Goal: Task Accomplishment & Management: Manage account settings

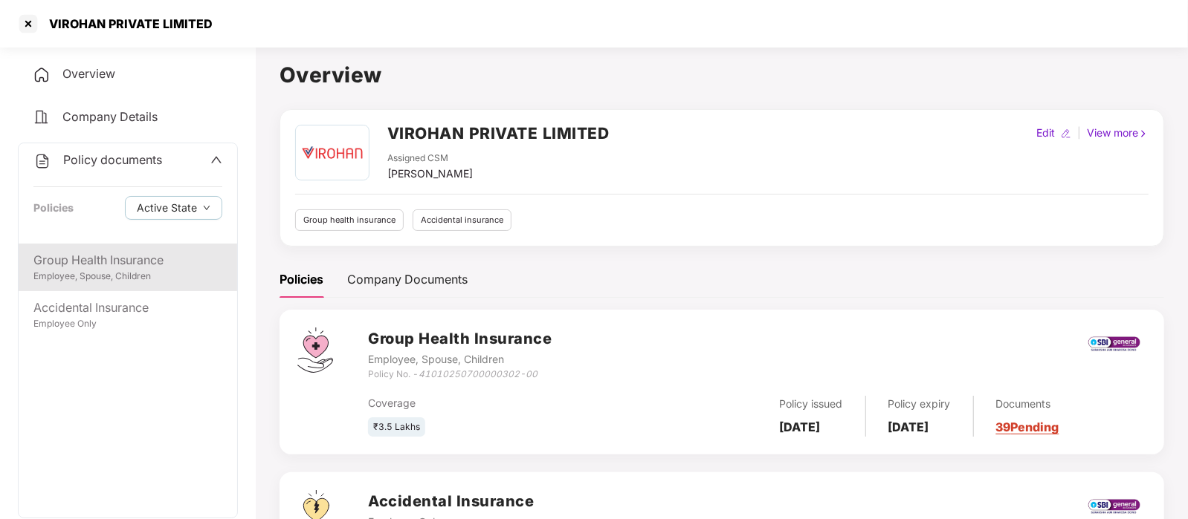
click at [126, 267] on div "Group Health Insurance" at bounding box center [127, 260] width 189 height 19
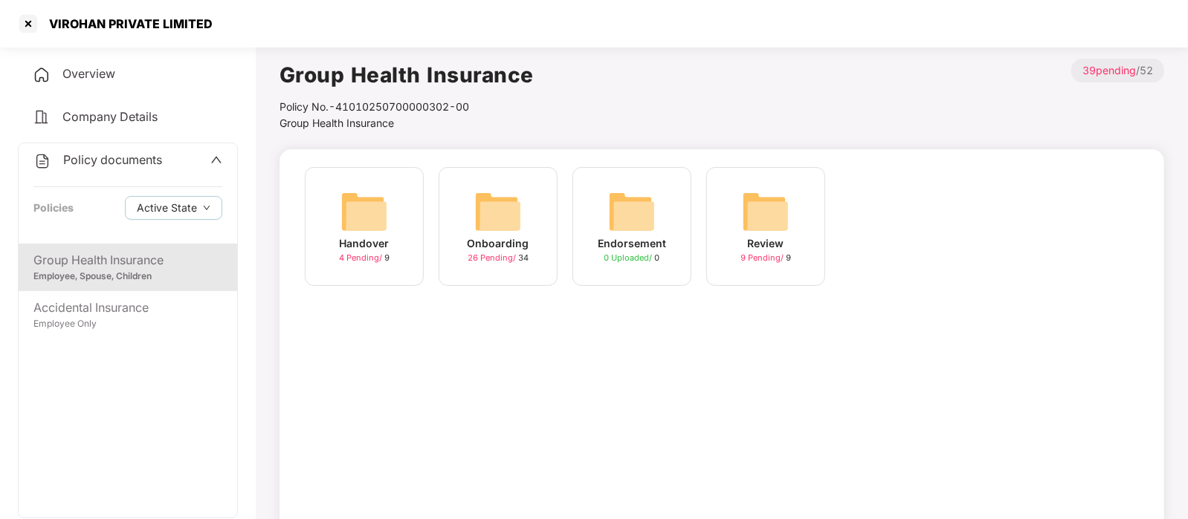
click at [488, 221] on img at bounding box center [498, 212] width 48 height 48
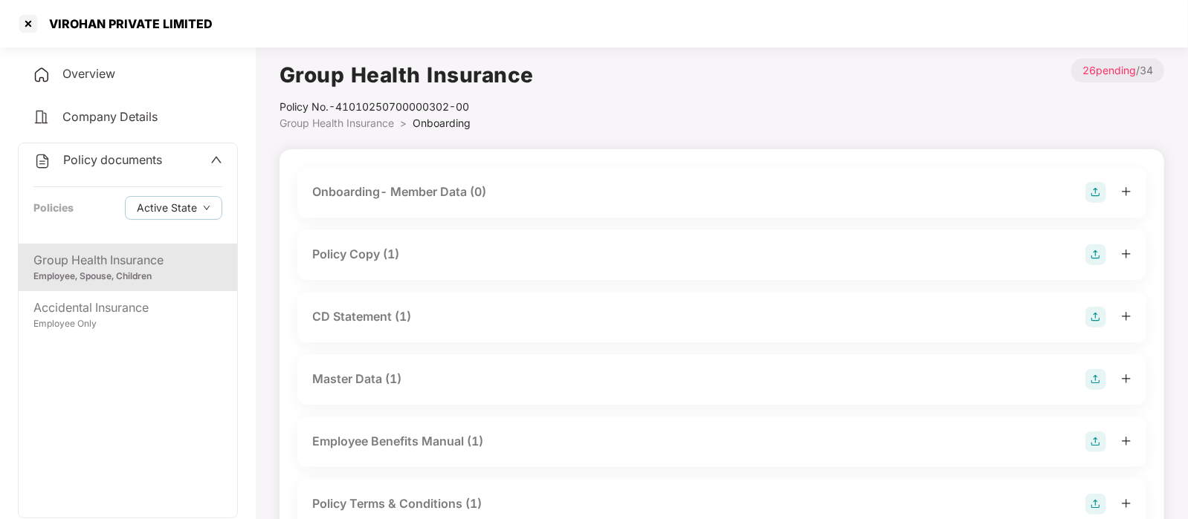
click at [475, 252] on div "Policy Copy (1)" at bounding box center [721, 255] width 819 height 21
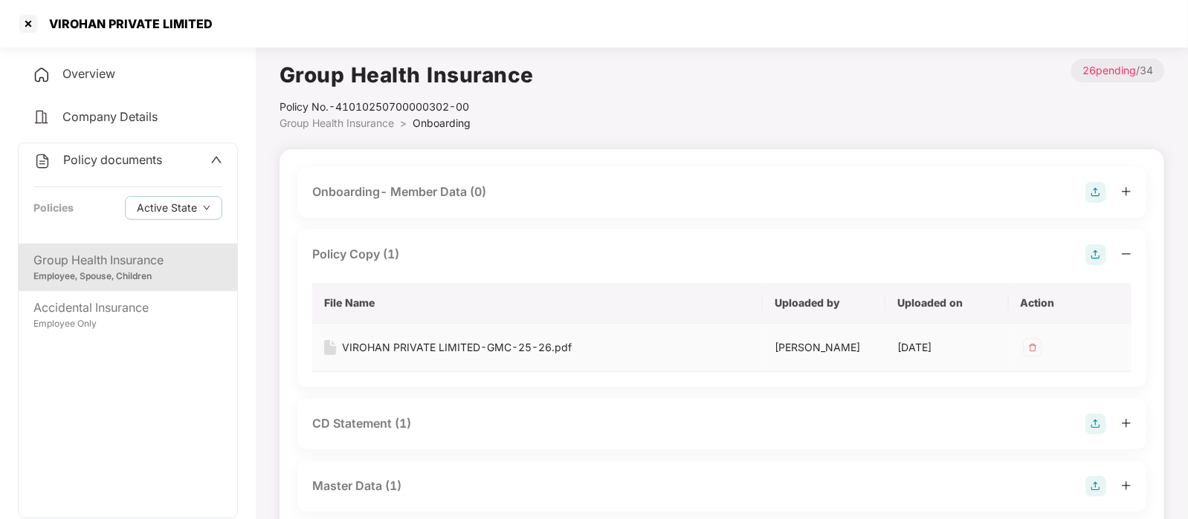
click at [456, 342] on div "VIROHAN PRIVATE LIMITED-GMC-25-26.pdf" at bounding box center [457, 348] width 230 height 16
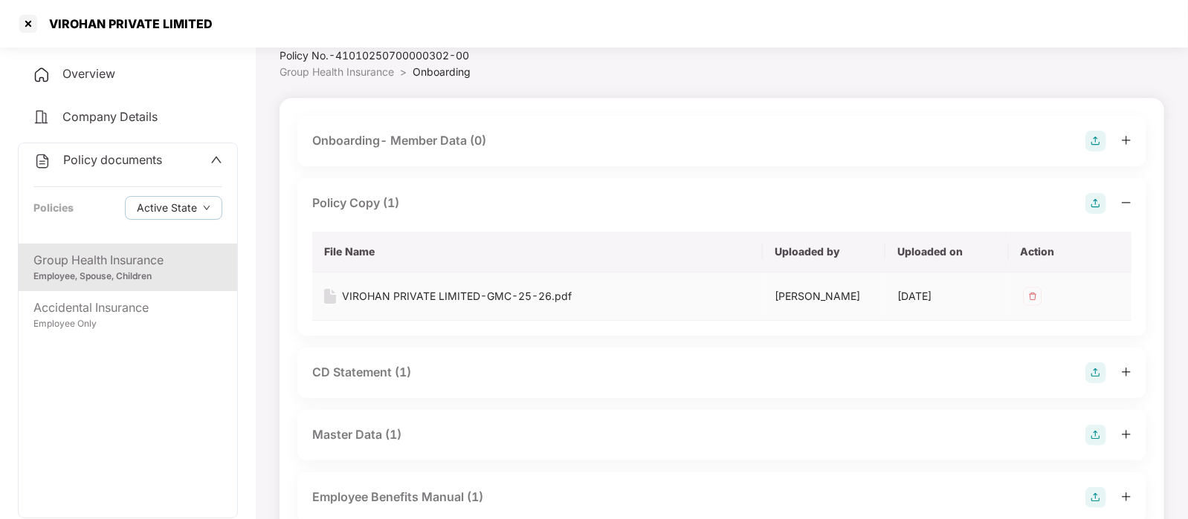
scroll to position [52, 0]
click at [450, 375] on div "CD Statement (1)" at bounding box center [721, 372] width 819 height 21
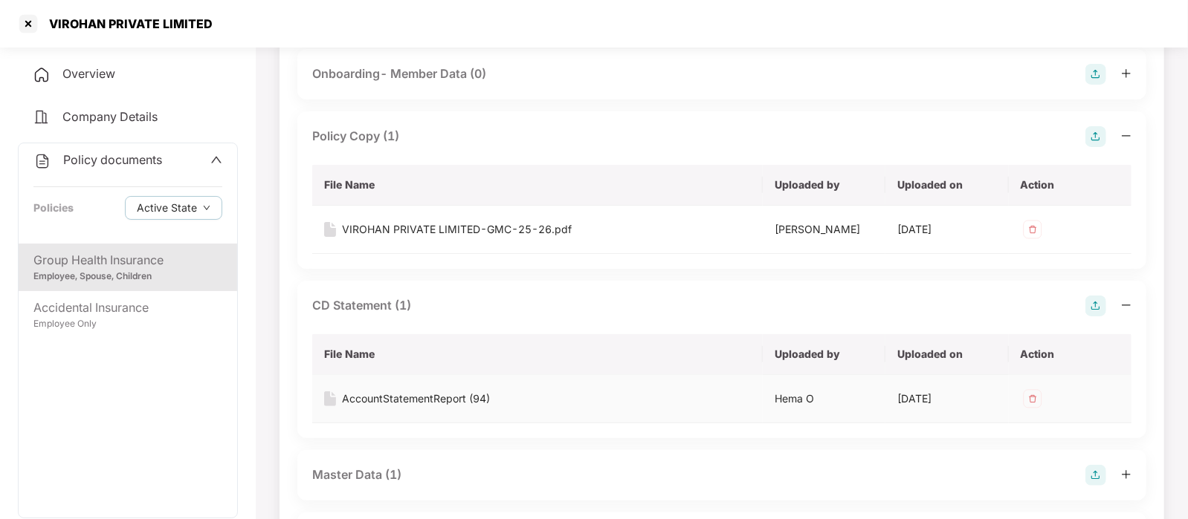
scroll to position [120, 0]
click at [450, 395] on div "AccountStatementReport (94)" at bounding box center [416, 397] width 148 height 16
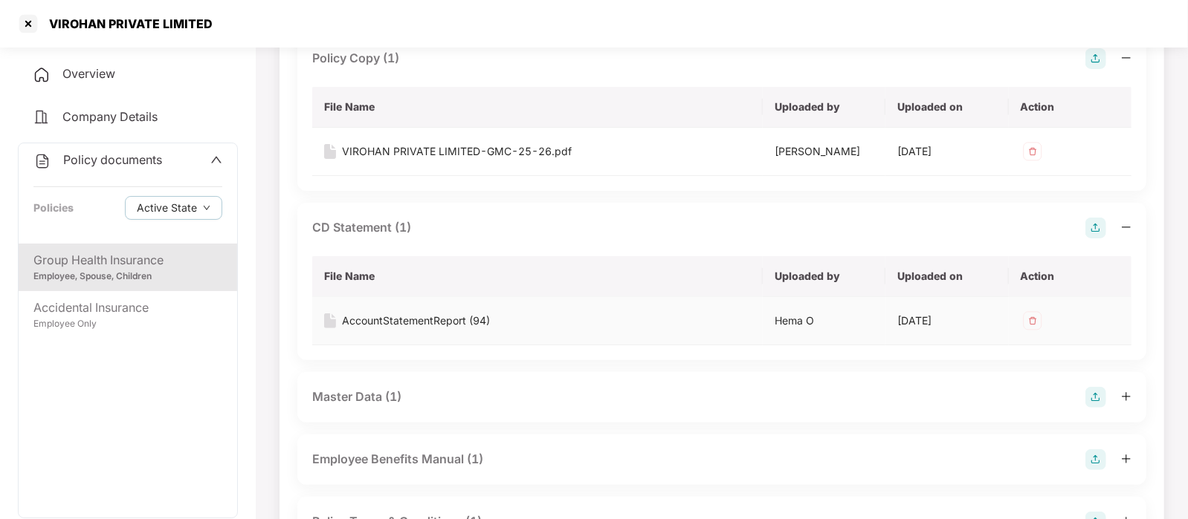
scroll to position [205, 0]
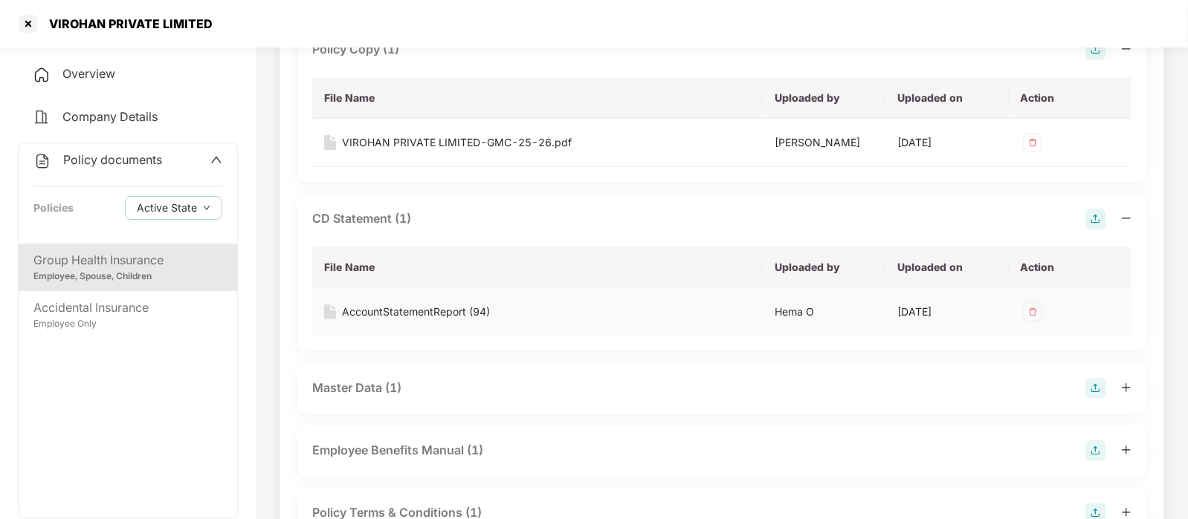
click at [450, 395] on div "Master Data (1)" at bounding box center [721, 388] width 819 height 21
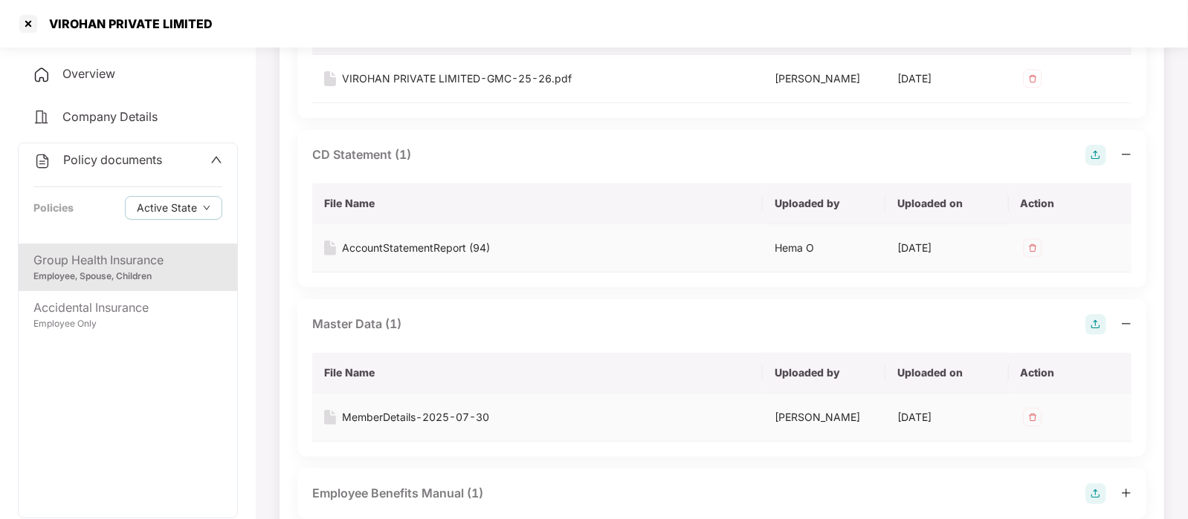
scroll to position [271, 0]
click at [453, 415] on div "MemberDetails-2025-07-30" at bounding box center [415, 416] width 147 height 16
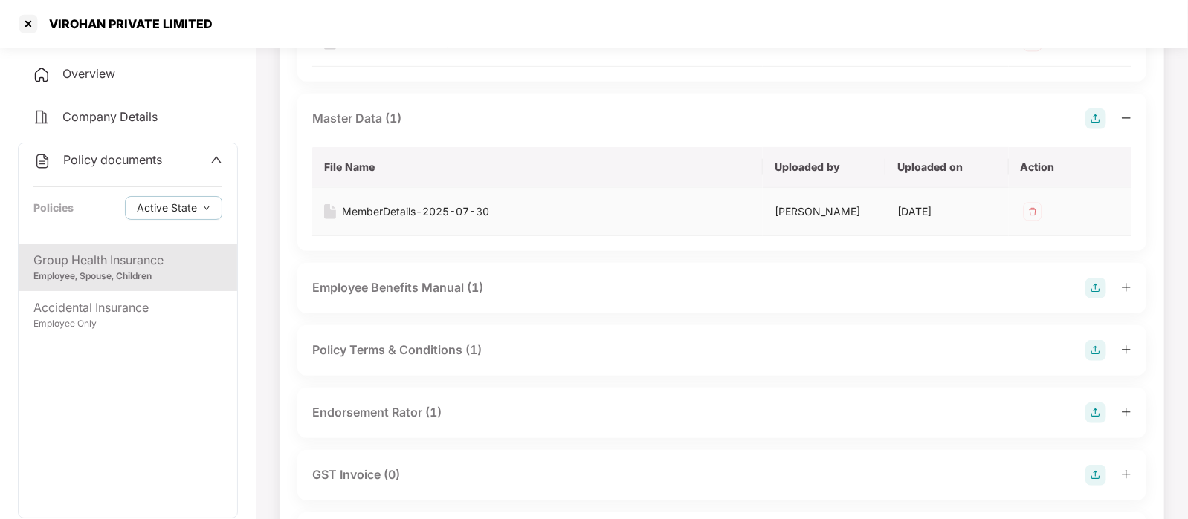
scroll to position [476, 0]
click at [418, 417] on div "Endorsement Rator (1)" at bounding box center [376, 412] width 129 height 19
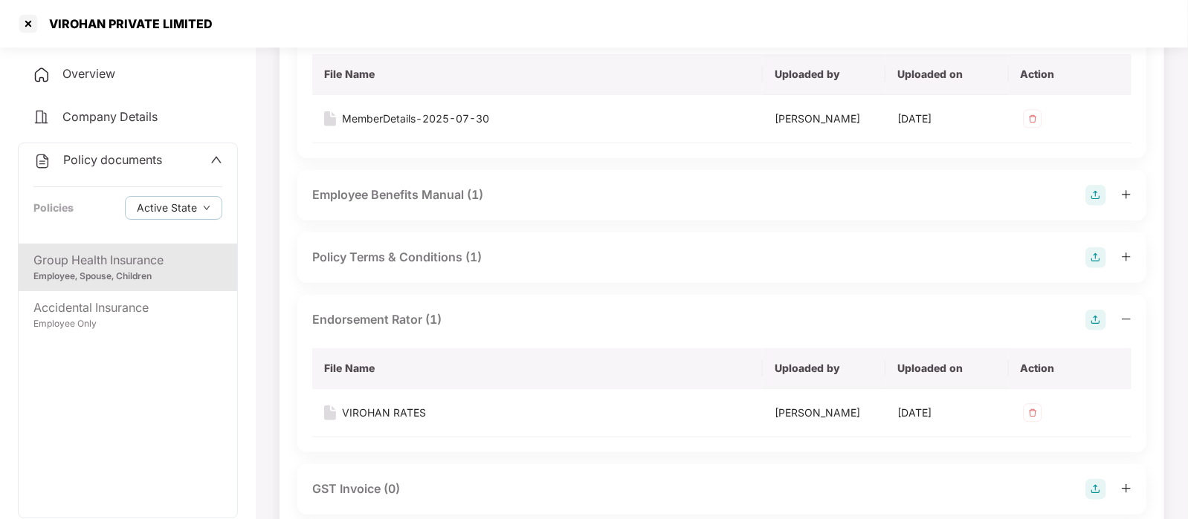
scroll to position [571, 0]
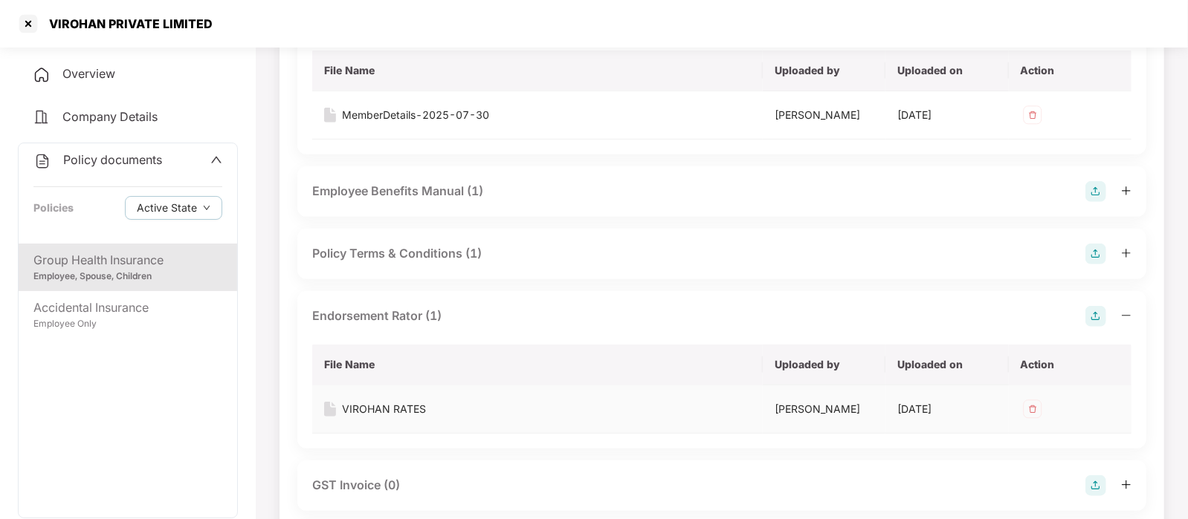
click at [412, 402] on div "VIROHAN RATES" at bounding box center [384, 409] width 84 height 16
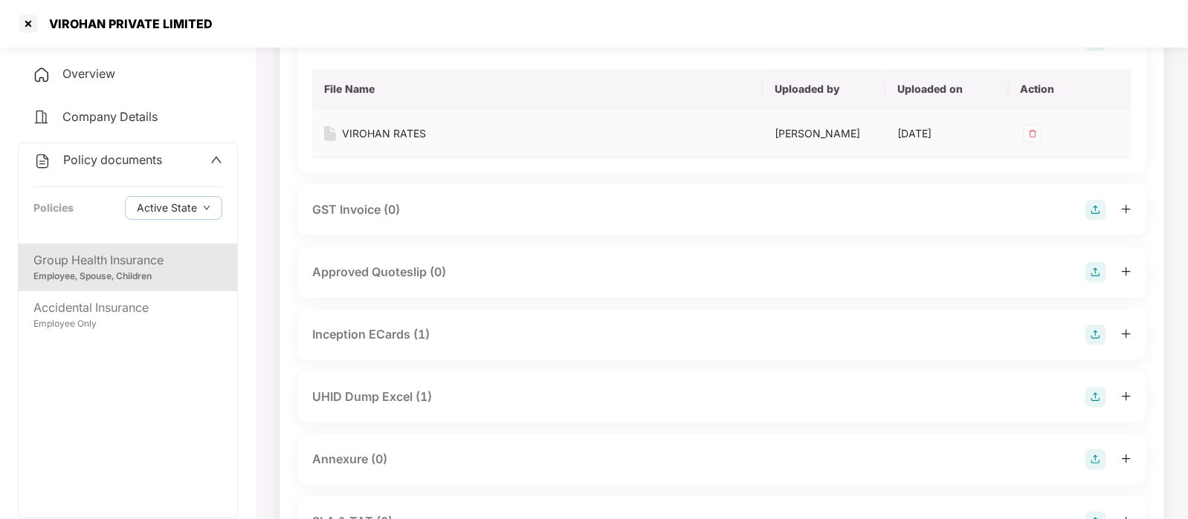
scroll to position [848, 0]
click at [412, 402] on div "UHID Dump Excel (1)" at bounding box center [372, 396] width 120 height 19
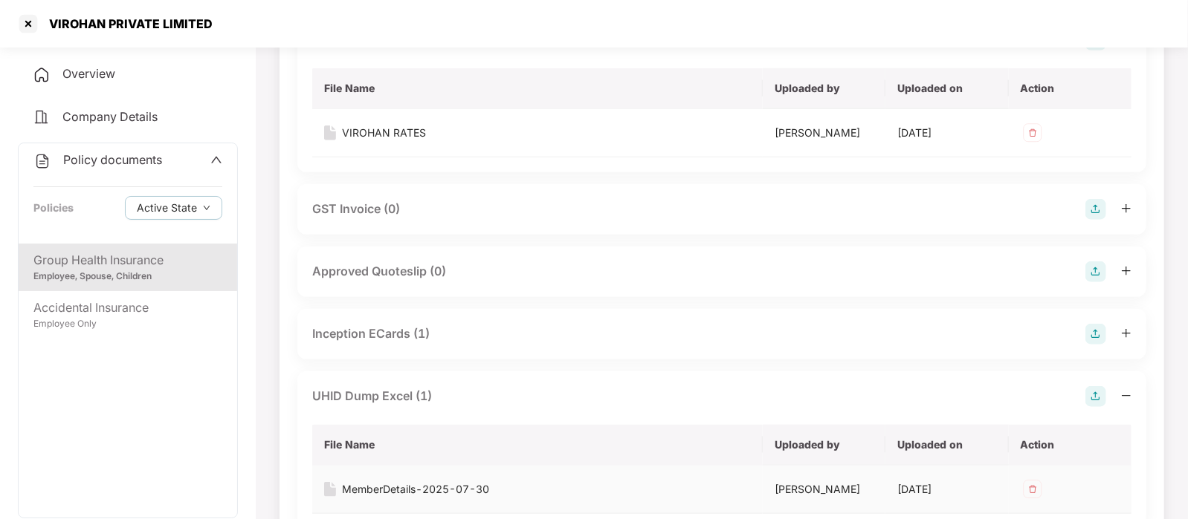
click at [433, 488] on div "MemberDetails-2025-07-30" at bounding box center [415, 490] width 147 height 16
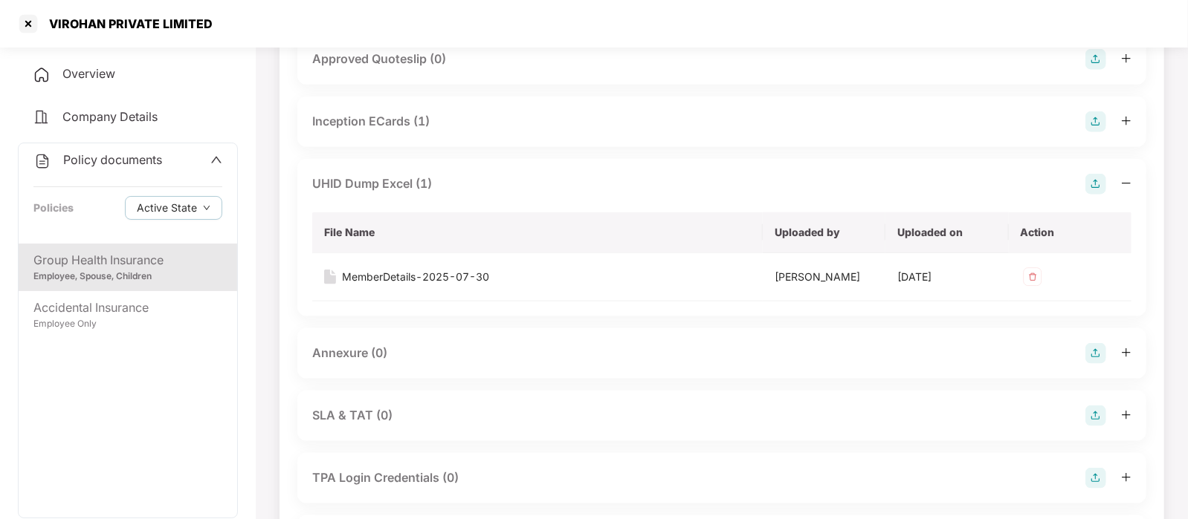
scroll to position [1059, 0]
drag, startPoint x: 224, startPoint y: 31, endPoint x: 48, endPoint y: 24, distance: 177.0
click at [48, 24] on div "VIROHAN PRIVATE LIMITED" at bounding box center [594, 24] width 1188 height 48
copy div "VIROHAN PRIVATE LIMITED"
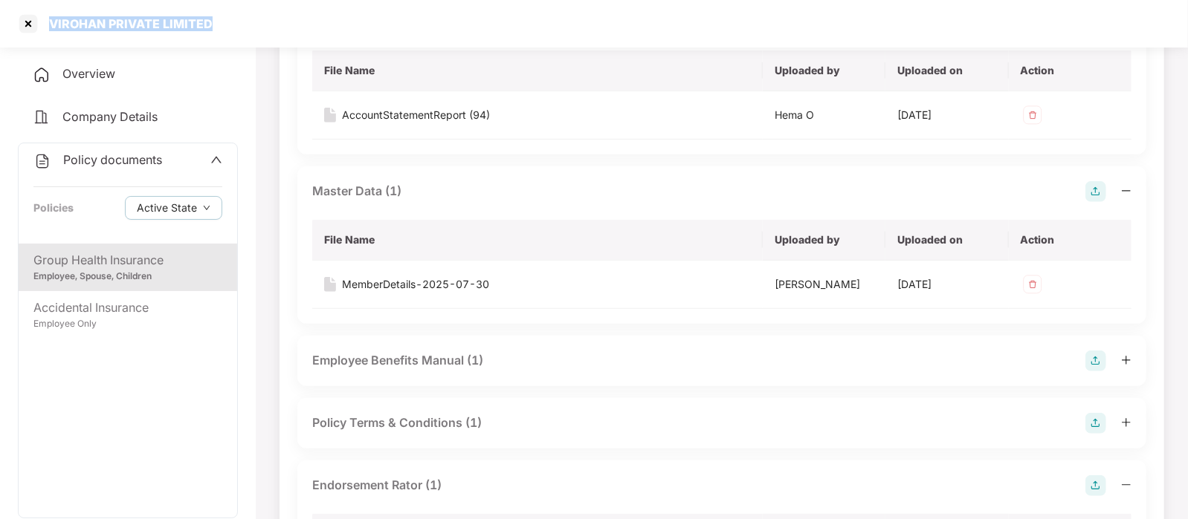
scroll to position [0, 0]
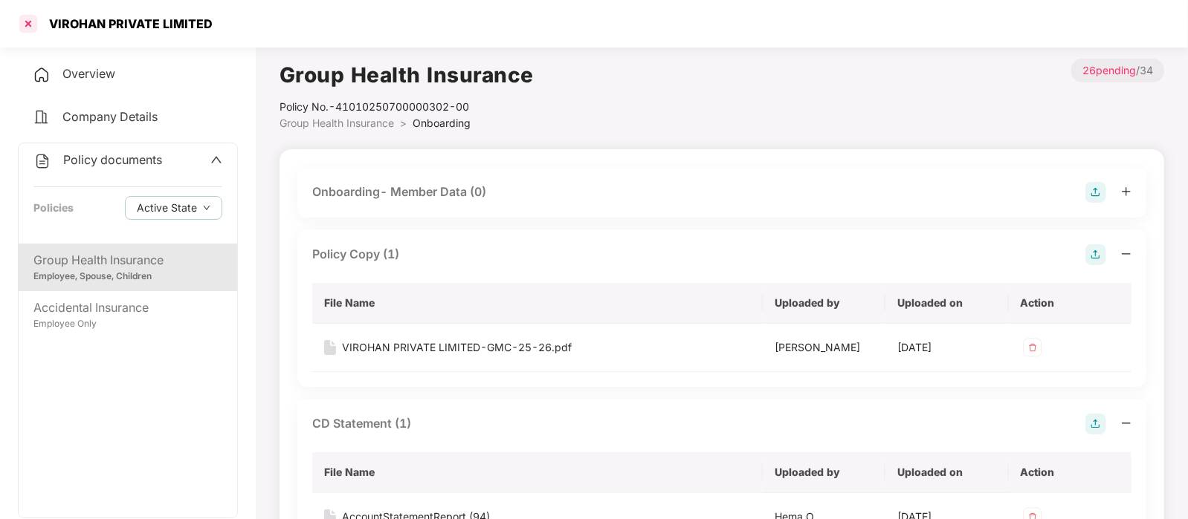
click at [17, 26] on div at bounding box center [28, 24] width 24 height 24
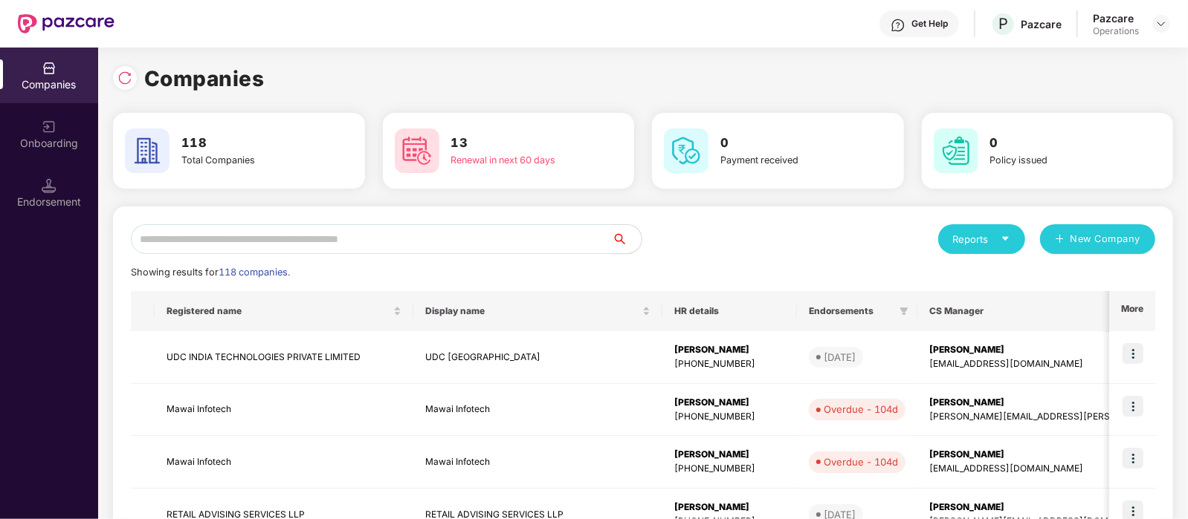
click at [286, 237] on input "text" at bounding box center [371, 239] width 481 height 30
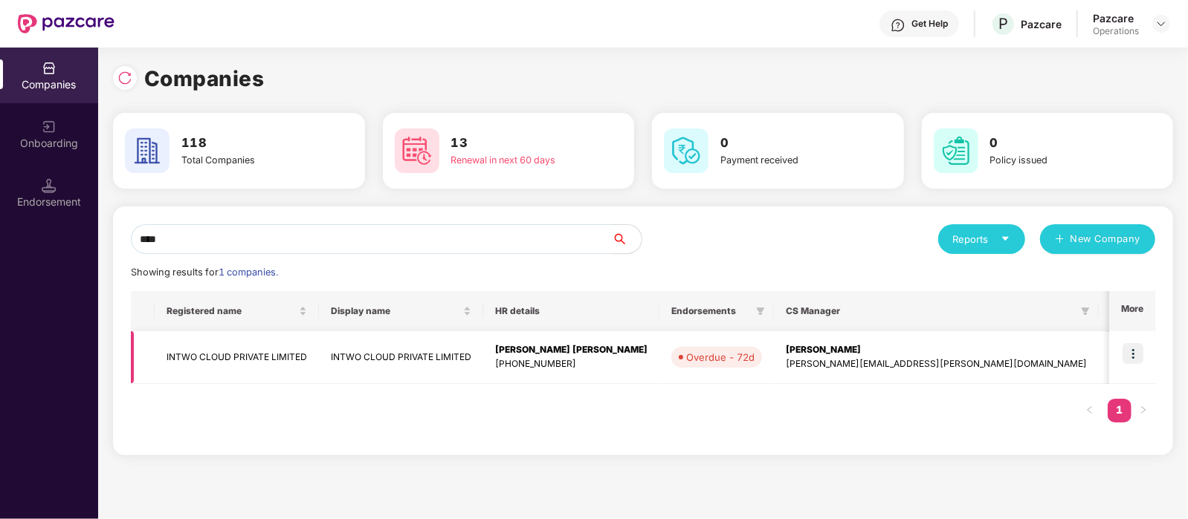
type input "****"
click at [1121, 363] on td at bounding box center [1132, 357] width 46 height 53
click at [1128, 358] on img at bounding box center [1132, 353] width 21 height 21
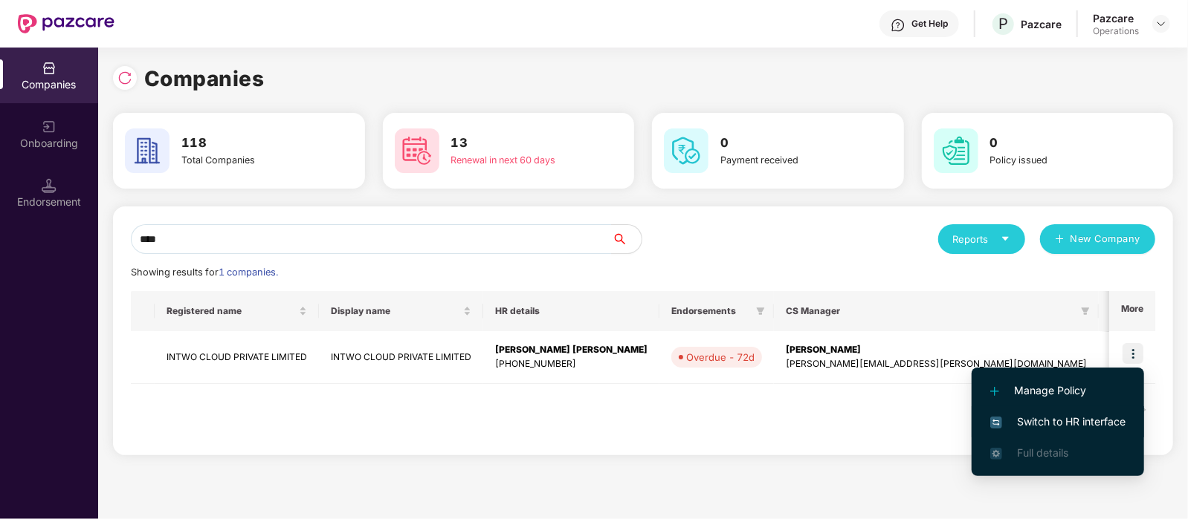
click at [1070, 421] on span "Switch to HR interface" at bounding box center [1057, 422] width 135 height 16
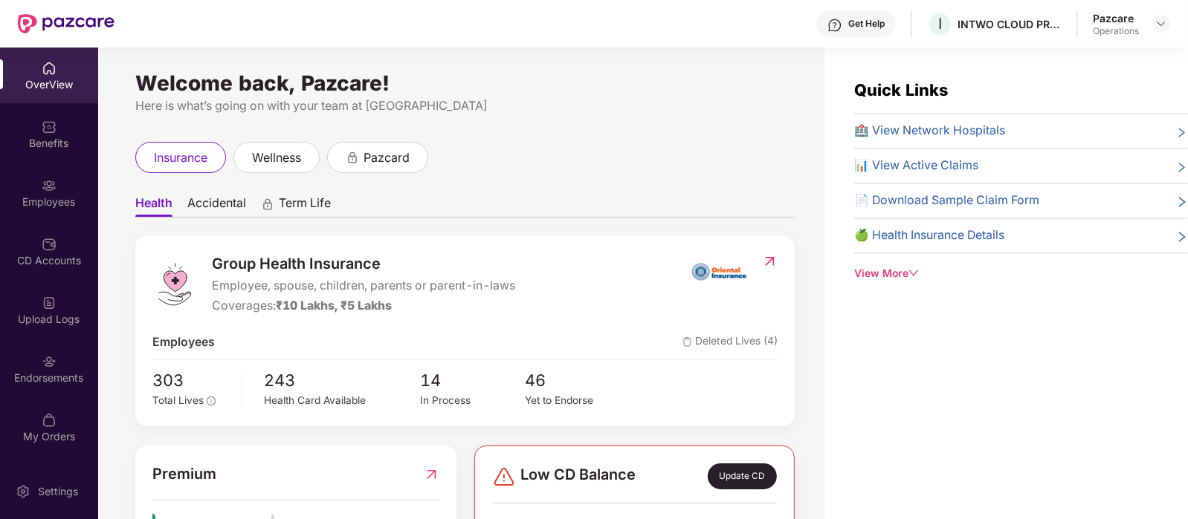
click at [63, 198] on div "Employees" at bounding box center [49, 202] width 98 height 15
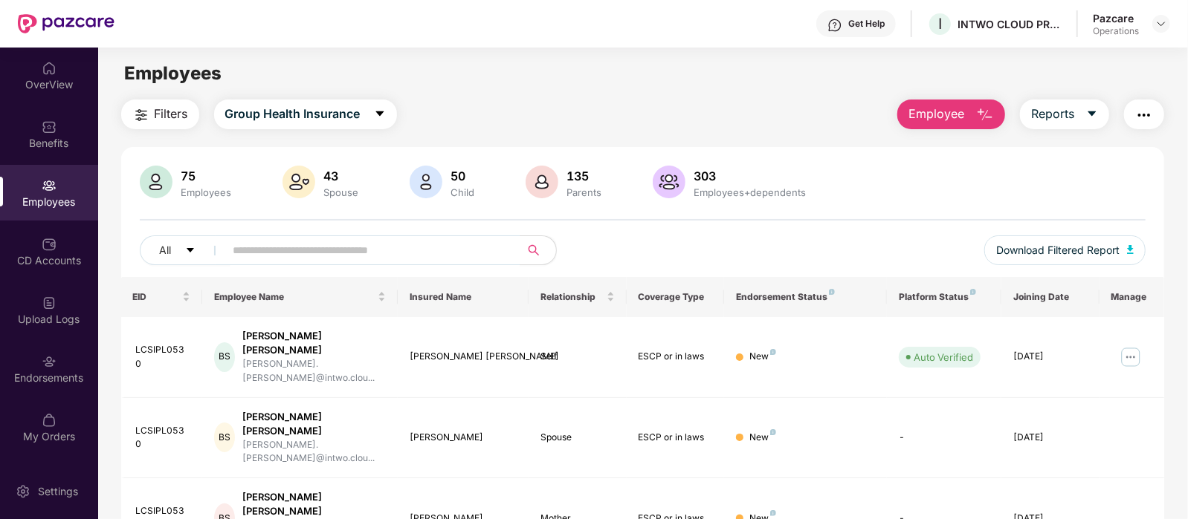
click at [156, 117] on span "Filters" at bounding box center [171, 114] width 33 height 19
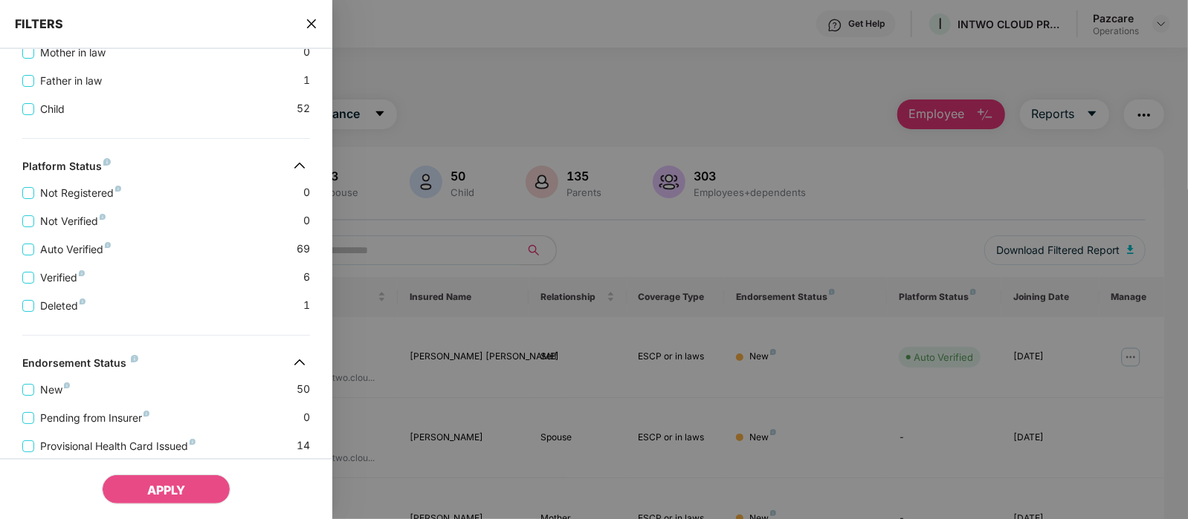
scroll to position [557, 0]
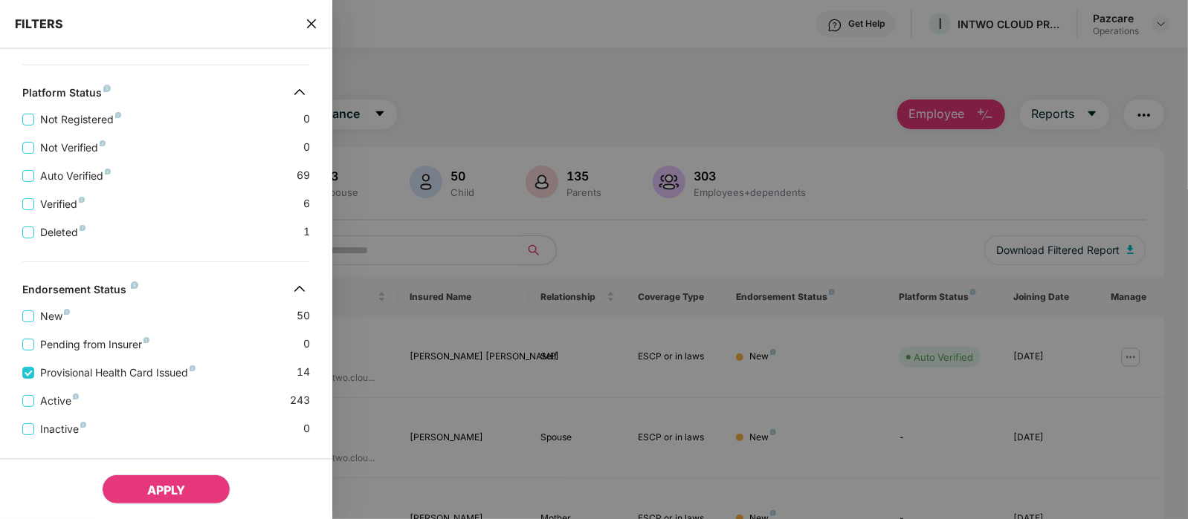
click at [190, 492] on button "APPLY" at bounding box center [166, 490] width 129 height 30
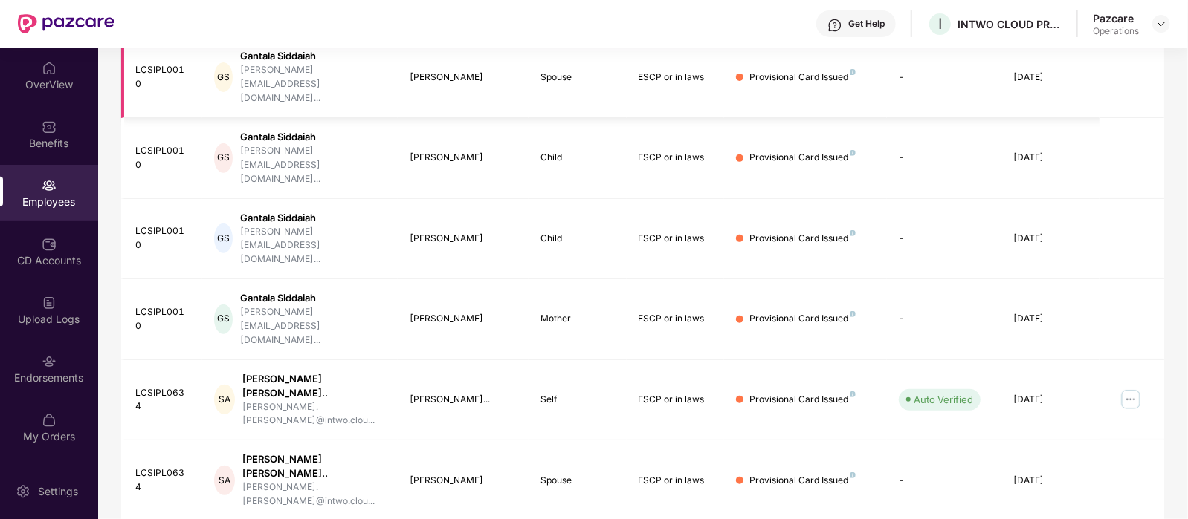
scroll to position [454, 0]
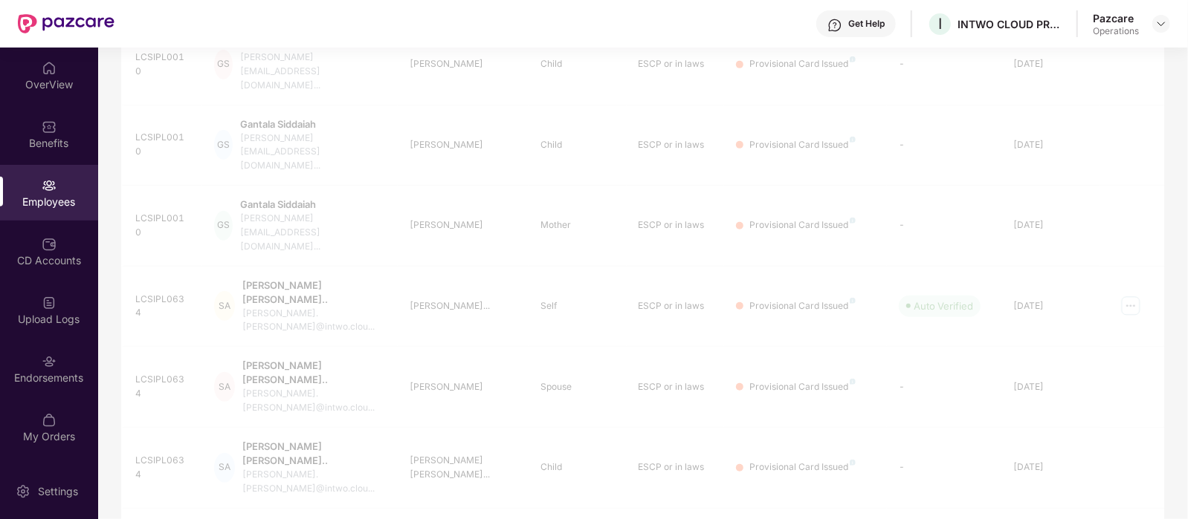
scroll to position [67, 0]
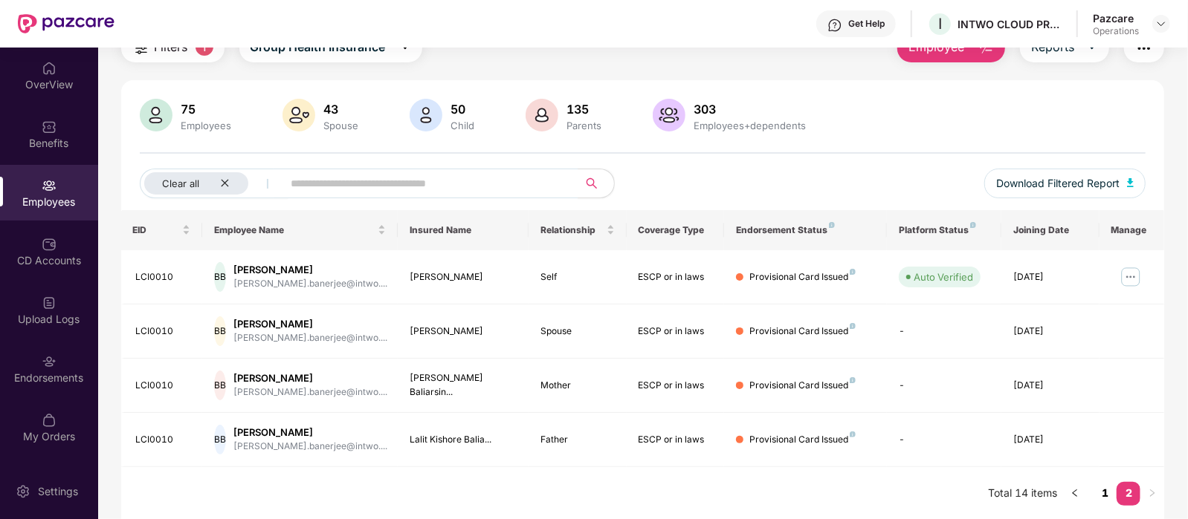
click at [1107, 492] on link "1" at bounding box center [1104, 493] width 24 height 22
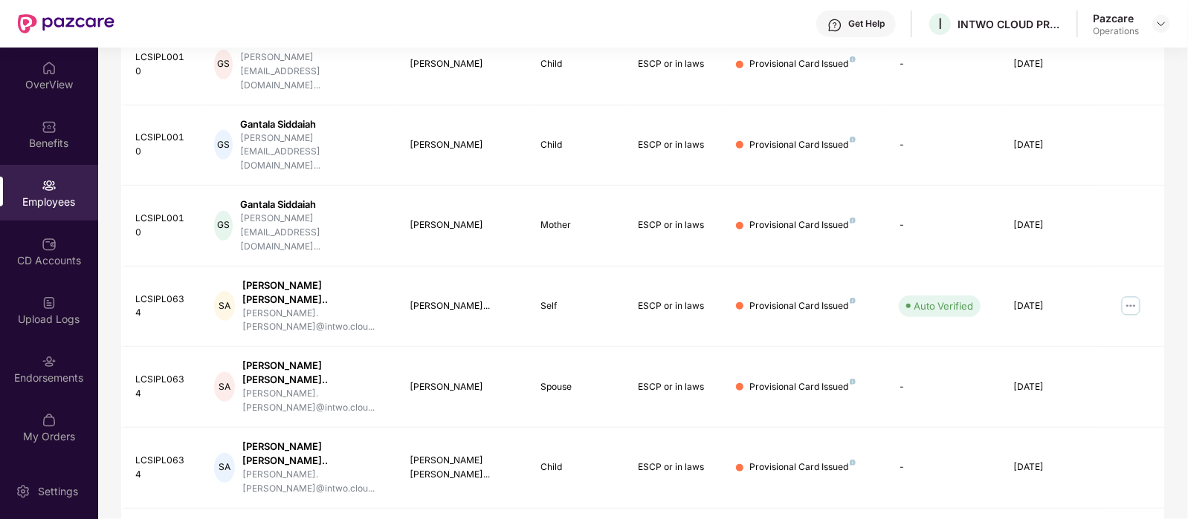
scroll to position [0, 0]
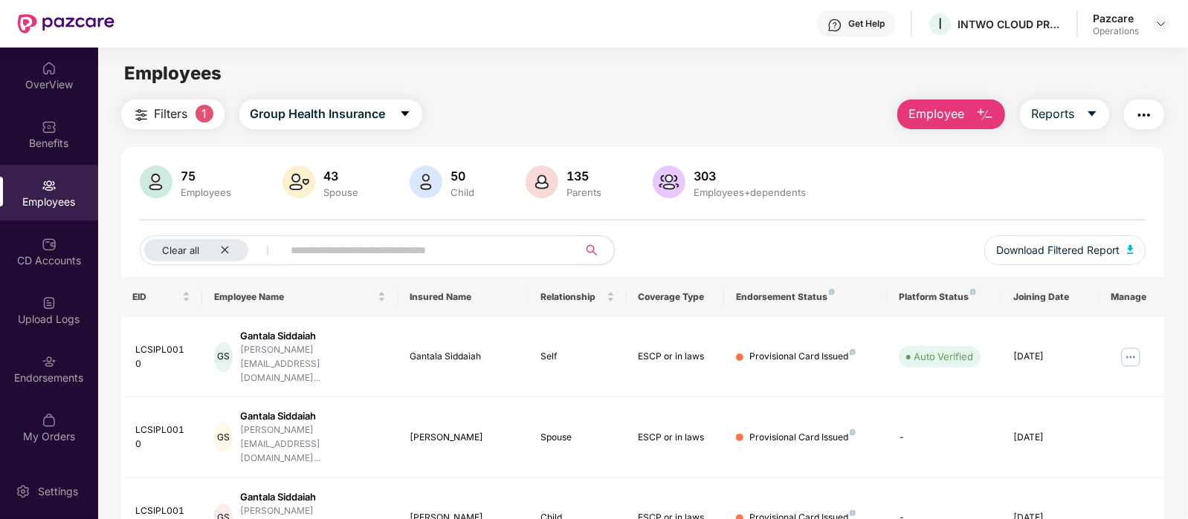
click at [329, 258] on input "text" at bounding box center [424, 250] width 267 height 22
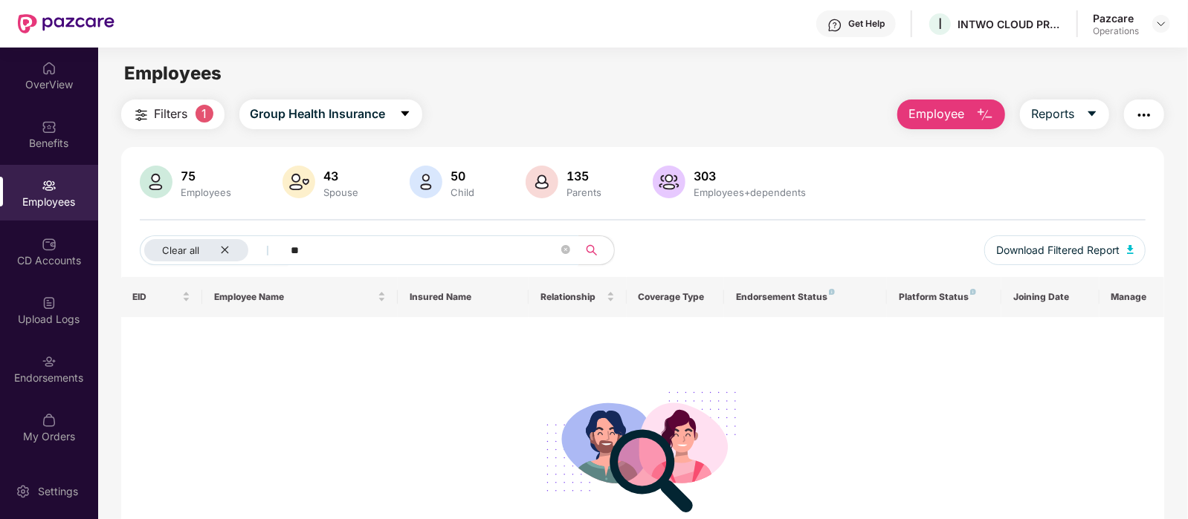
type input "*"
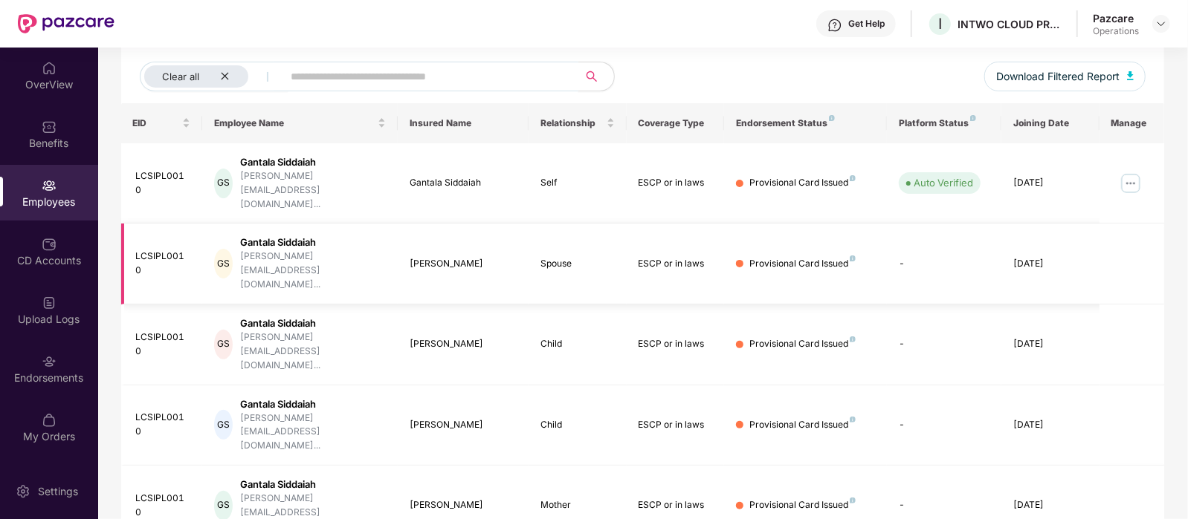
scroll to position [181, 0]
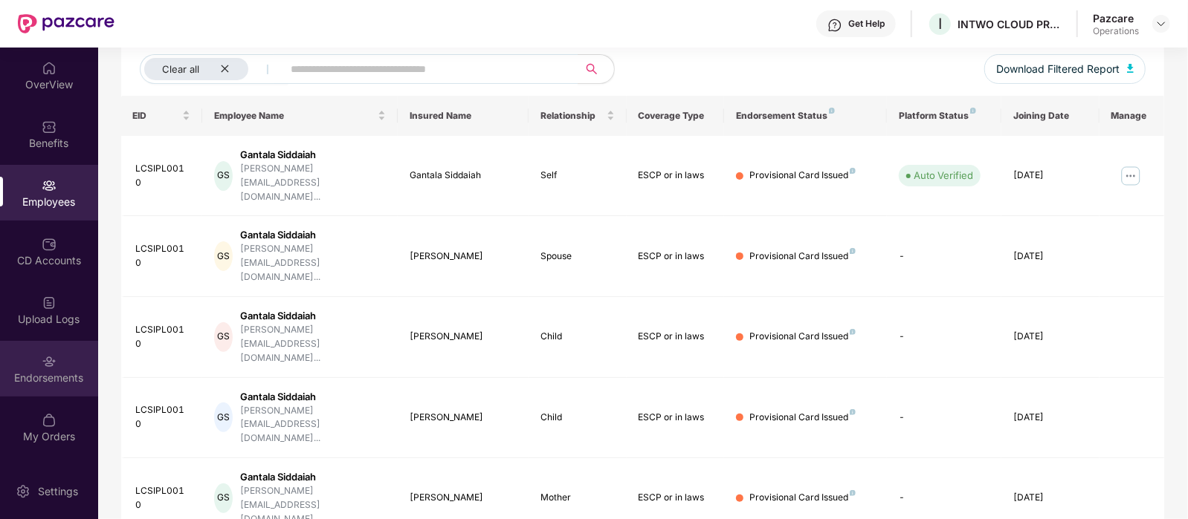
click at [27, 346] on div "Endorsements" at bounding box center [49, 369] width 98 height 56
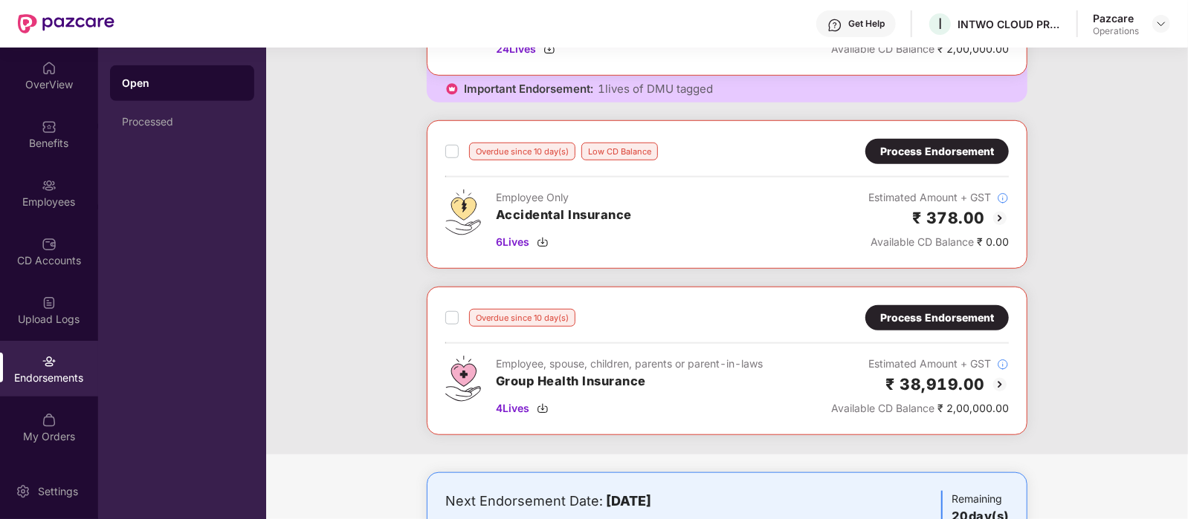
scroll to position [780, 0]
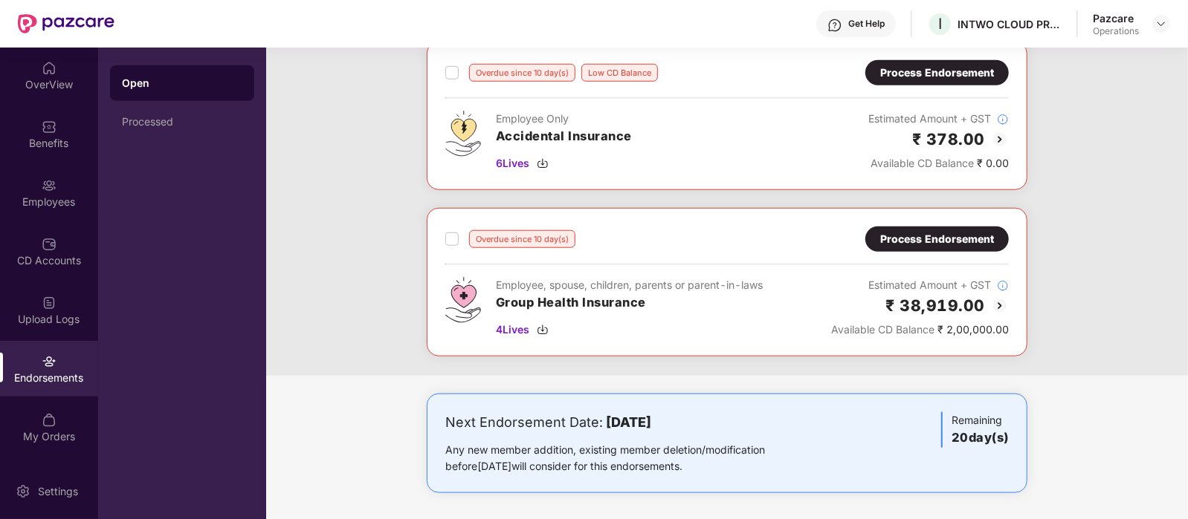
click at [950, 236] on div "Process Endorsement" at bounding box center [937, 239] width 114 height 16
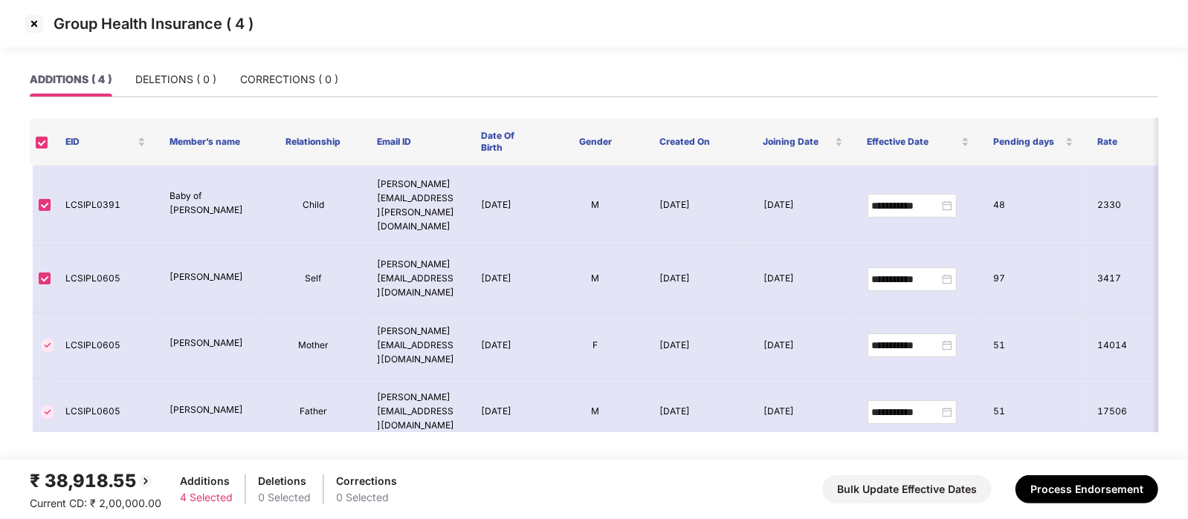
click at [33, 27] on img at bounding box center [34, 24] width 24 height 24
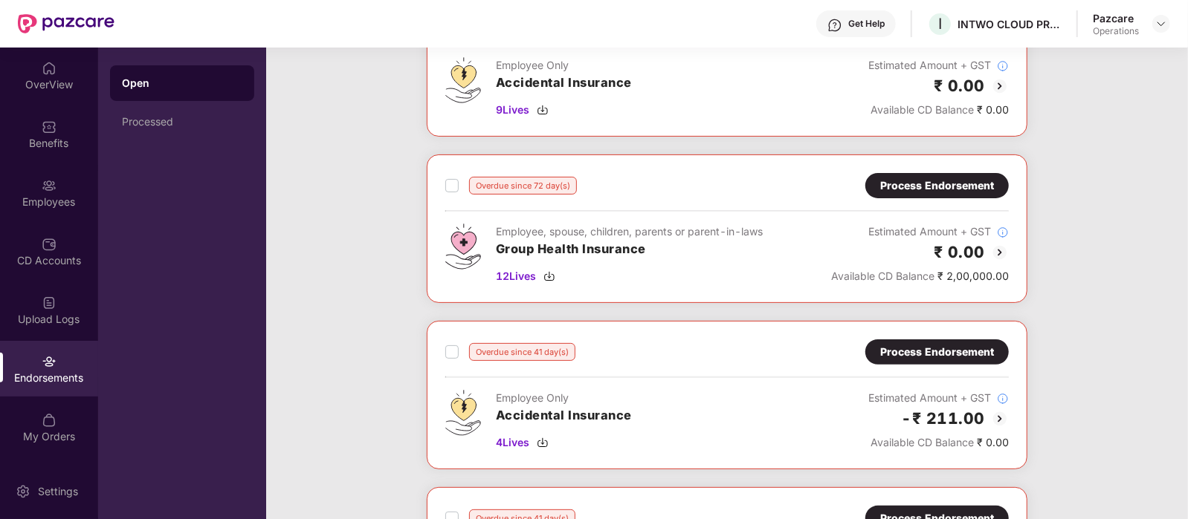
scroll to position [146, 0]
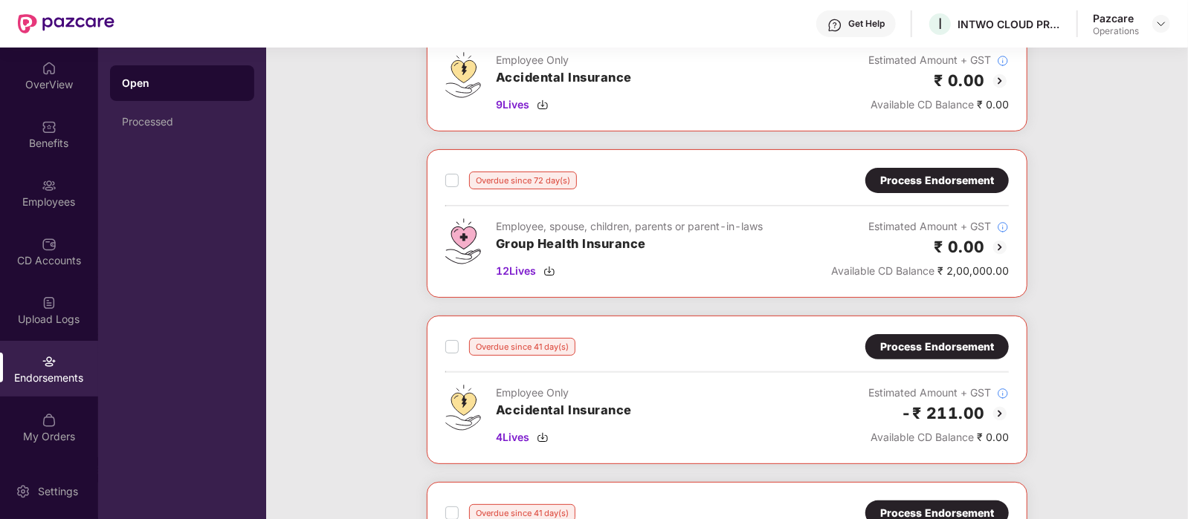
click at [955, 180] on div "Process Endorsement" at bounding box center [937, 180] width 114 height 16
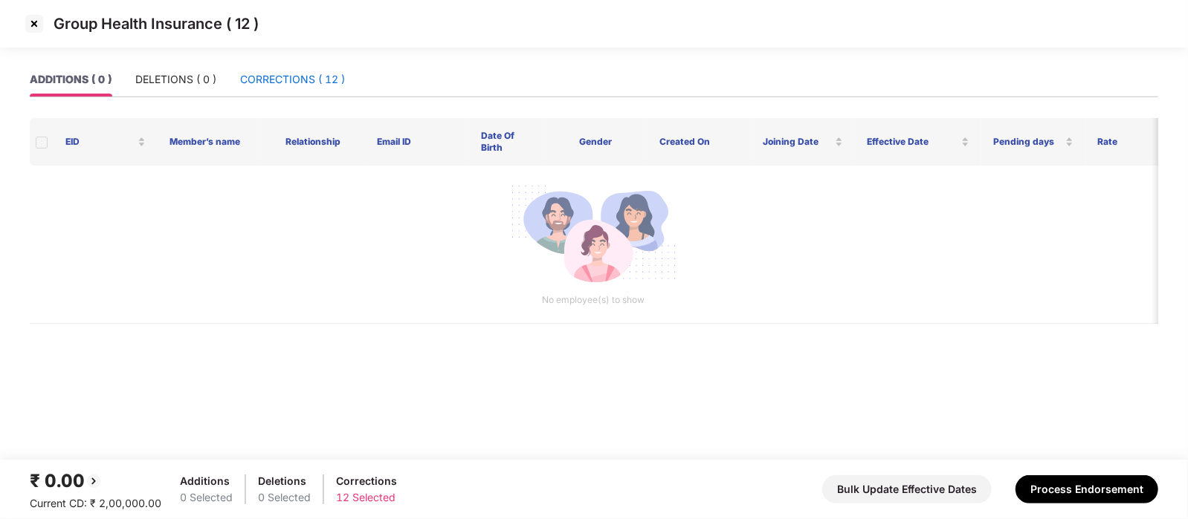
click at [308, 87] on div "CORRECTIONS ( 12 )" at bounding box center [292, 79] width 105 height 16
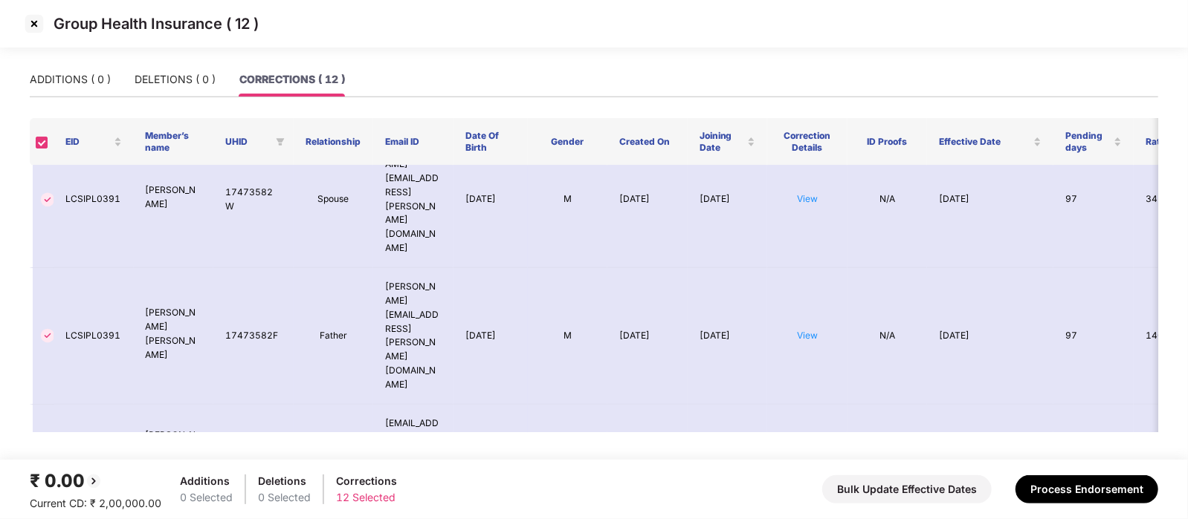
scroll to position [563, 0]
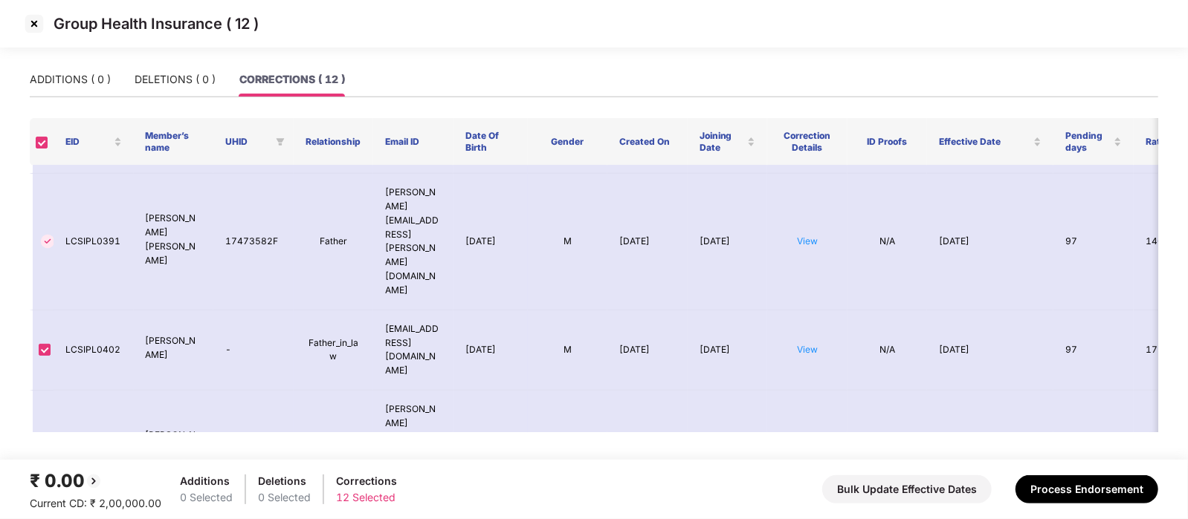
click at [31, 30] on img at bounding box center [34, 24] width 24 height 24
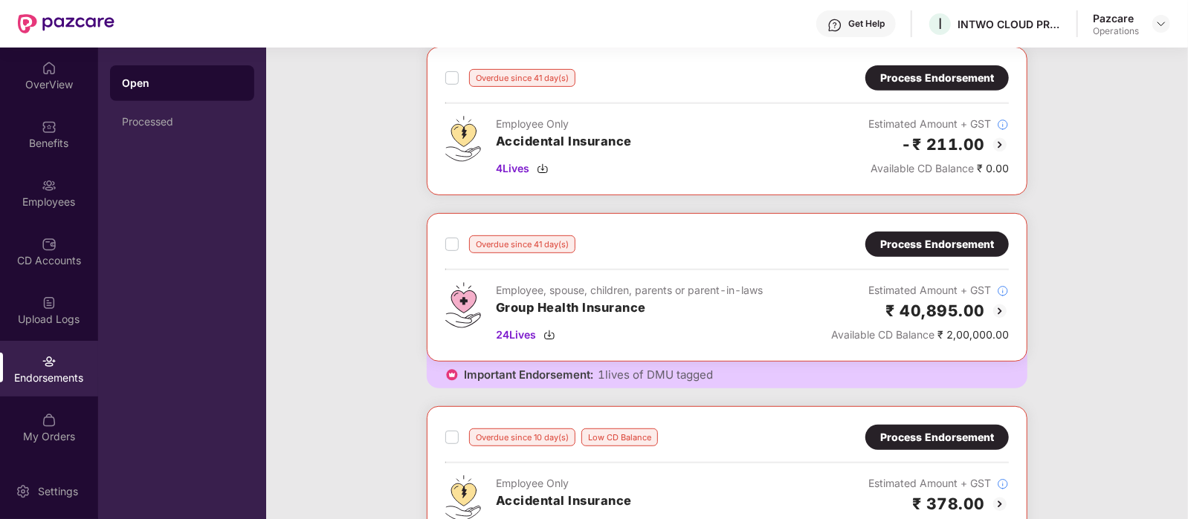
scroll to position [416, 0]
click at [951, 245] on div "Process Endorsement" at bounding box center [937, 244] width 114 height 16
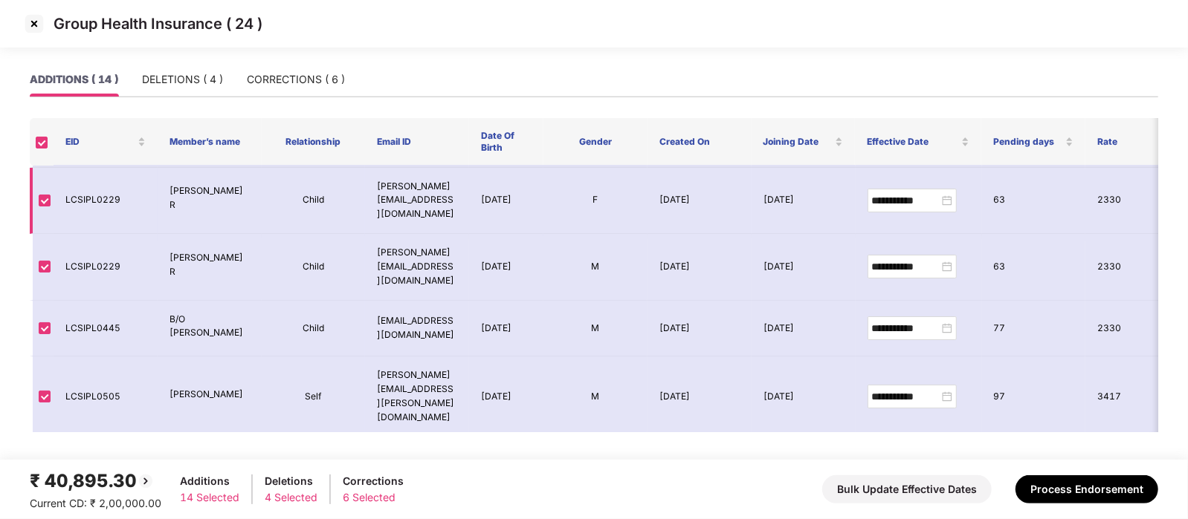
scroll to position [0, 0]
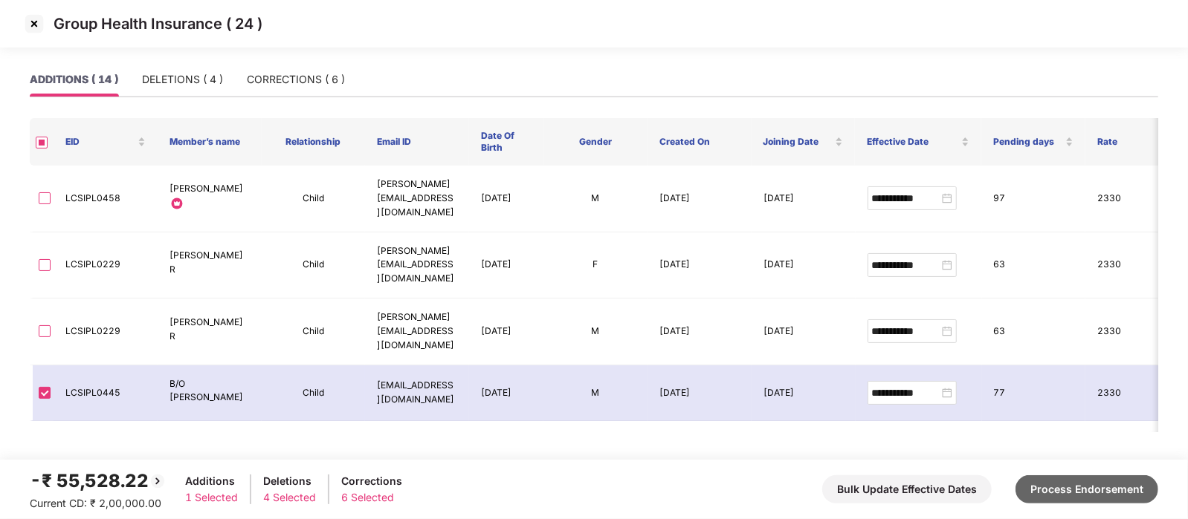
click at [1082, 488] on button "Process Endorsement" at bounding box center [1086, 490] width 143 height 28
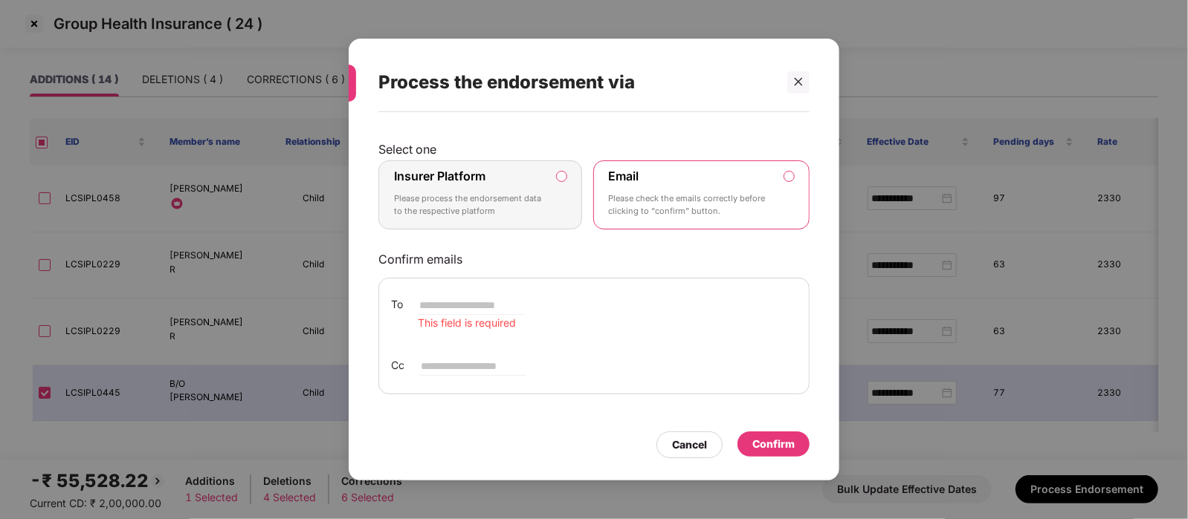
click at [567, 193] on label "Insurer Platform Please process the endorsement data to the respective platform" at bounding box center [480, 196] width 204 height 70
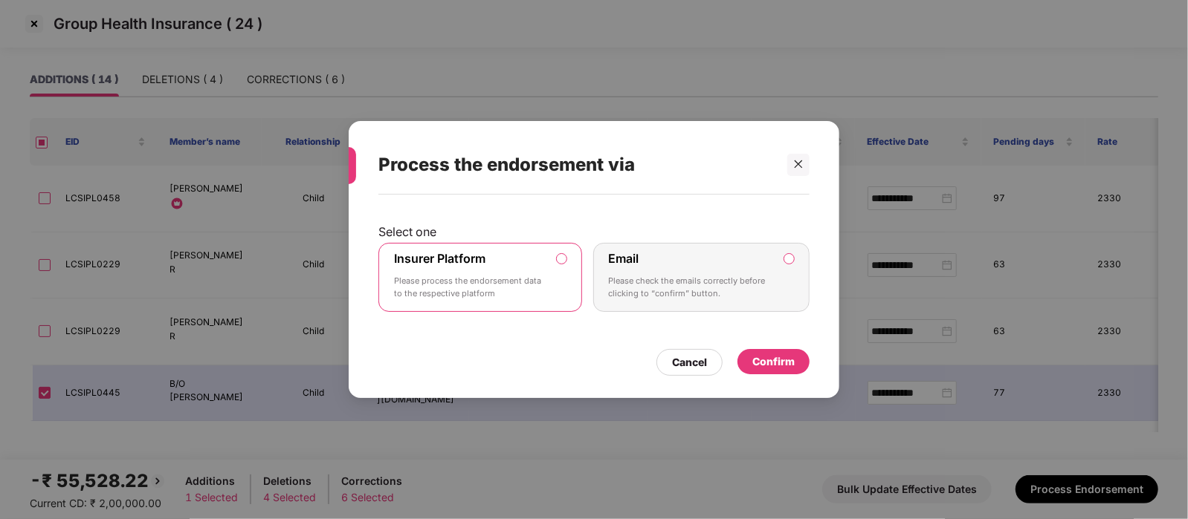
click at [784, 366] on div "Confirm" at bounding box center [773, 362] width 42 height 16
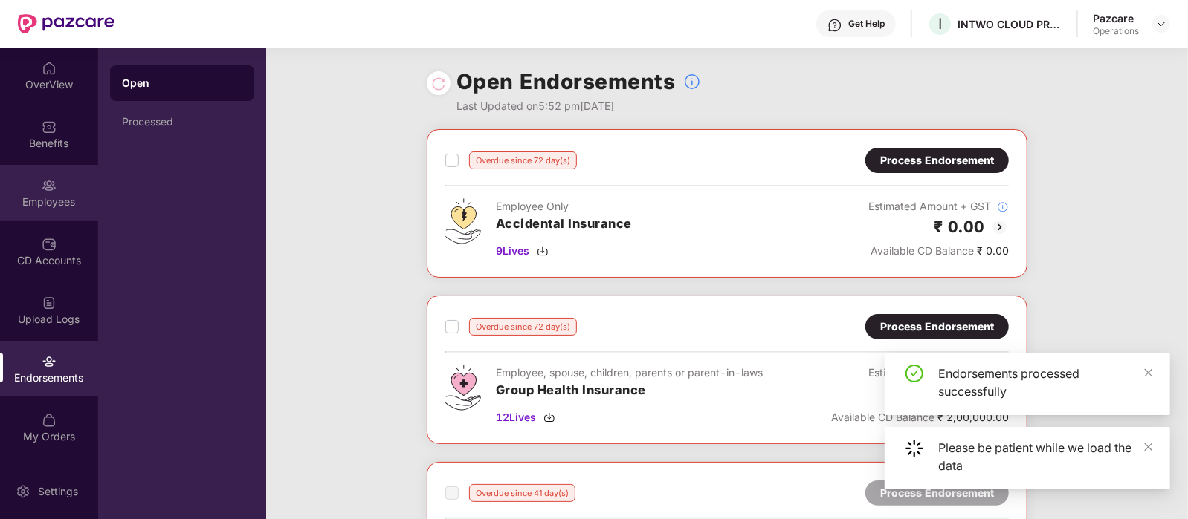
click at [49, 188] on img at bounding box center [49, 185] width 15 height 15
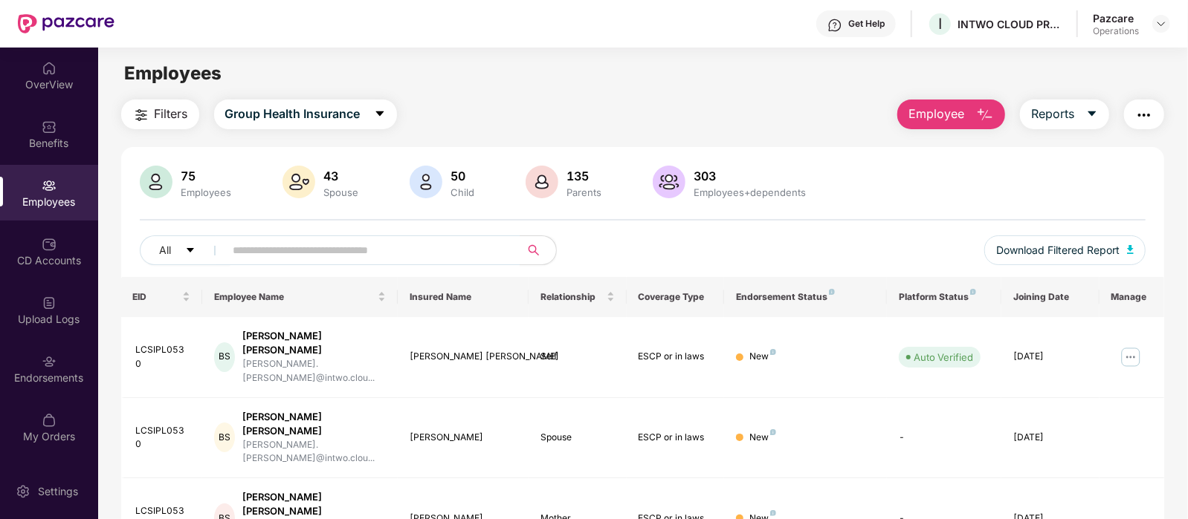
click at [1148, 120] on img "button" at bounding box center [1144, 115] width 18 height 18
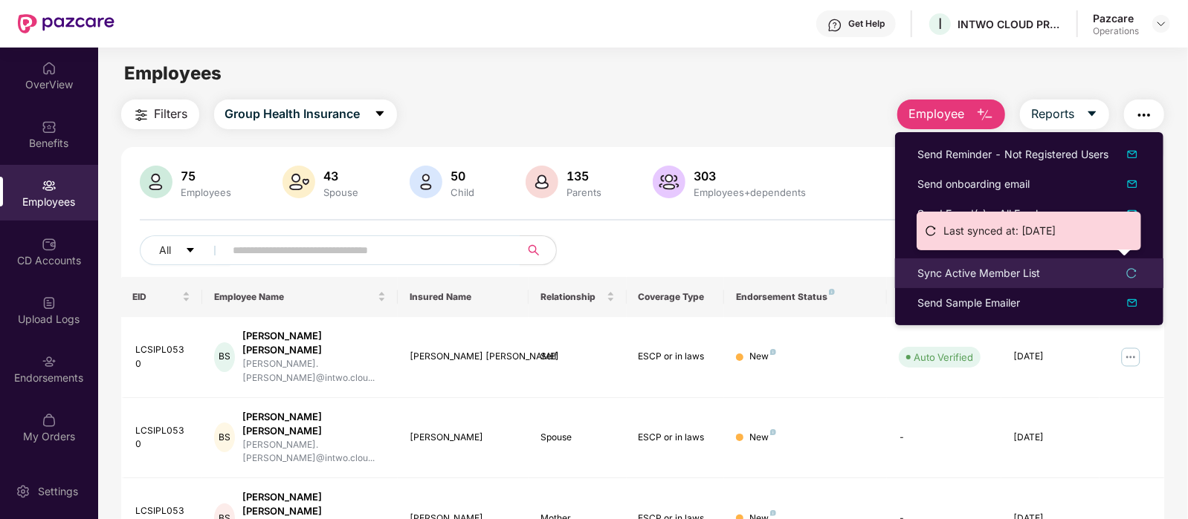
click at [1011, 276] on div "Sync Active Member List" at bounding box center [978, 273] width 123 height 16
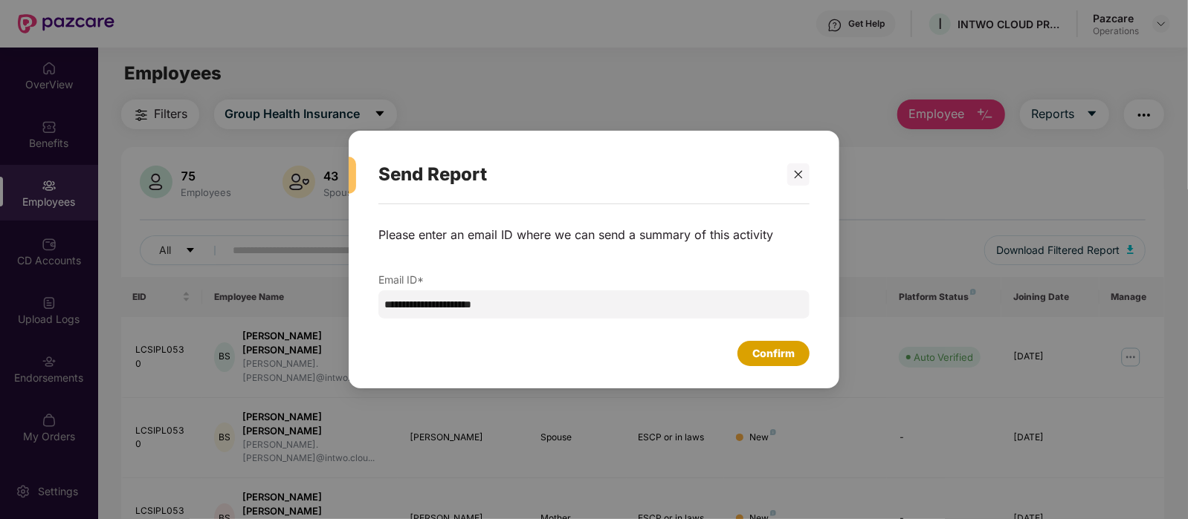
click at [777, 361] on div "Confirm" at bounding box center [773, 354] width 42 height 16
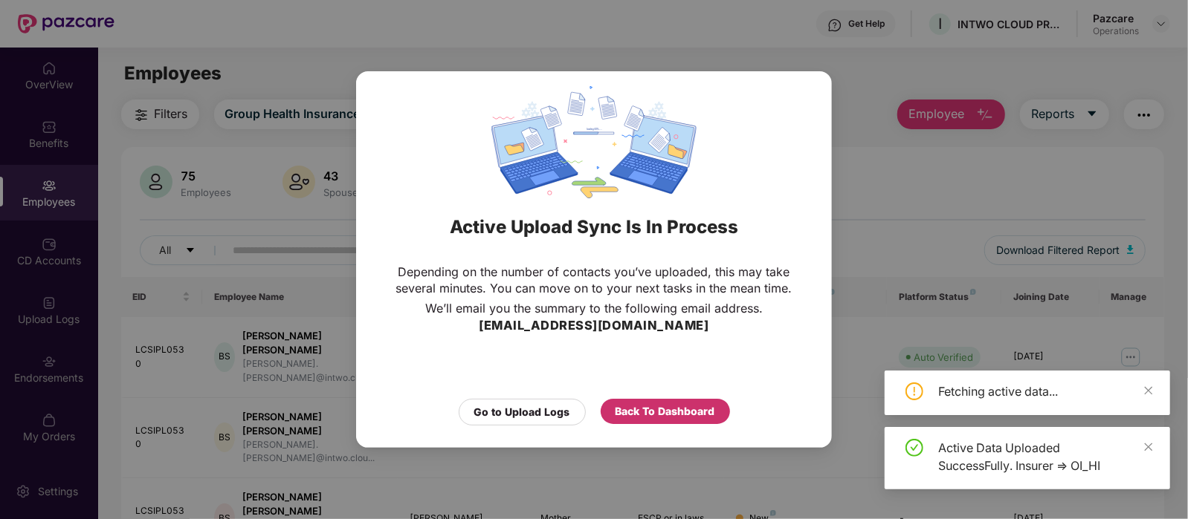
click at [642, 418] on div "Back To Dashboard" at bounding box center [665, 412] width 100 height 16
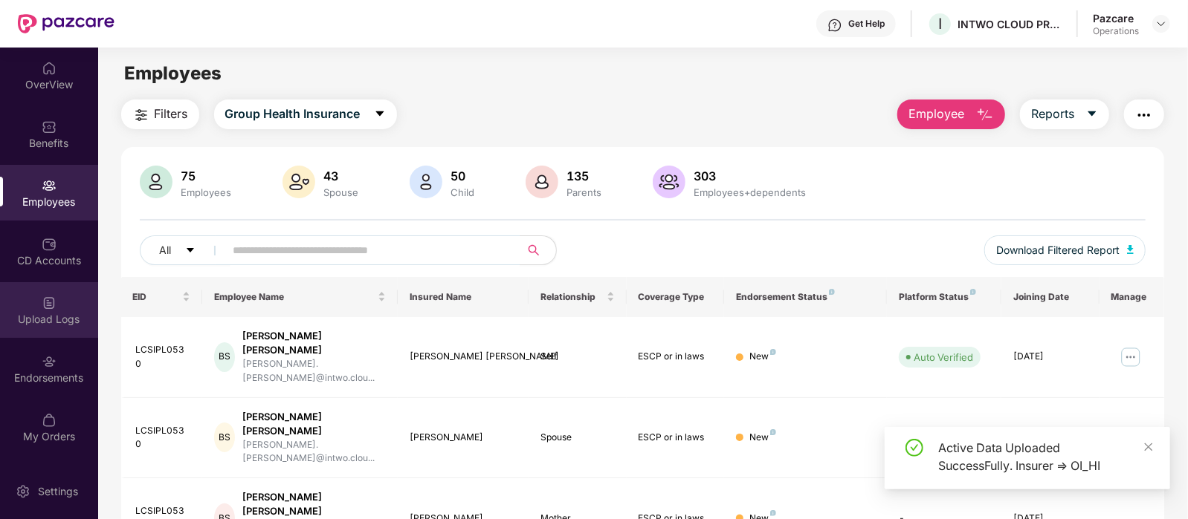
click at [59, 312] on div "Upload Logs" at bounding box center [49, 319] width 98 height 15
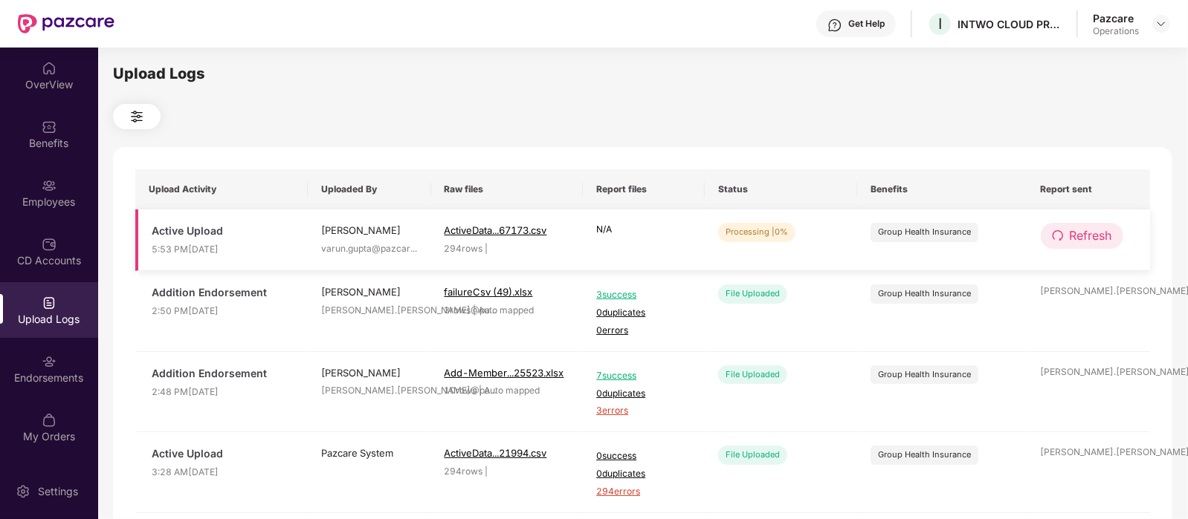
click at [1089, 237] on span "Refresh" at bounding box center [1090, 236] width 42 height 19
click at [1089, 237] on span "Refresh" at bounding box center [1091, 236] width 42 height 19
click at [1091, 239] on span "Refresh" at bounding box center [1090, 236] width 42 height 19
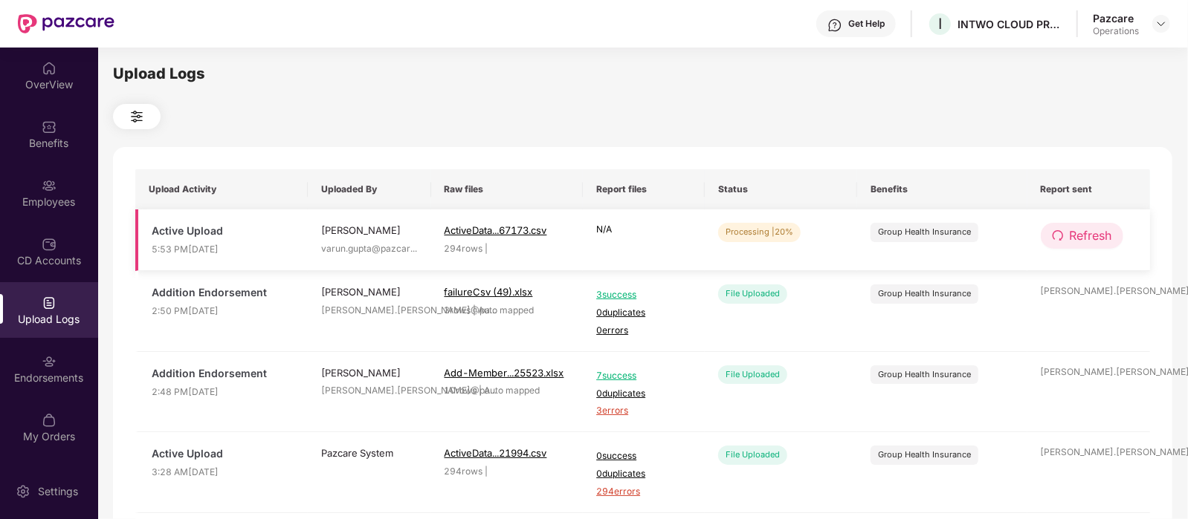
click at [1077, 238] on span "Refresh" at bounding box center [1090, 236] width 42 height 19
click at [1084, 236] on span "Refresh" at bounding box center [1090, 236] width 42 height 19
click at [1084, 236] on span "Refresh" at bounding box center [1091, 236] width 42 height 19
click at [1090, 232] on span "Refresh" at bounding box center [1090, 236] width 42 height 19
click at [1074, 242] on span "Refresh" at bounding box center [1090, 236] width 42 height 19
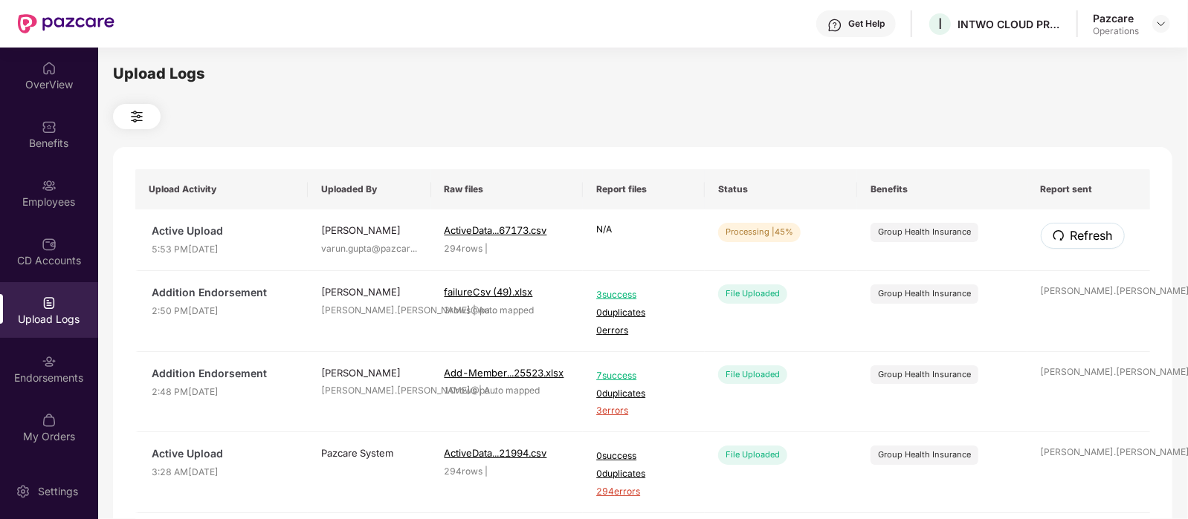
click at [1074, 242] on span "Refresh" at bounding box center [1091, 236] width 42 height 19
click at [1089, 232] on span "Refresh" at bounding box center [1090, 236] width 42 height 19
click at [1089, 232] on span "Refresh" at bounding box center [1091, 236] width 42 height 19
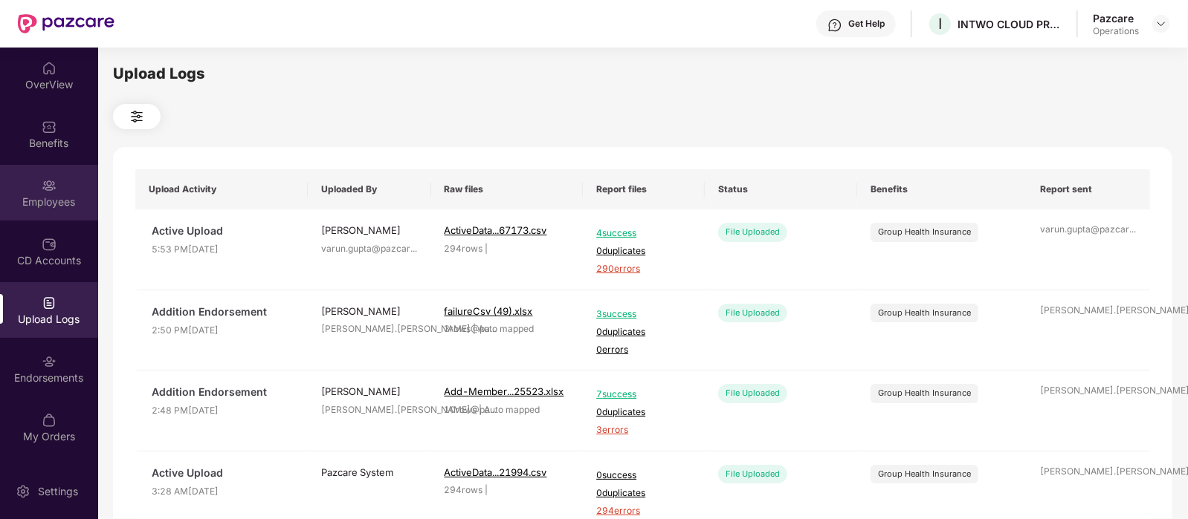
click at [55, 191] on img at bounding box center [49, 185] width 15 height 15
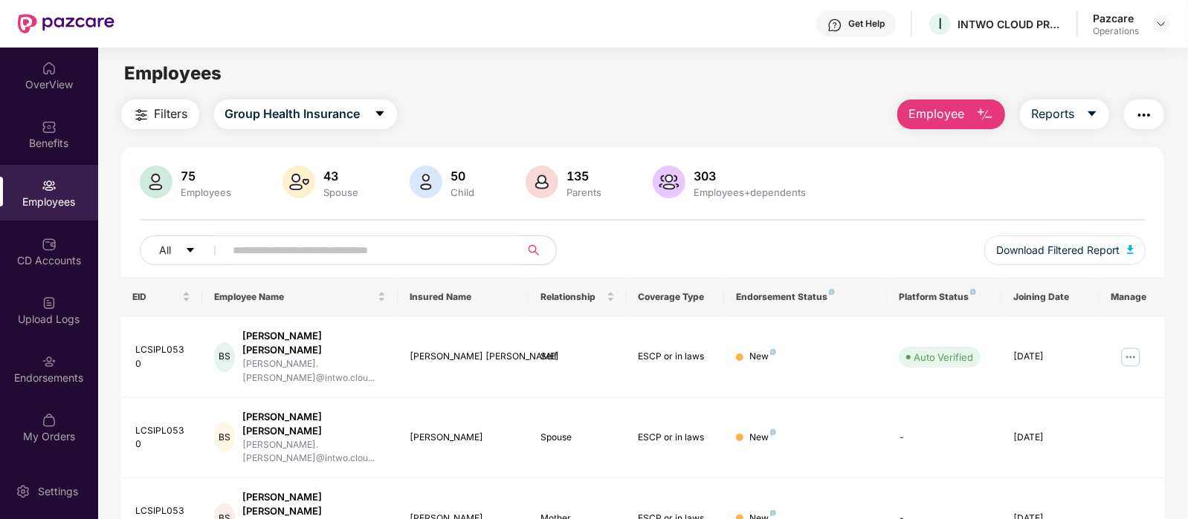
click at [158, 123] on button "Filters" at bounding box center [160, 115] width 78 height 30
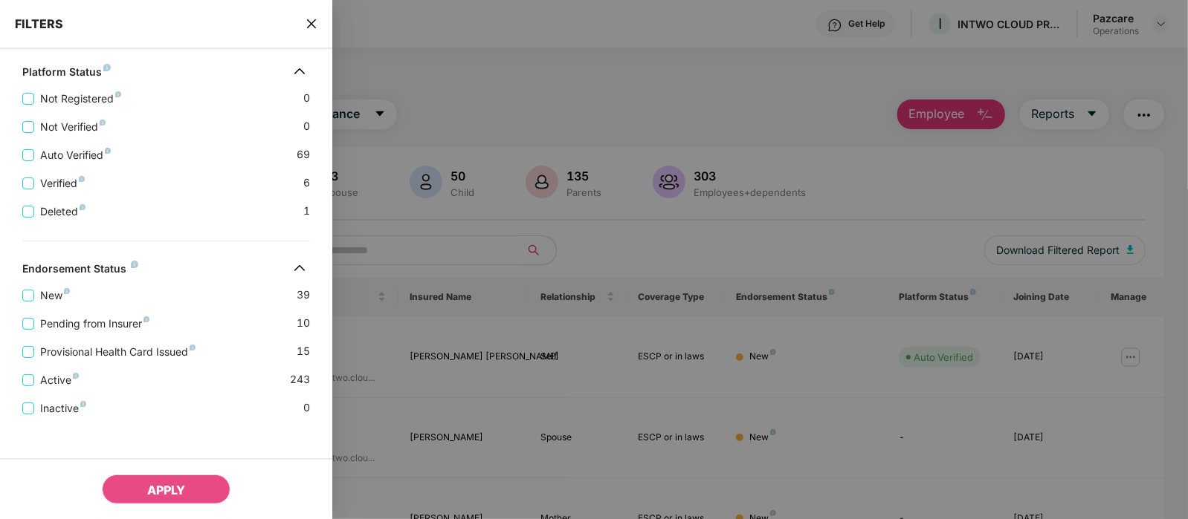
scroll to position [551, 0]
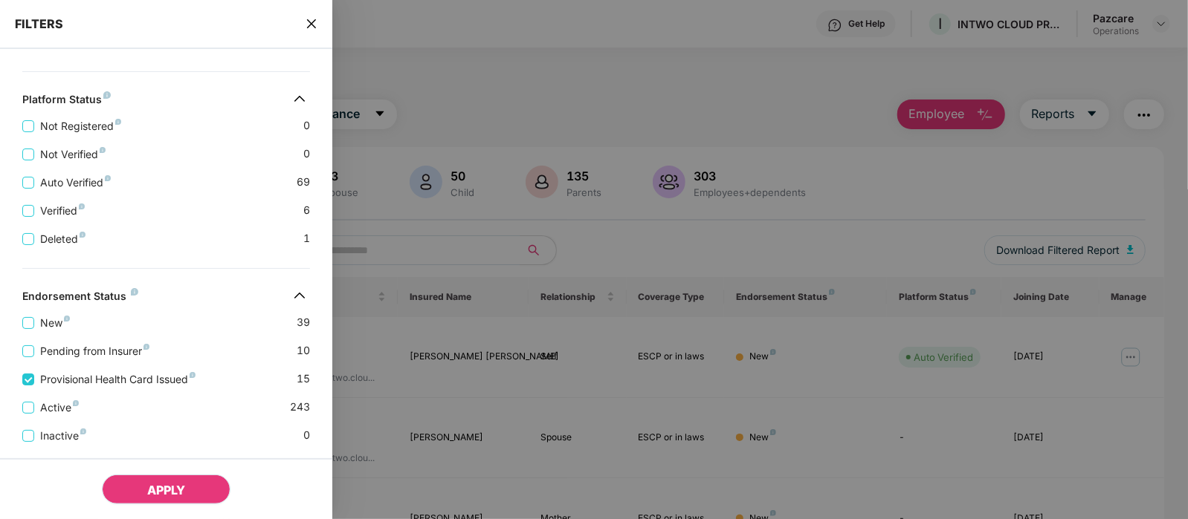
click at [184, 488] on span "APPLY" at bounding box center [166, 490] width 38 height 15
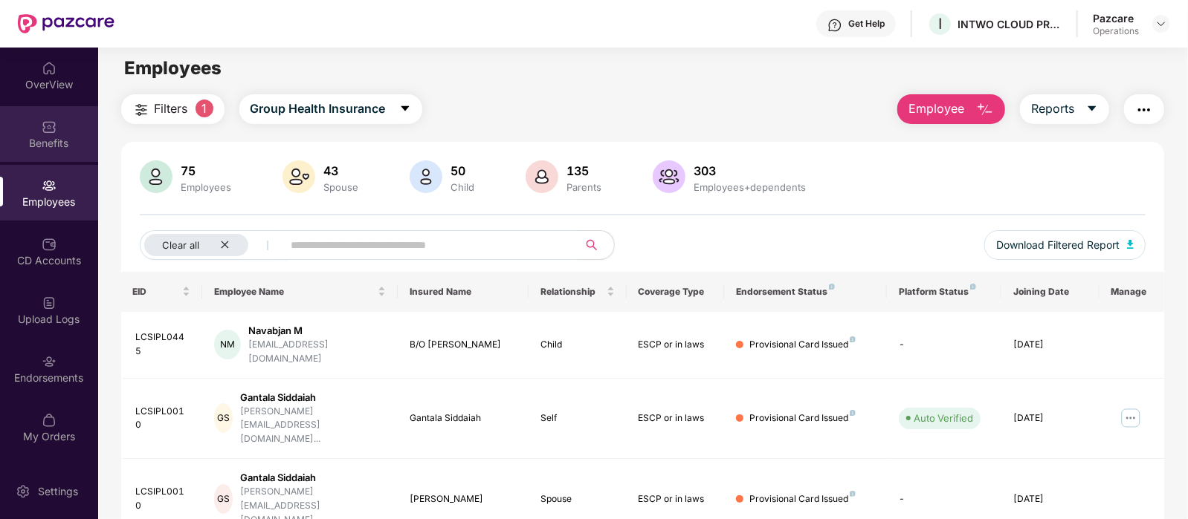
scroll to position [3, 0]
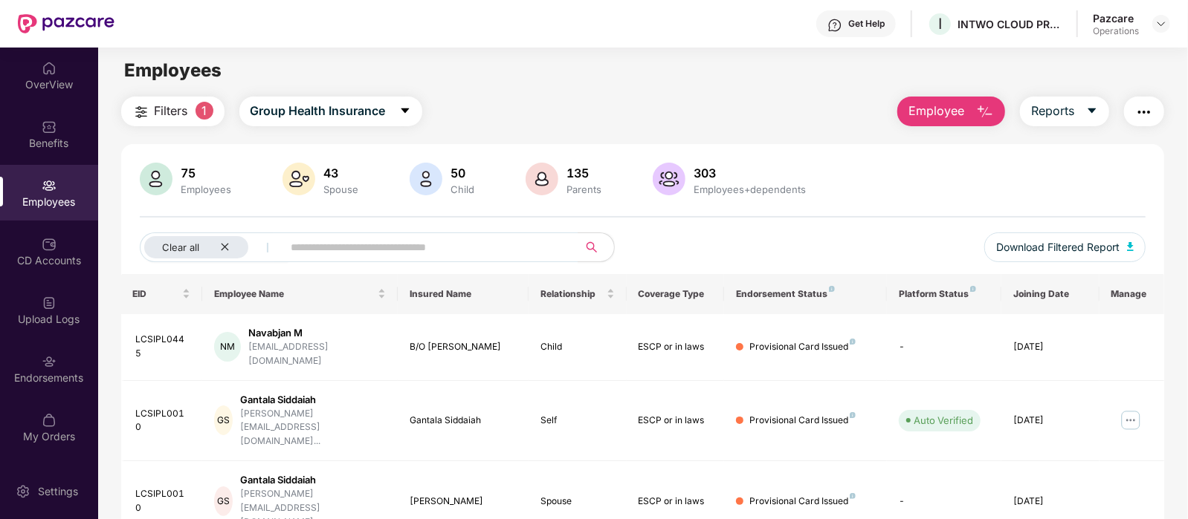
click at [68, 184] on div "Employees" at bounding box center [49, 193] width 98 height 56
click at [177, 117] on span "Filters" at bounding box center [171, 111] width 33 height 19
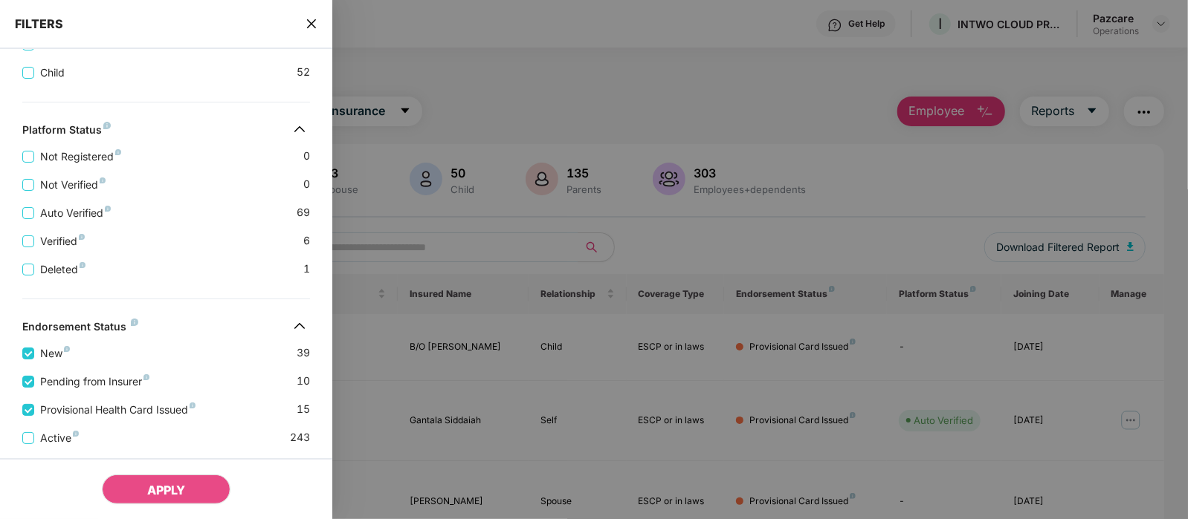
scroll to position [620, 0]
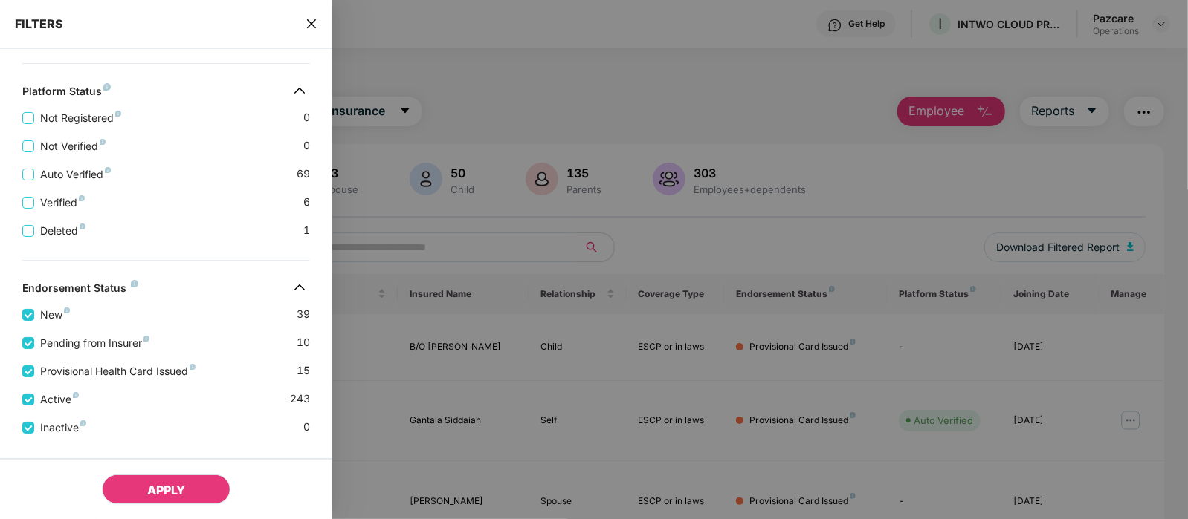
click at [169, 491] on span "APPLY" at bounding box center [166, 490] width 38 height 15
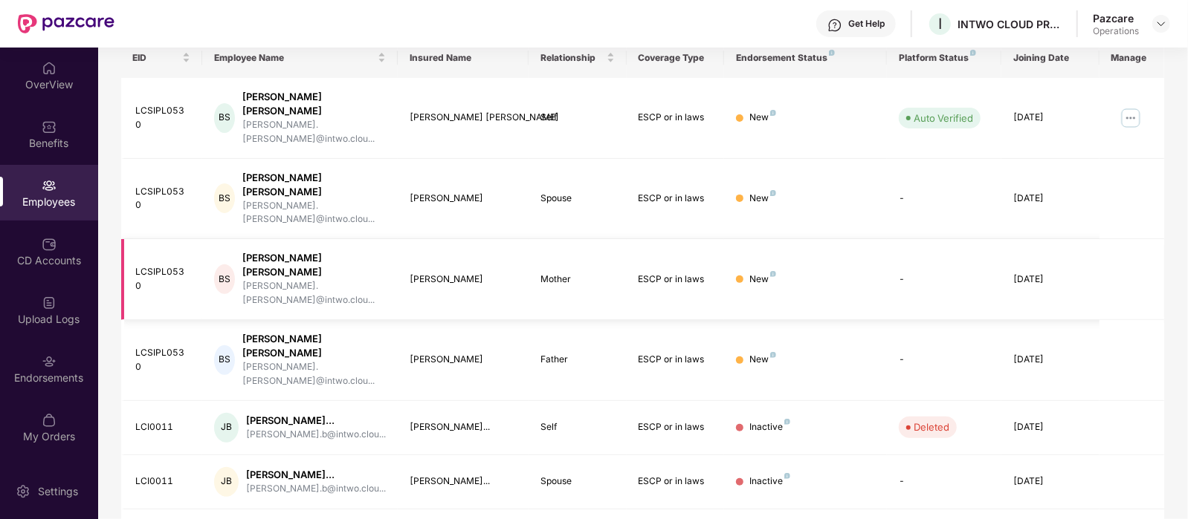
scroll to position [0, 0]
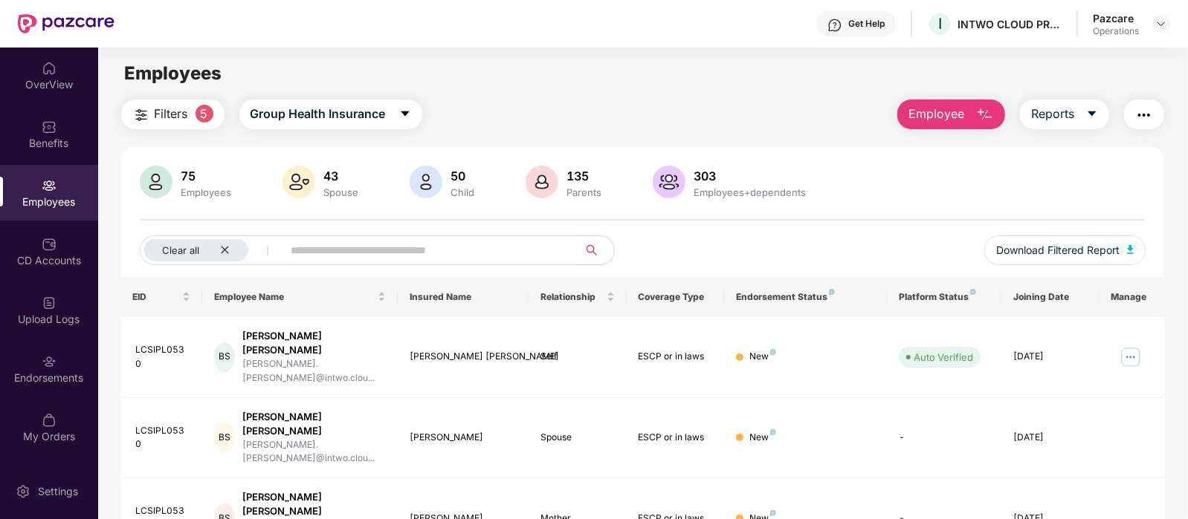
click at [1144, 110] on img "button" at bounding box center [1144, 115] width 18 height 18
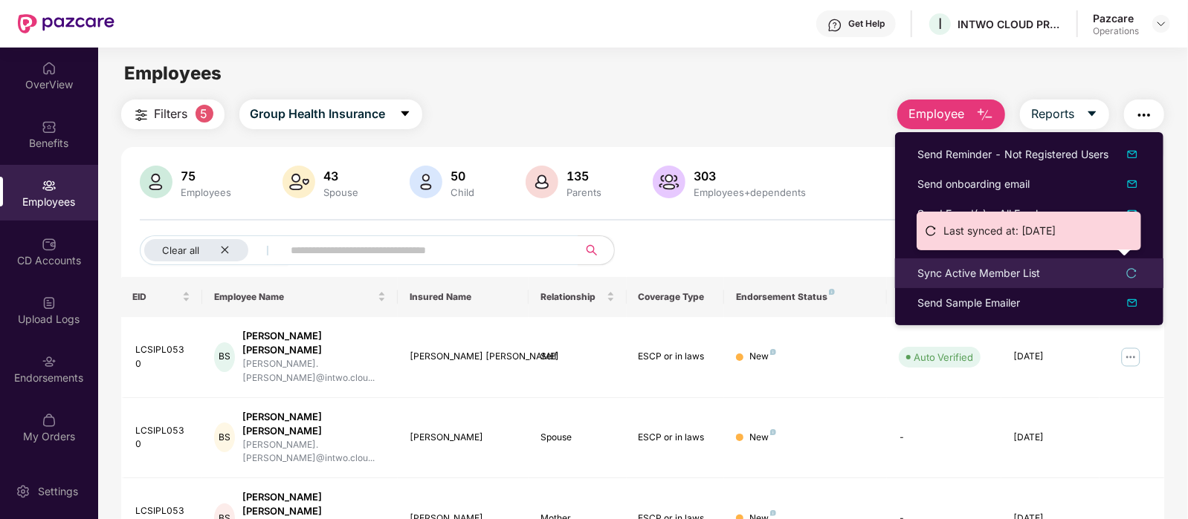
click at [977, 271] on div "Sync Active Member List" at bounding box center [978, 273] width 123 height 16
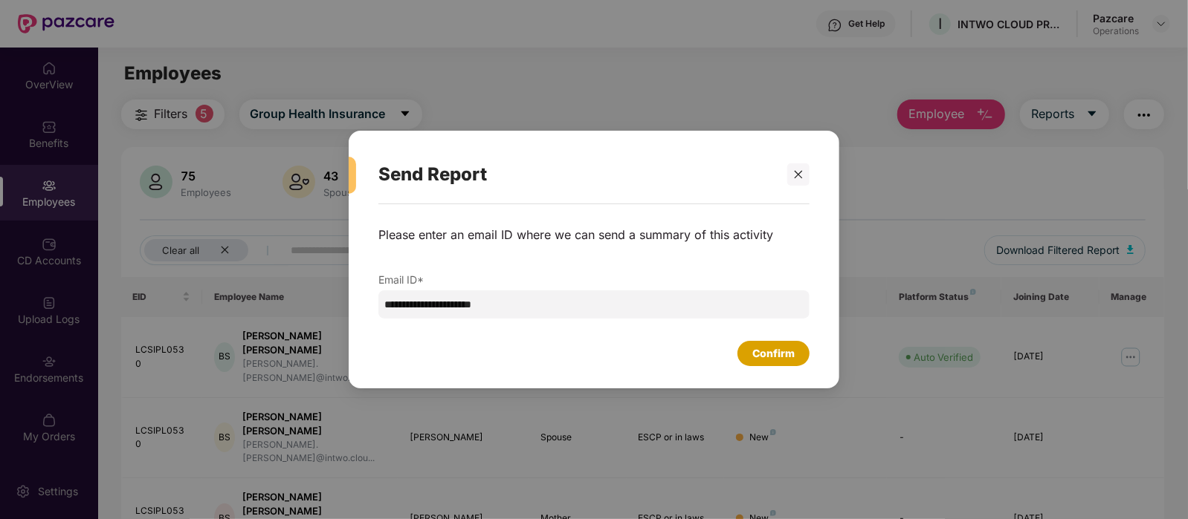
click at [776, 355] on div "Confirm" at bounding box center [773, 354] width 42 height 16
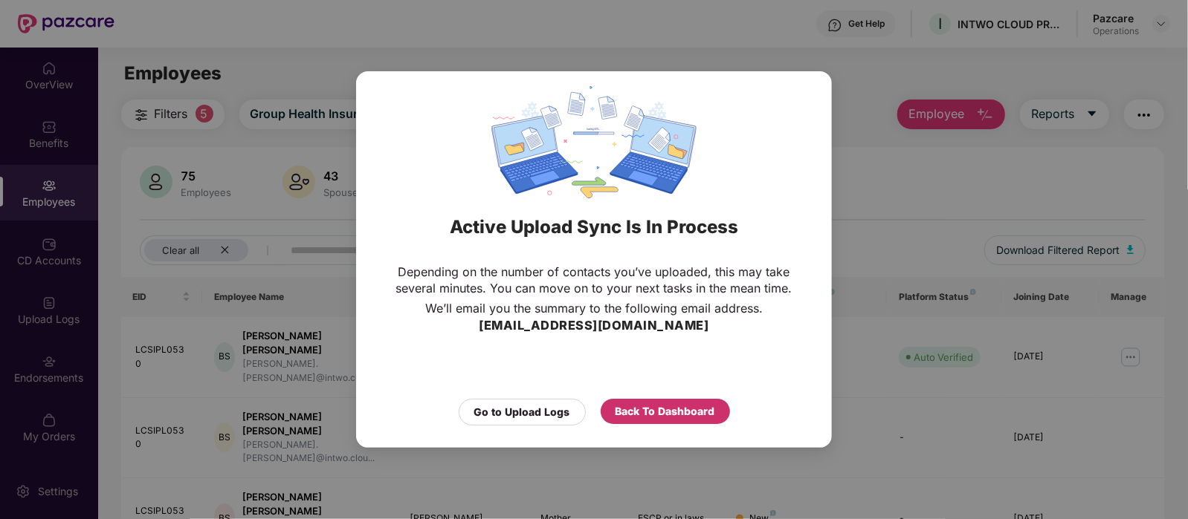
click at [665, 411] on div "Back To Dashboard" at bounding box center [665, 412] width 100 height 16
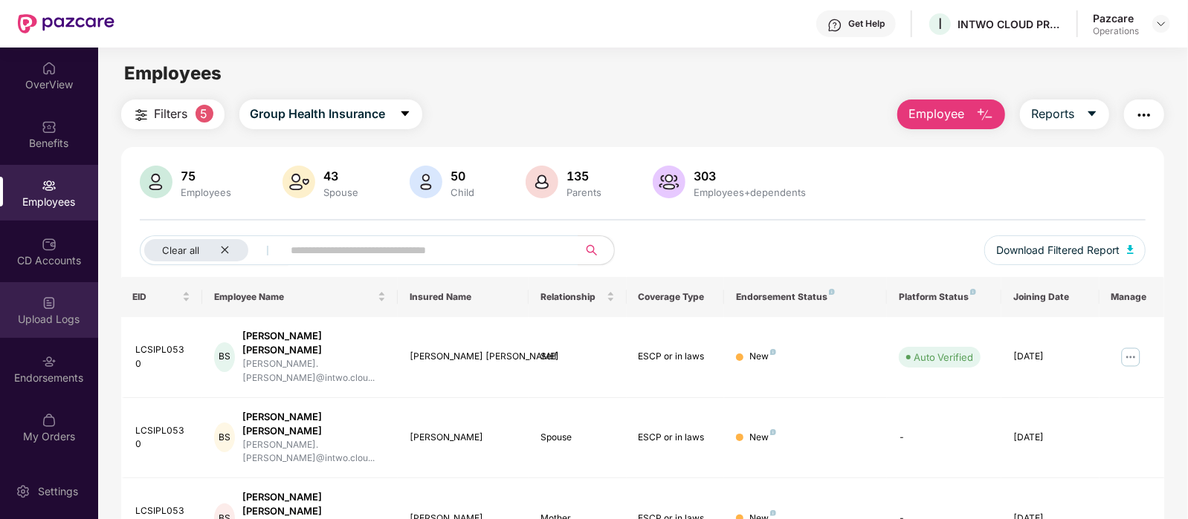
click at [29, 312] on div "Upload Logs" at bounding box center [49, 319] width 98 height 15
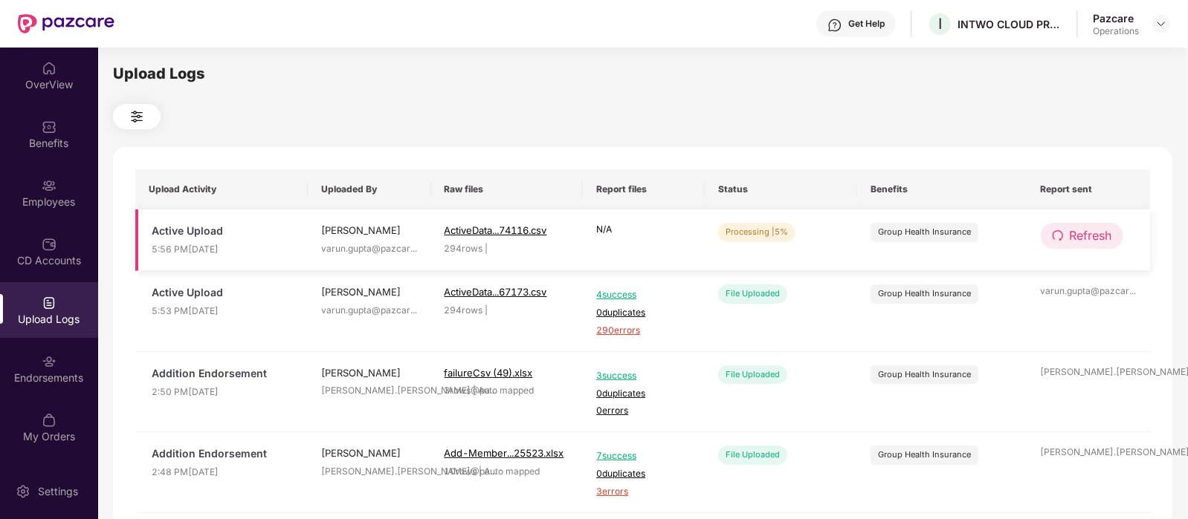
click at [1084, 243] on span "Refresh" at bounding box center [1090, 236] width 42 height 19
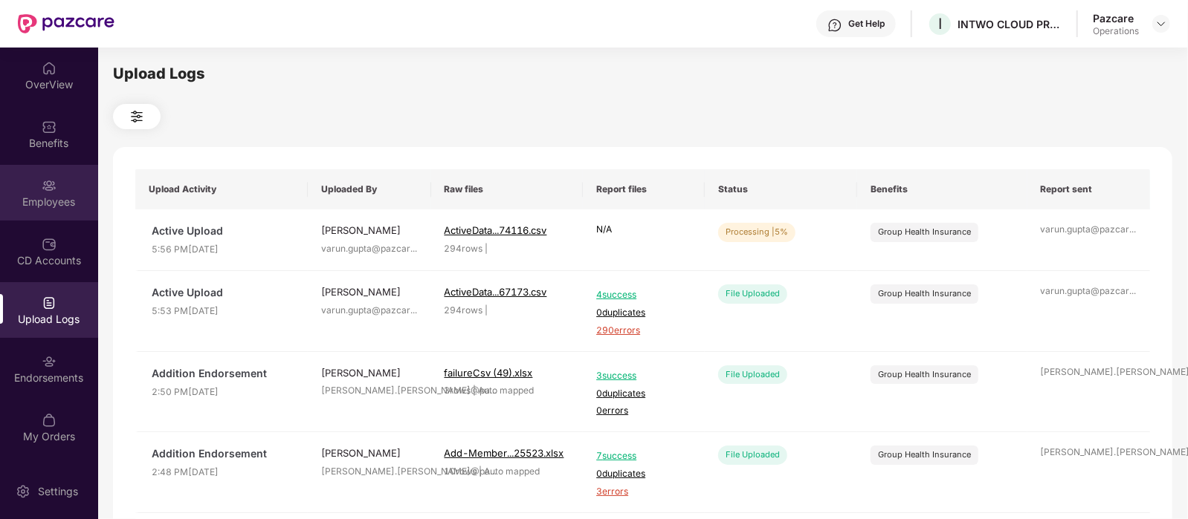
click at [23, 201] on div "Employees" at bounding box center [49, 202] width 98 height 15
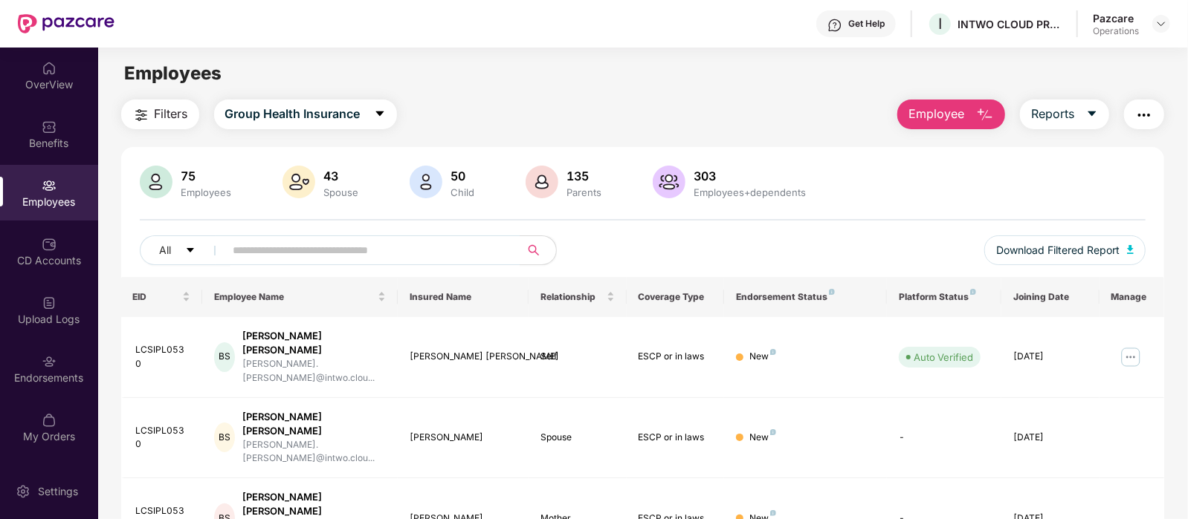
click at [1150, 124] on button "button" at bounding box center [1144, 115] width 40 height 30
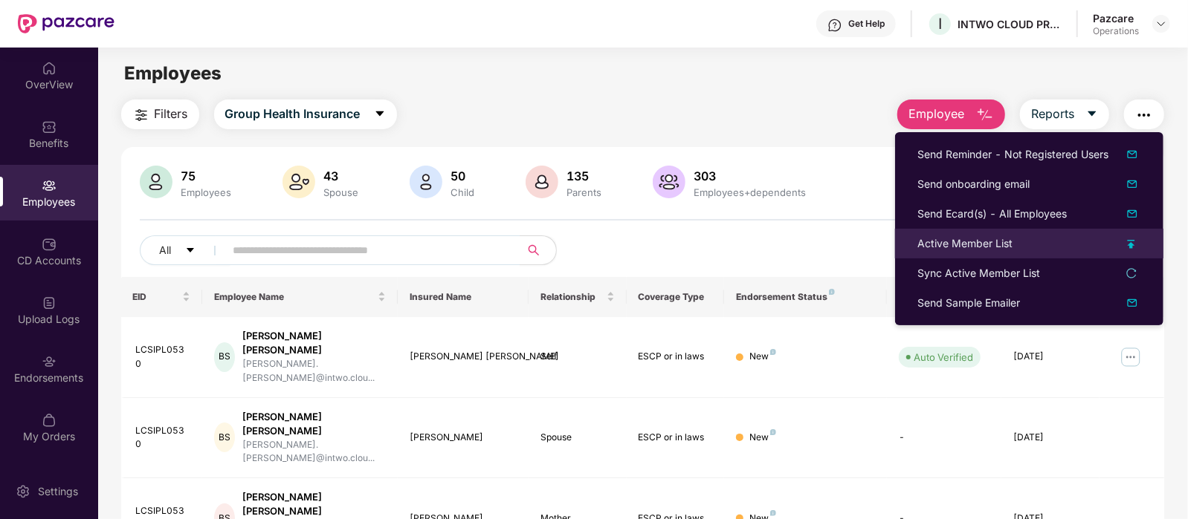
click at [974, 240] on div "Active Member List" at bounding box center [964, 244] width 95 height 16
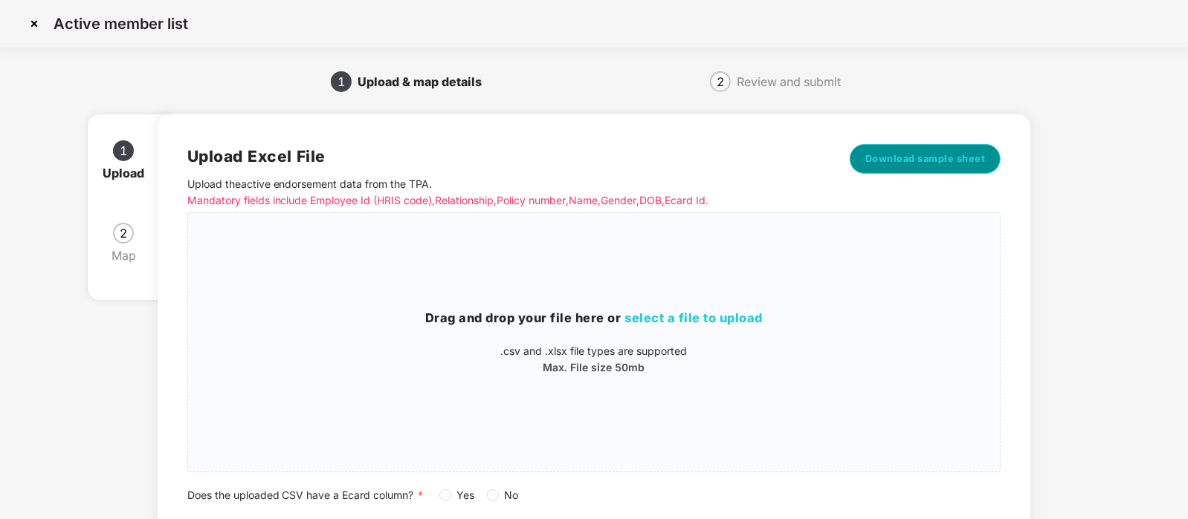
click at [942, 162] on span "Download sample sheet" at bounding box center [925, 159] width 120 height 15
click at [650, 331] on div "Drag and drop your file here or select a file to upload .csv and .xlsx file typ…" at bounding box center [594, 342] width 812 height 67
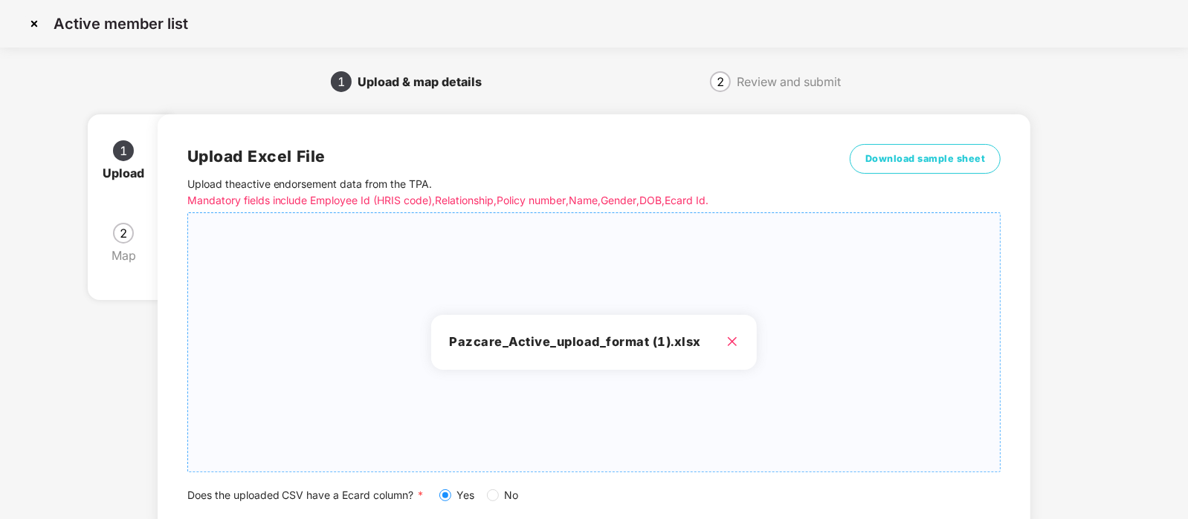
scroll to position [107, 0]
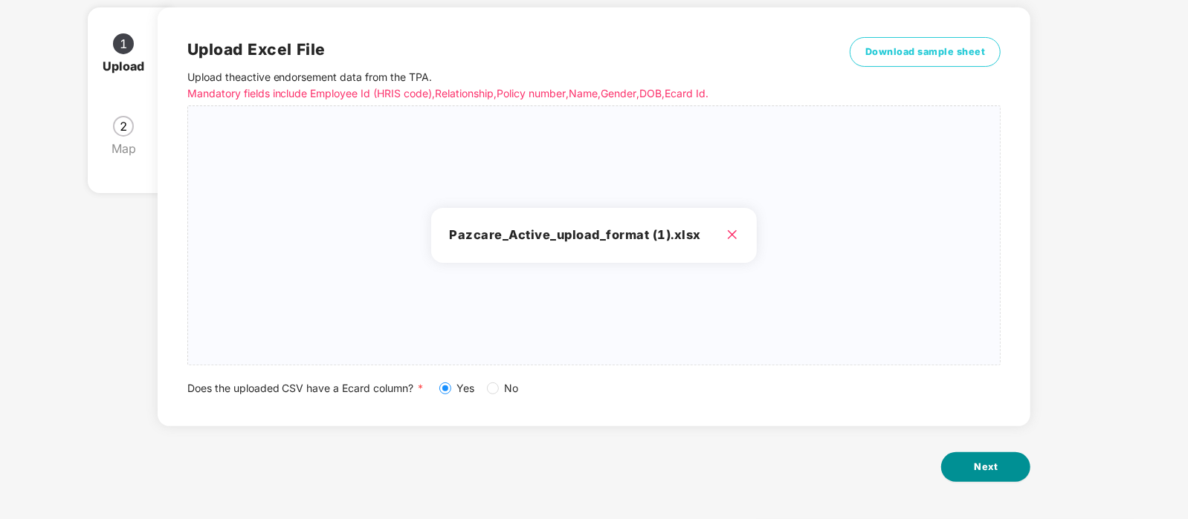
click at [999, 476] on button "Next" at bounding box center [985, 468] width 89 height 30
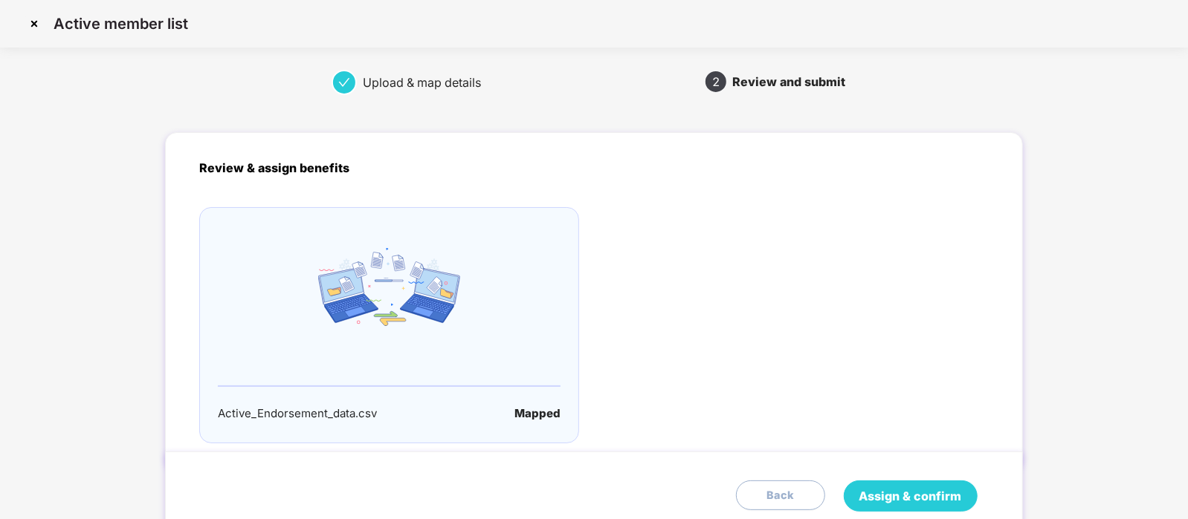
click at [903, 490] on span "Assign & confirm" at bounding box center [910, 497] width 103 height 19
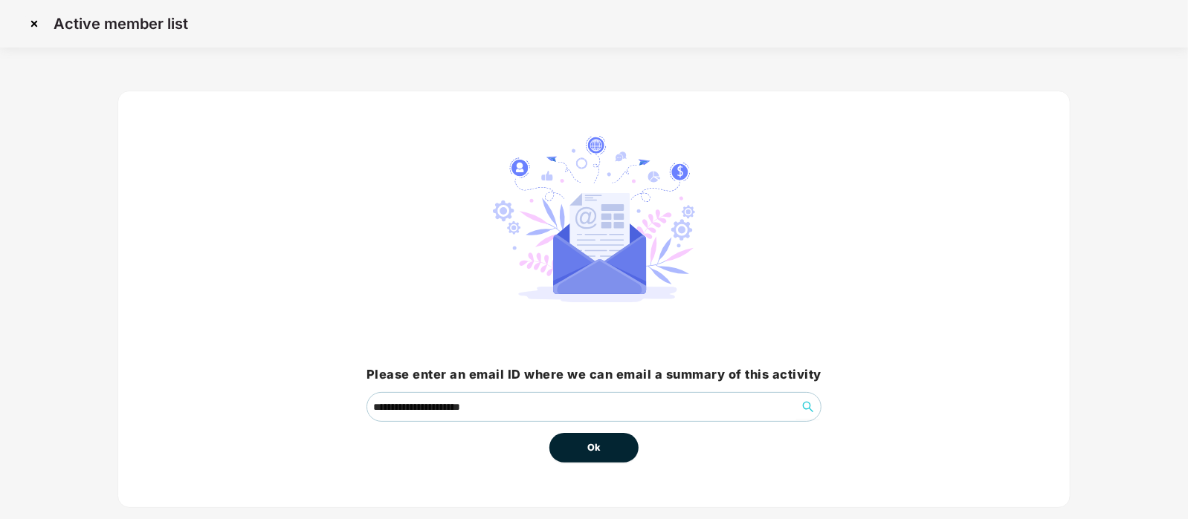
click at [603, 447] on button "Ok" at bounding box center [593, 448] width 89 height 30
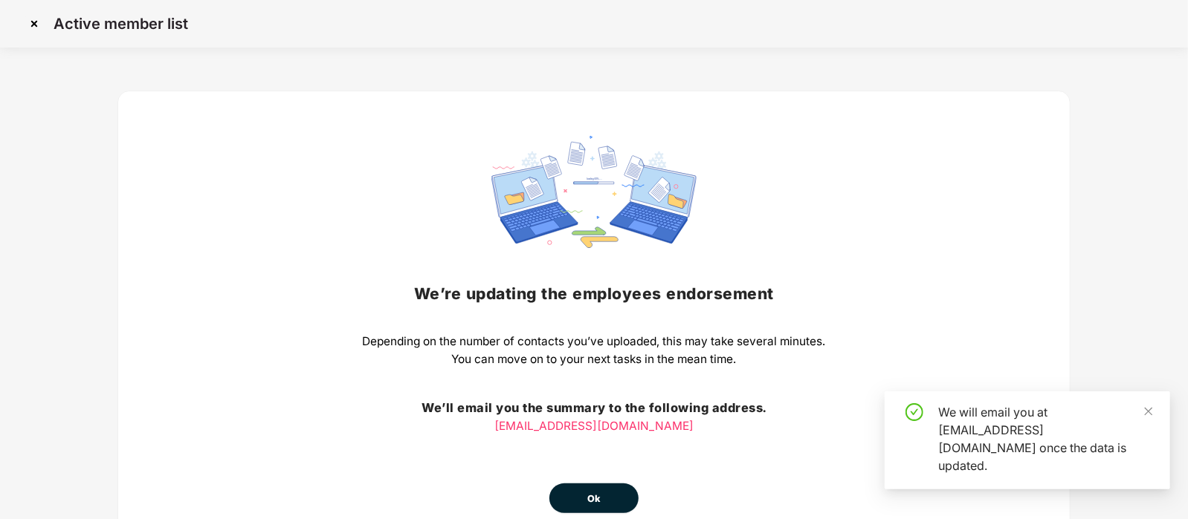
scroll to position [80, 0]
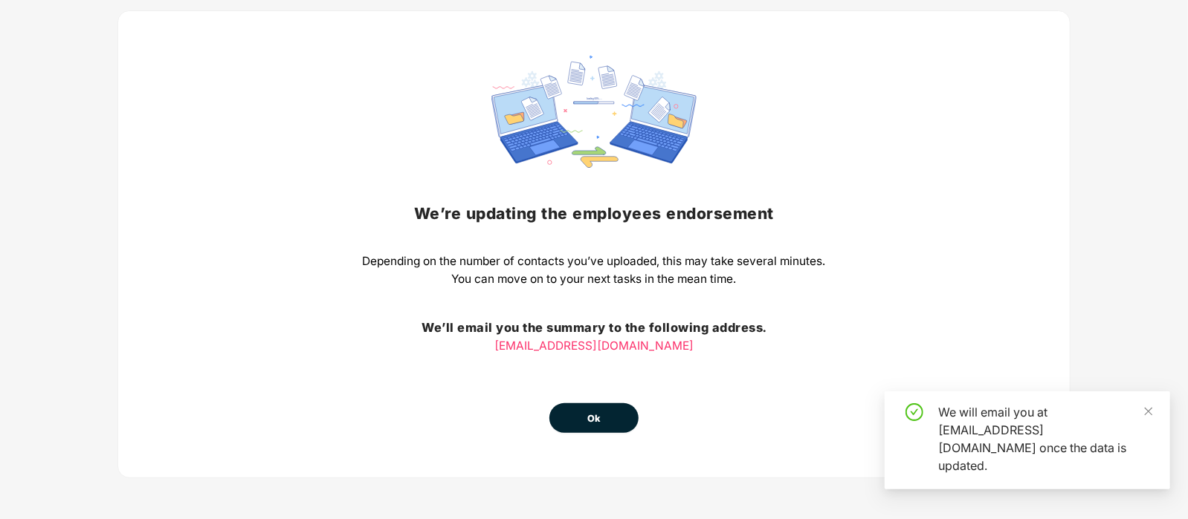
click at [606, 417] on button "Ok" at bounding box center [593, 419] width 89 height 30
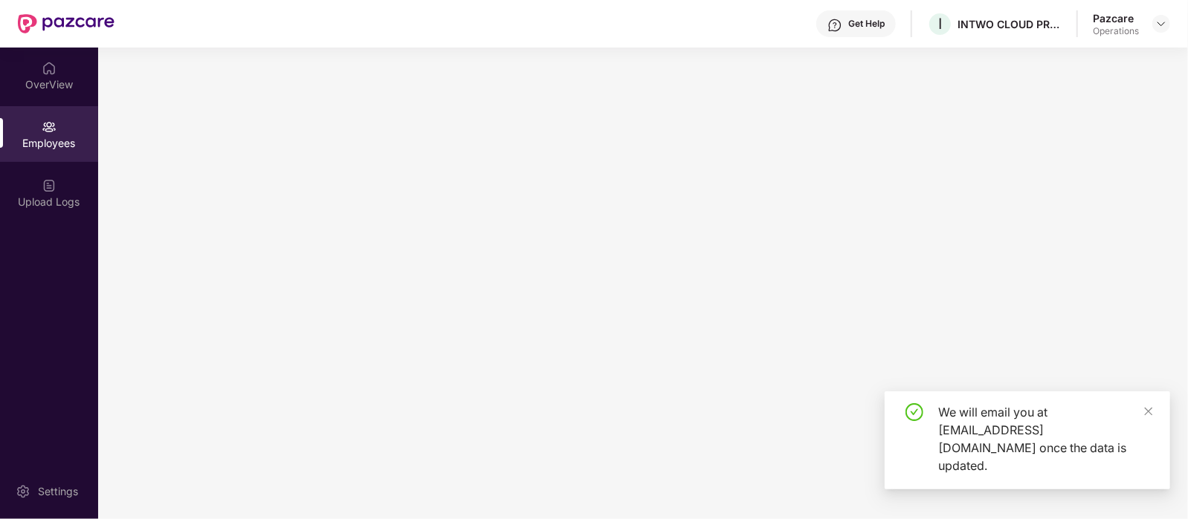
scroll to position [0, 0]
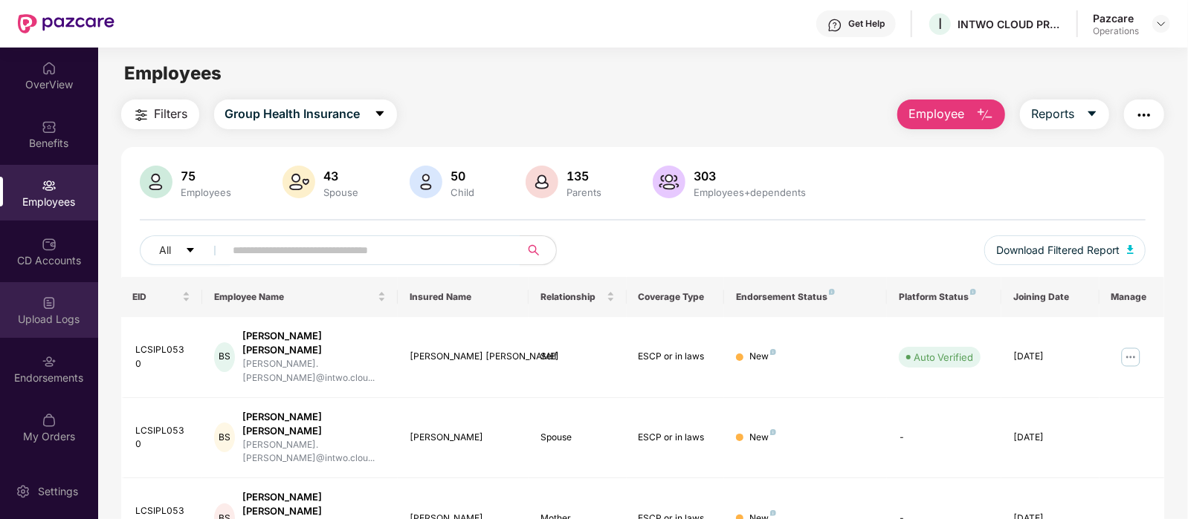
click at [44, 316] on div "Upload Logs" at bounding box center [49, 319] width 98 height 15
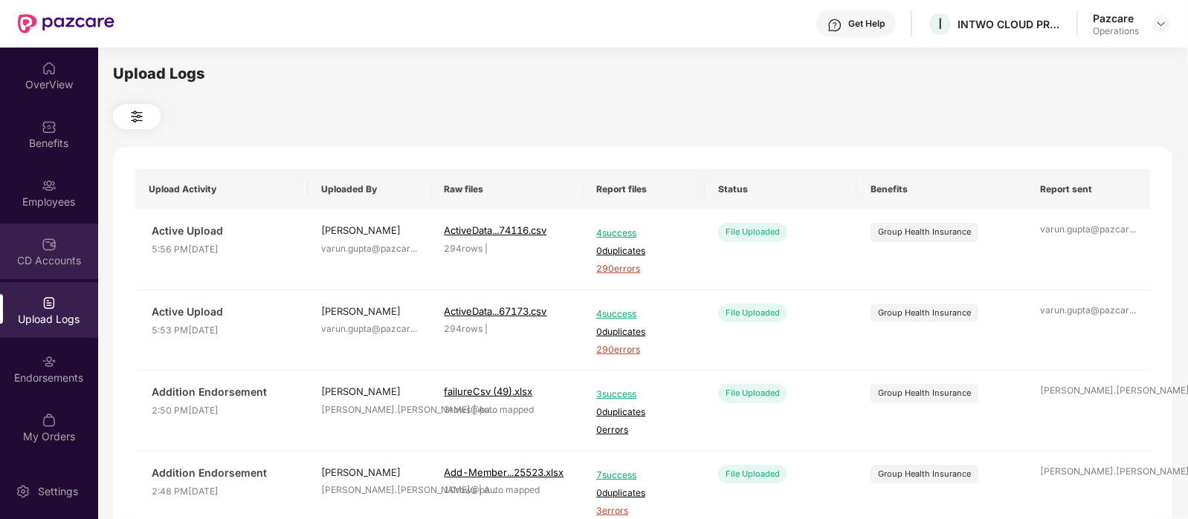
click at [65, 257] on div "CD Accounts" at bounding box center [49, 260] width 98 height 15
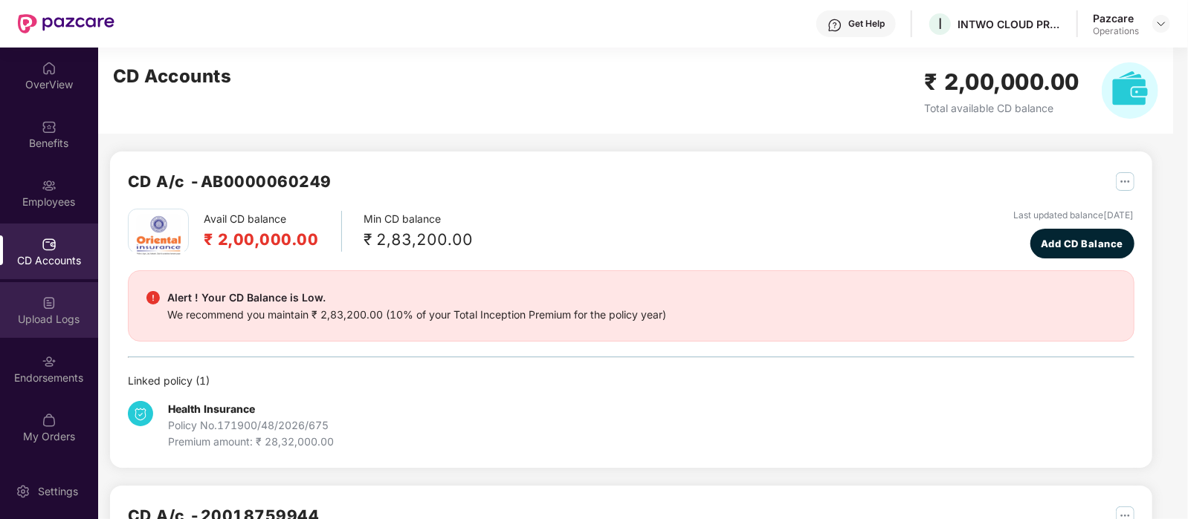
click at [66, 314] on div "Upload Logs" at bounding box center [49, 319] width 98 height 15
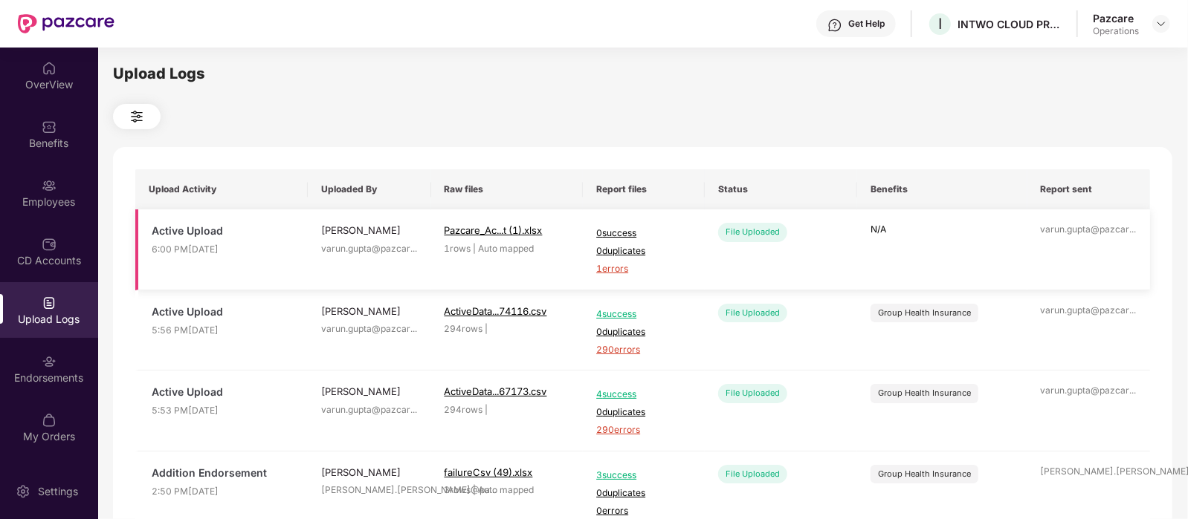
click at [619, 273] on span "1 errors" at bounding box center [643, 269] width 95 height 14
click at [49, 201] on div "Employees" at bounding box center [49, 202] width 98 height 15
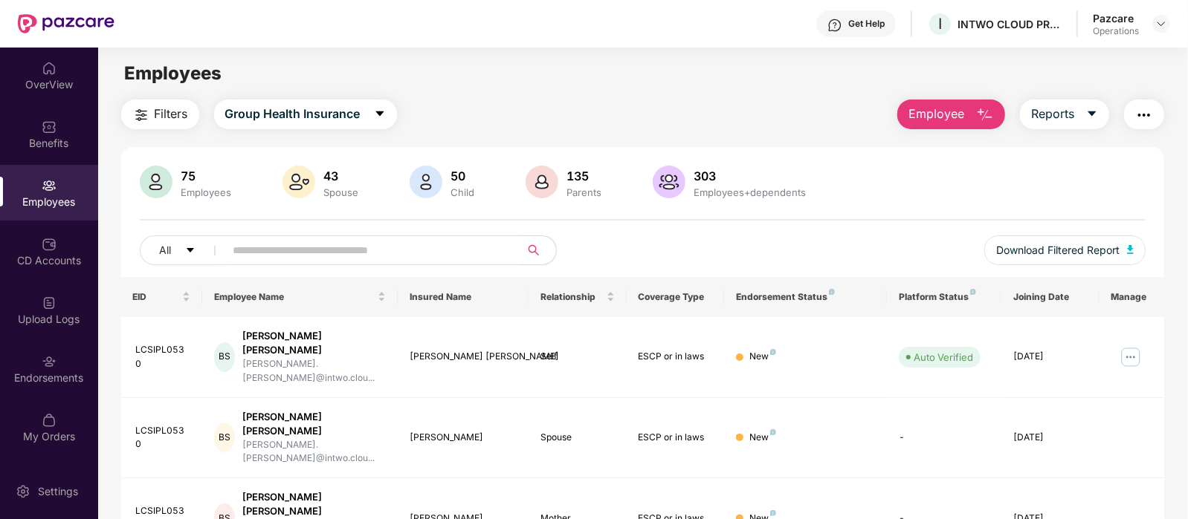
click at [1143, 115] on img "button" at bounding box center [1144, 115] width 18 height 18
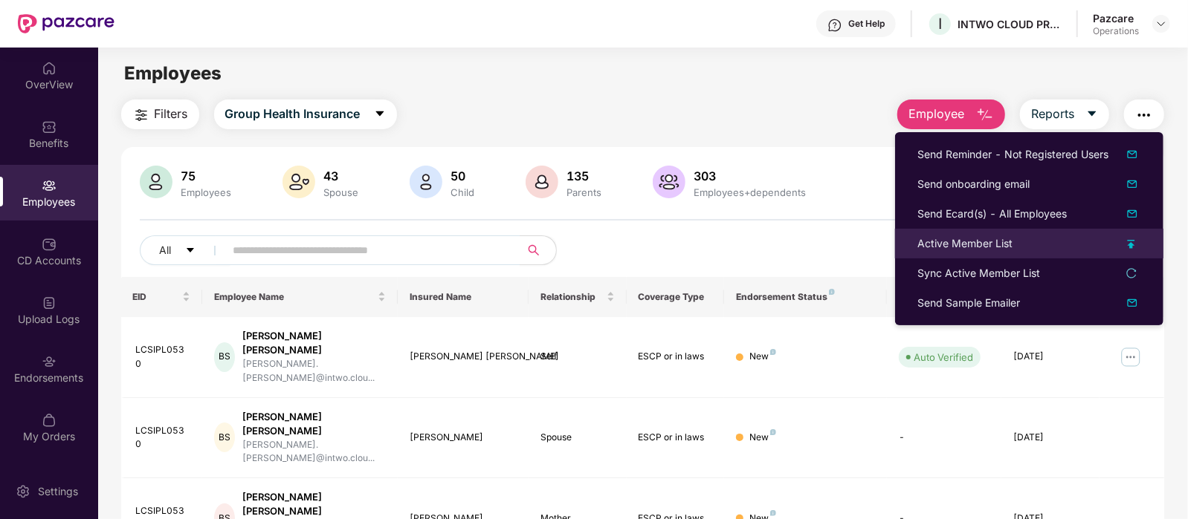
click at [1019, 256] on li "Active Member List" at bounding box center [1029, 244] width 268 height 30
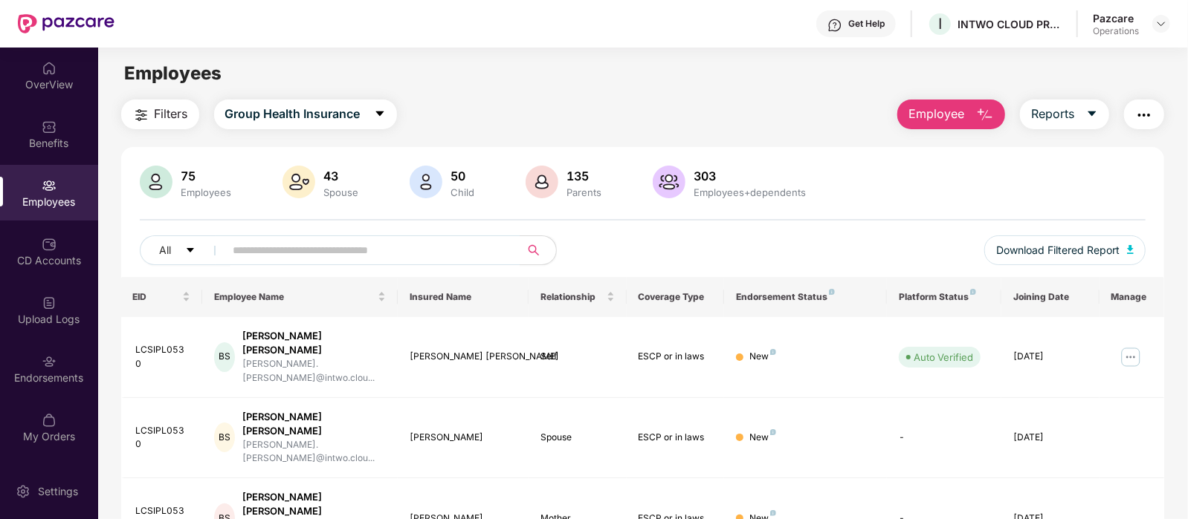
click at [1140, 110] on img "button" at bounding box center [1144, 115] width 18 height 18
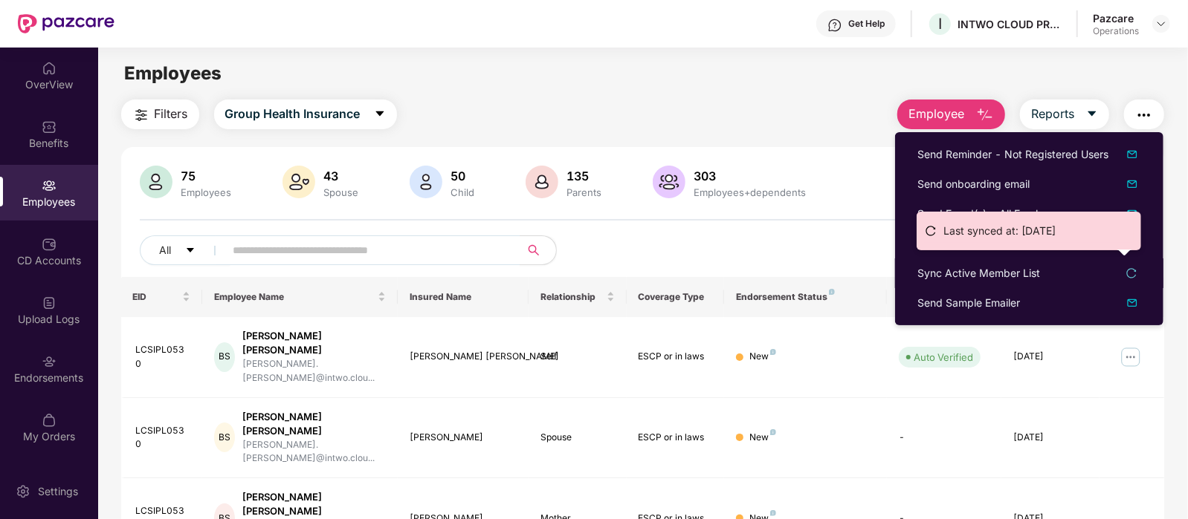
click at [988, 242] on li "Last synced at: [DATE]" at bounding box center [1029, 231] width 210 height 24
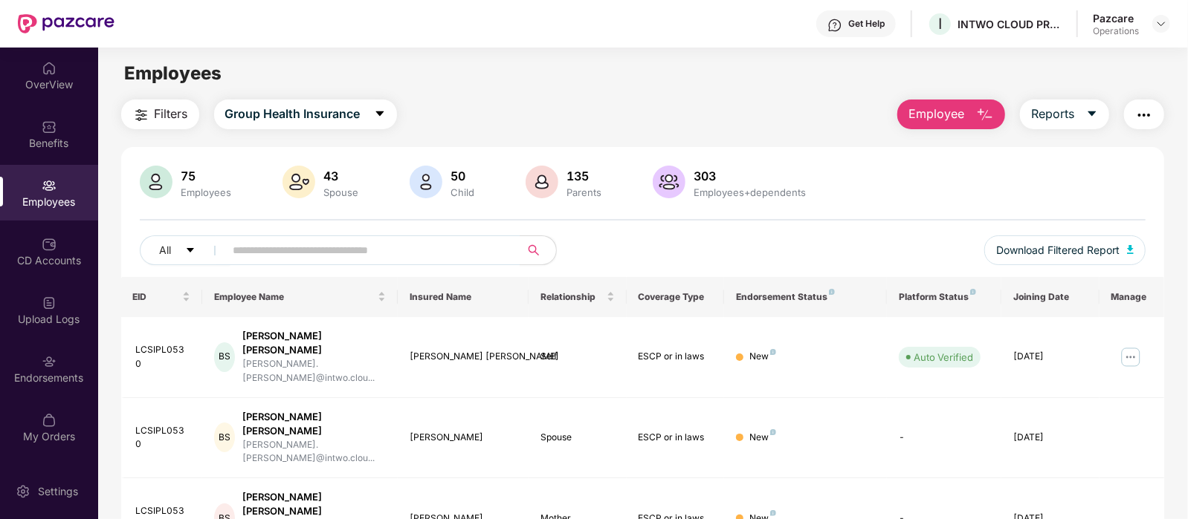
click at [1150, 107] on img "button" at bounding box center [1144, 115] width 18 height 18
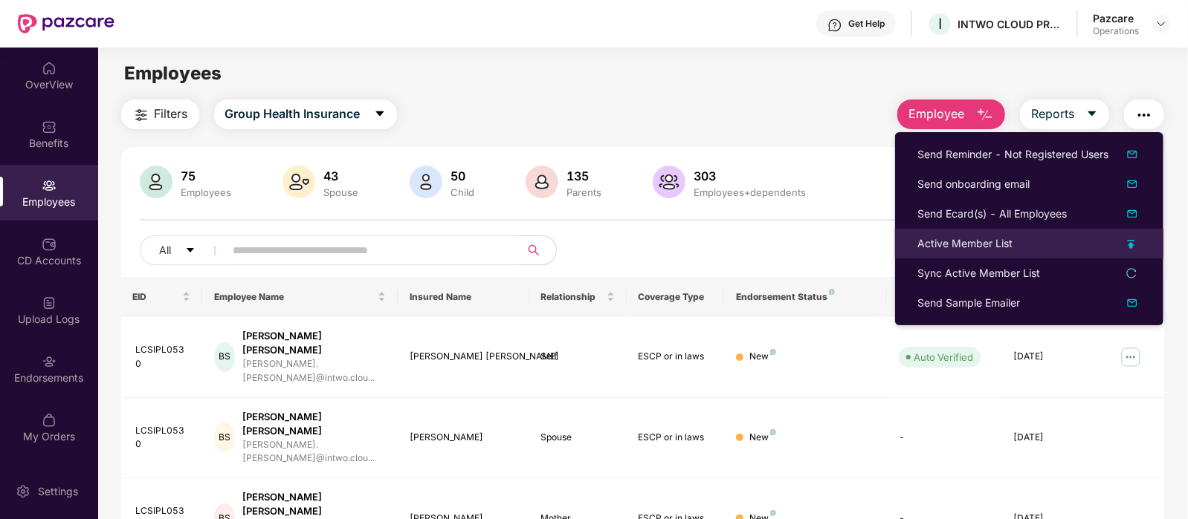
click at [994, 240] on div "Active Member List" at bounding box center [964, 244] width 95 height 16
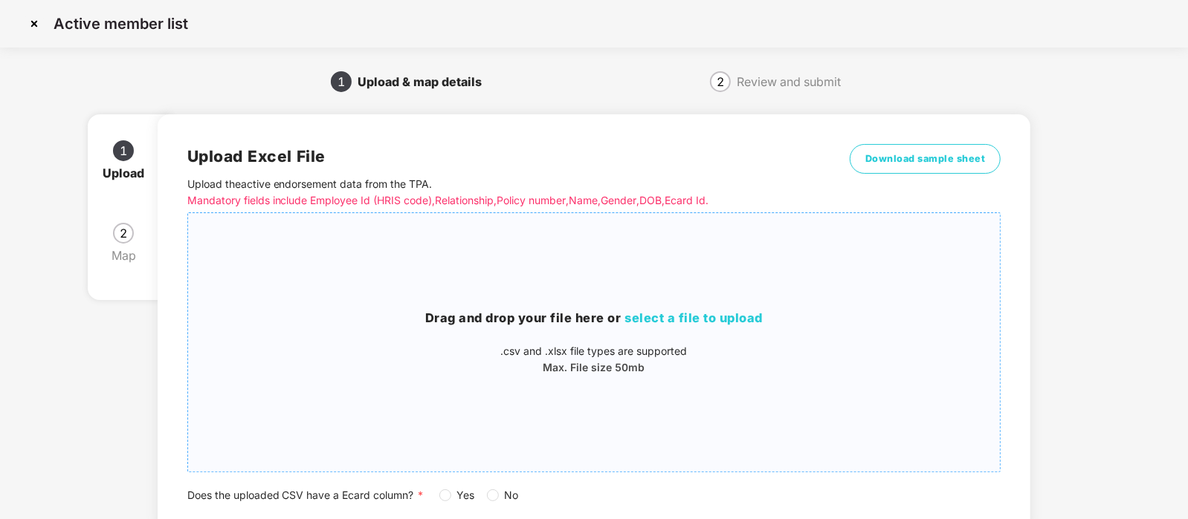
click at [591, 339] on div "Drag and drop your file here or select a file to upload .csv and .xlsx file typ…" at bounding box center [594, 342] width 812 height 67
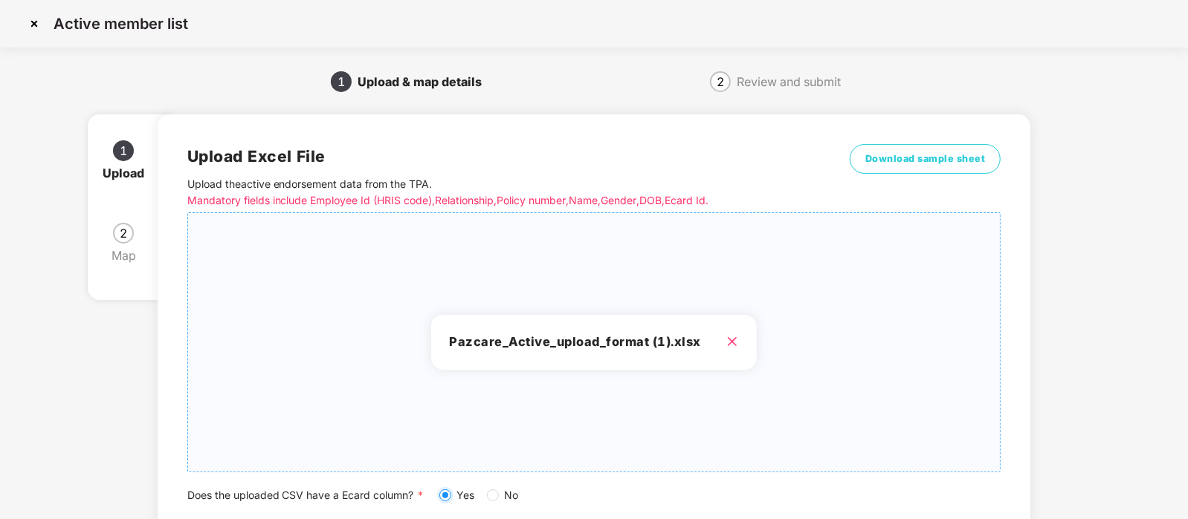
scroll to position [107, 0]
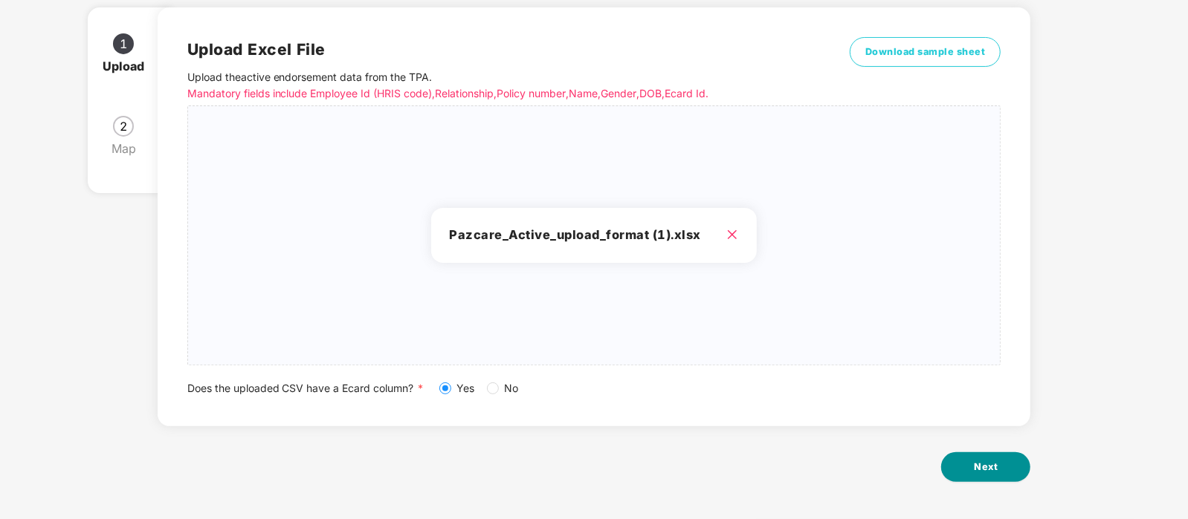
click at [996, 465] on span "Next" at bounding box center [986, 467] width 24 height 15
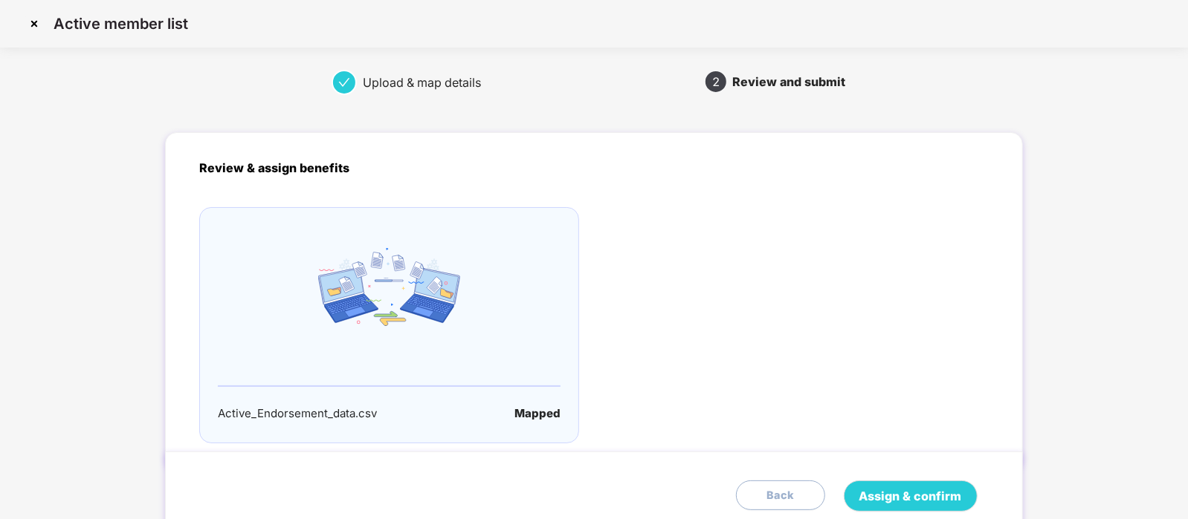
scroll to position [63, 0]
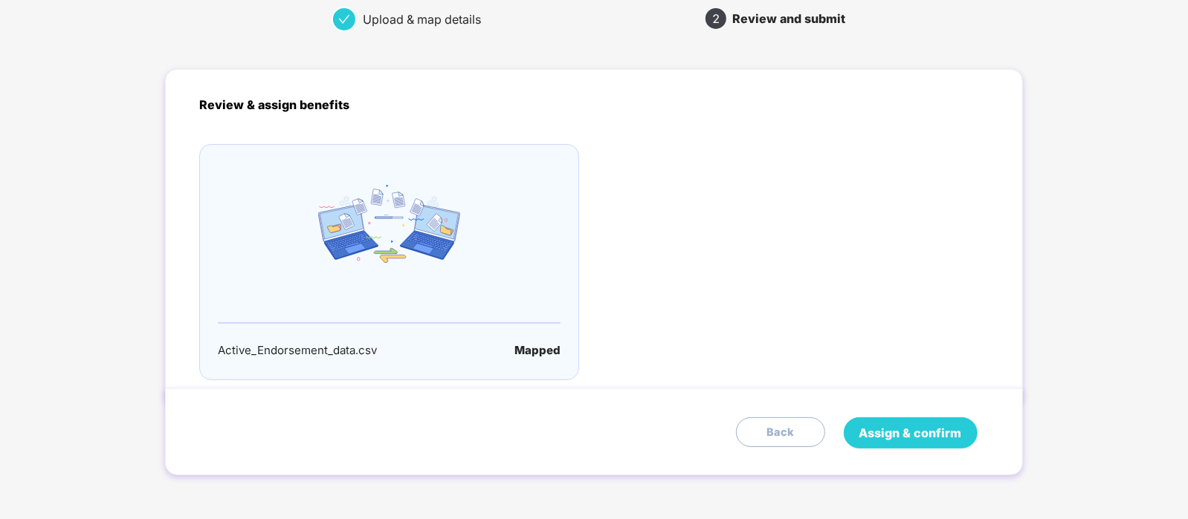
click at [918, 428] on span "Assign & confirm" at bounding box center [910, 433] width 103 height 19
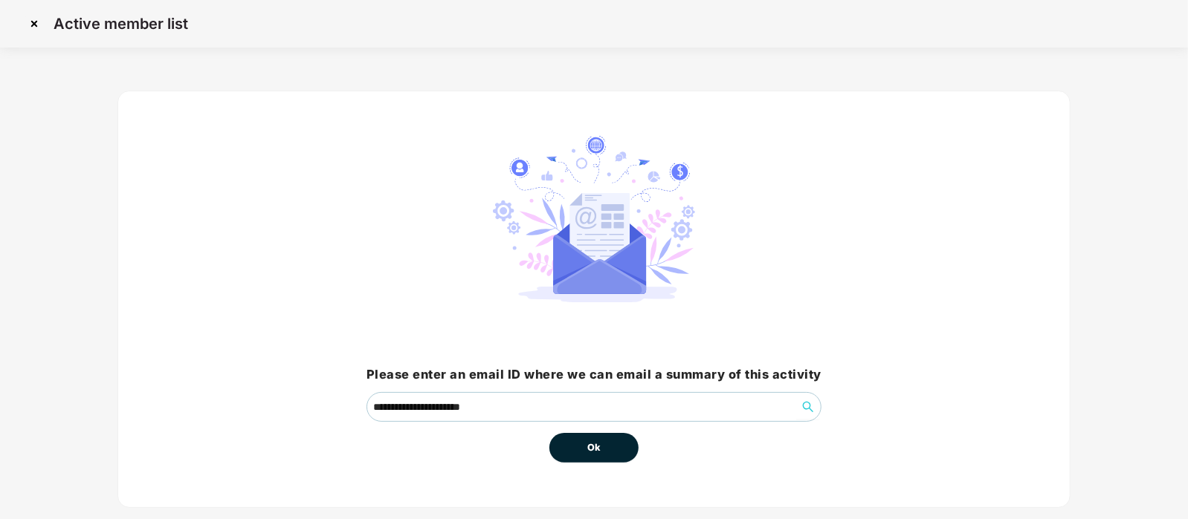
click at [587, 451] on span "Ok" at bounding box center [593, 448] width 13 height 15
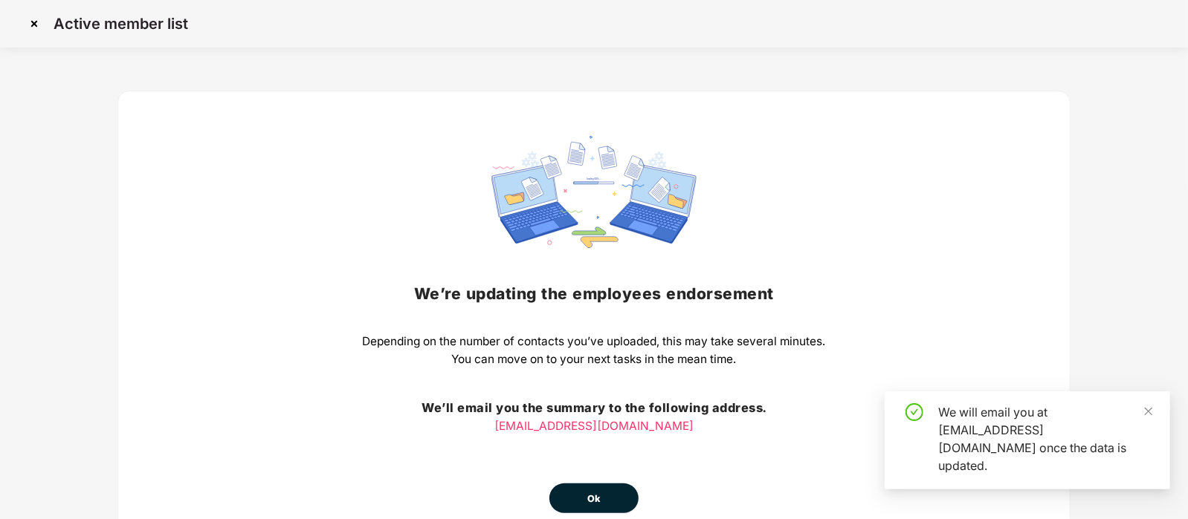
click at [621, 496] on button "Ok" at bounding box center [593, 499] width 89 height 30
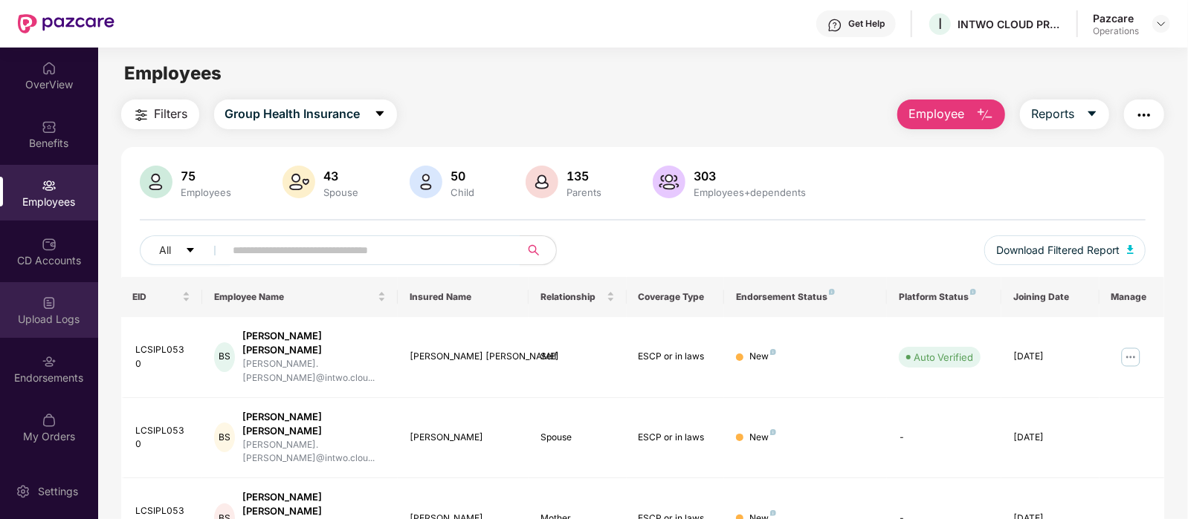
click at [58, 317] on div "Upload Logs" at bounding box center [49, 319] width 98 height 15
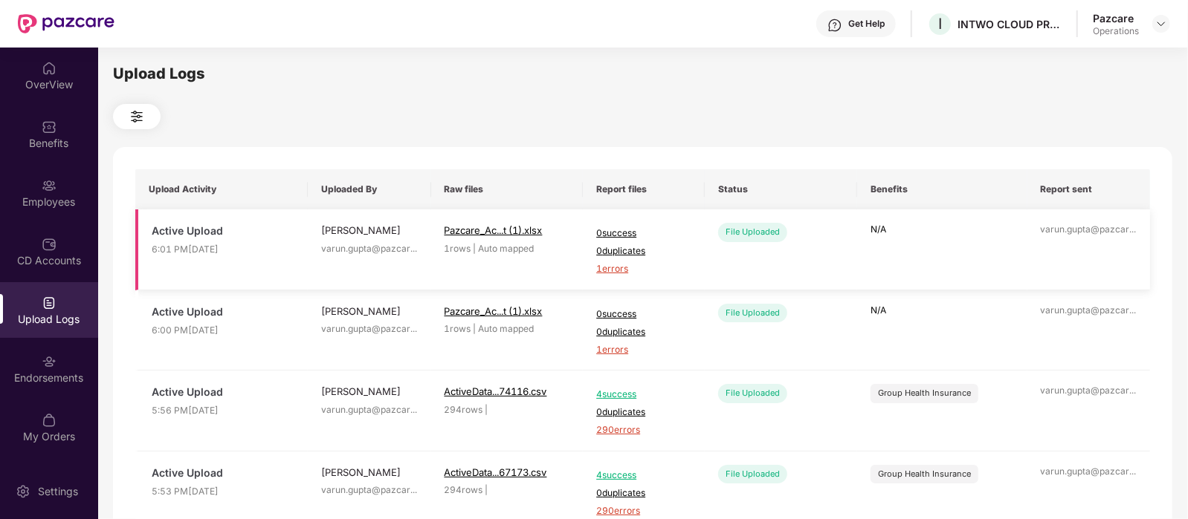
click at [613, 267] on span "1 errors" at bounding box center [643, 269] width 95 height 14
click at [41, 77] on div "OverView" at bounding box center [49, 84] width 98 height 15
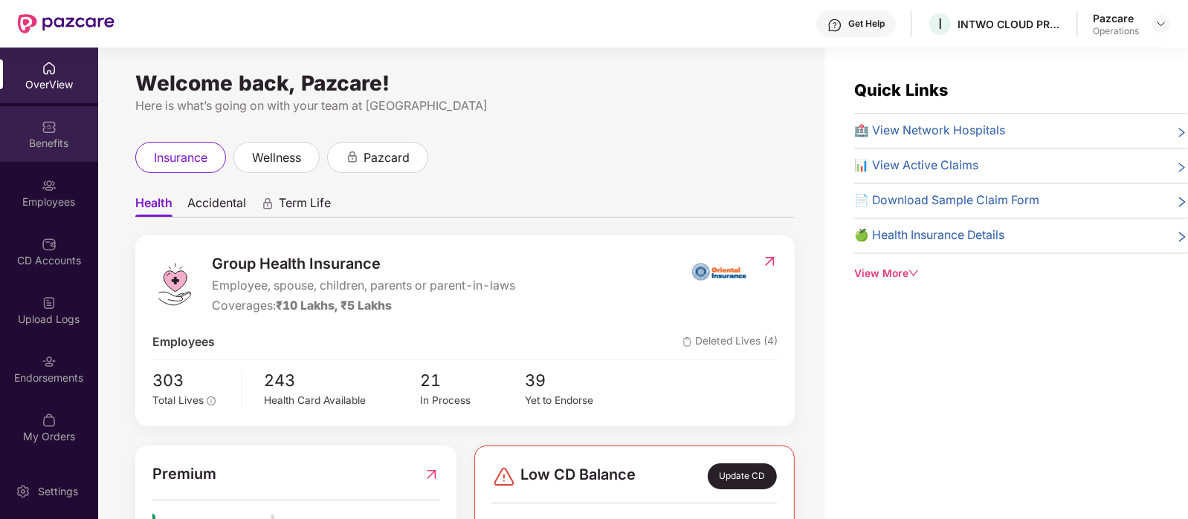
click at [47, 122] on img at bounding box center [49, 127] width 15 height 15
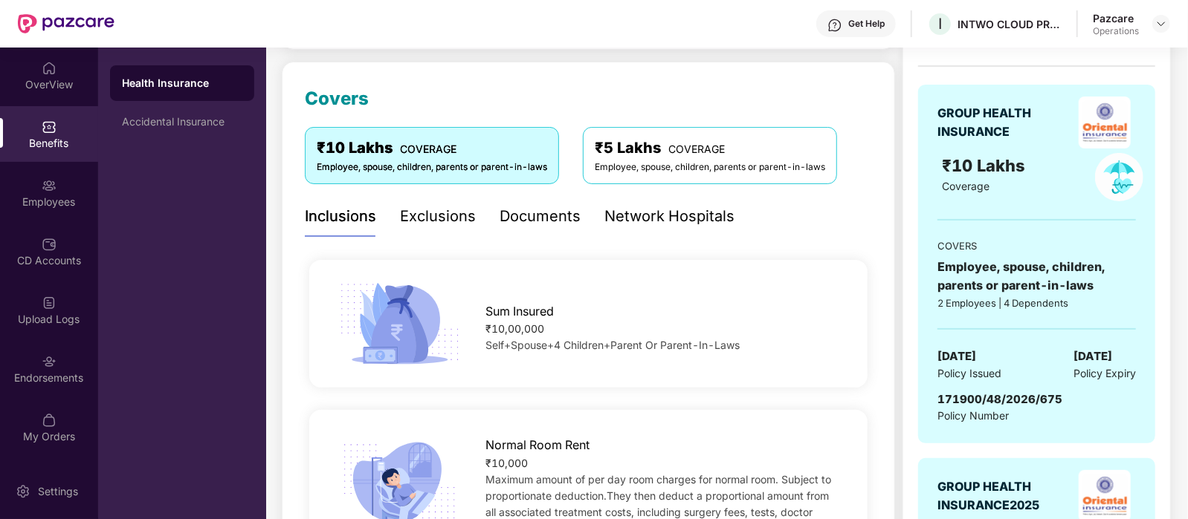
scroll to position [336, 0]
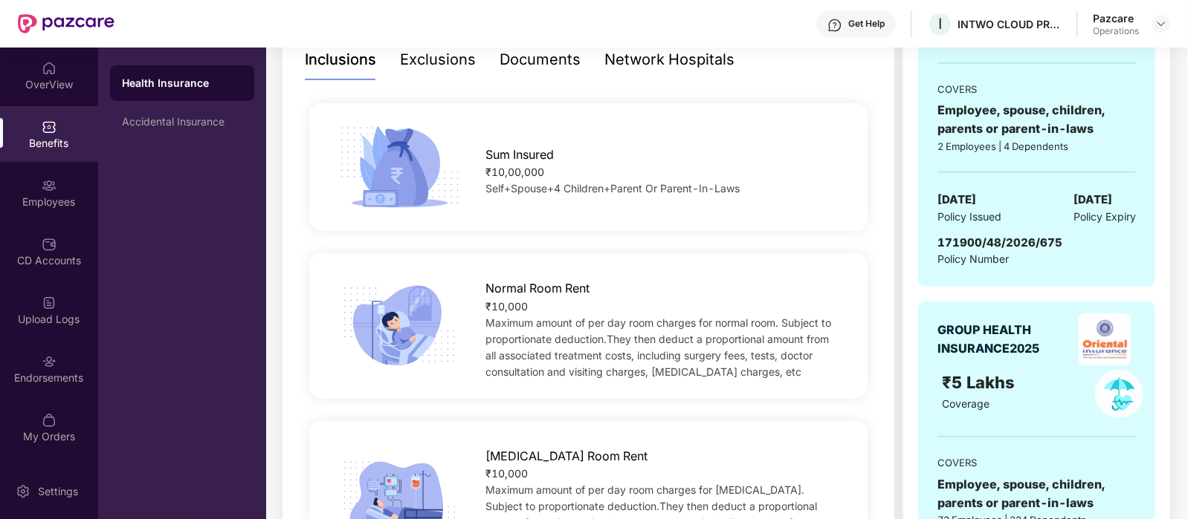
click at [1014, 241] on span "171900/48/2026/675" at bounding box center [999, 243] width 125 height 14
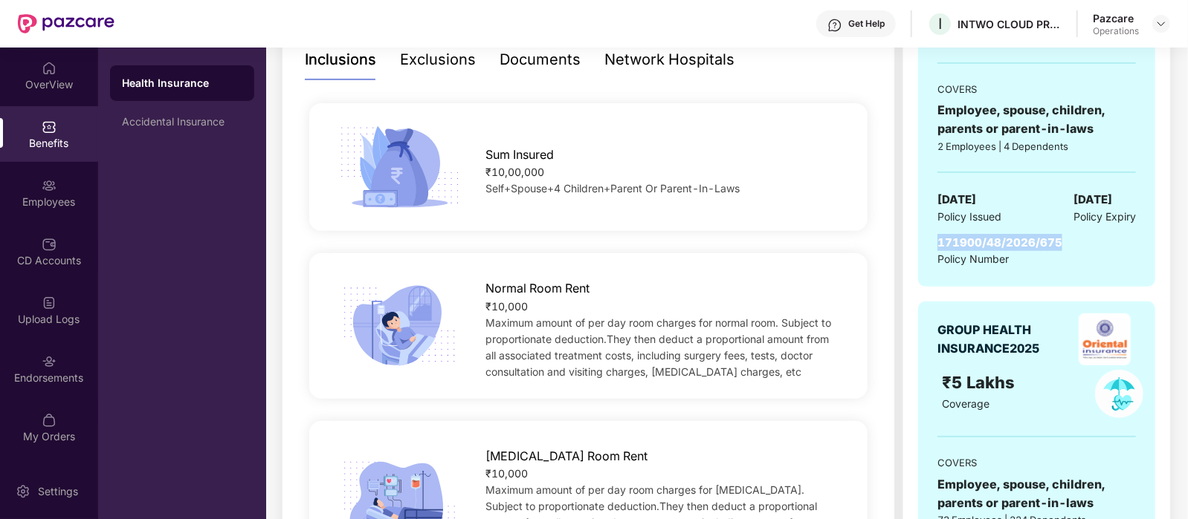
click at [1014, 241] on span "171900/48/2026/675" at bounding box center [999, 243] width 125 height 14
copy span "171900/48/2026/675"
click at [63, 205] on div "Employees" at bounding box center [49, 202] width 98 height 15
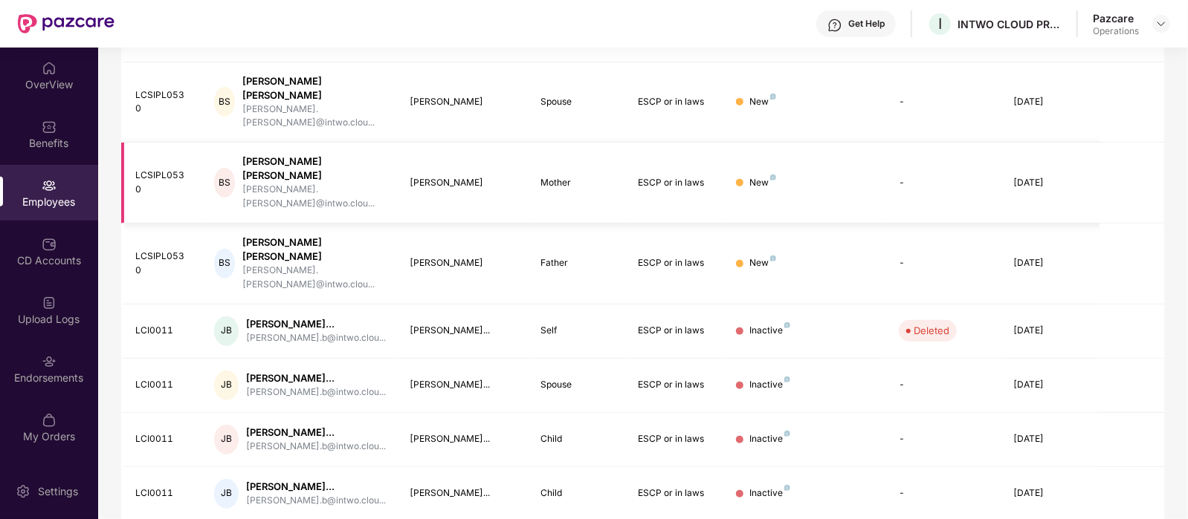
scroll to position [0, 0]
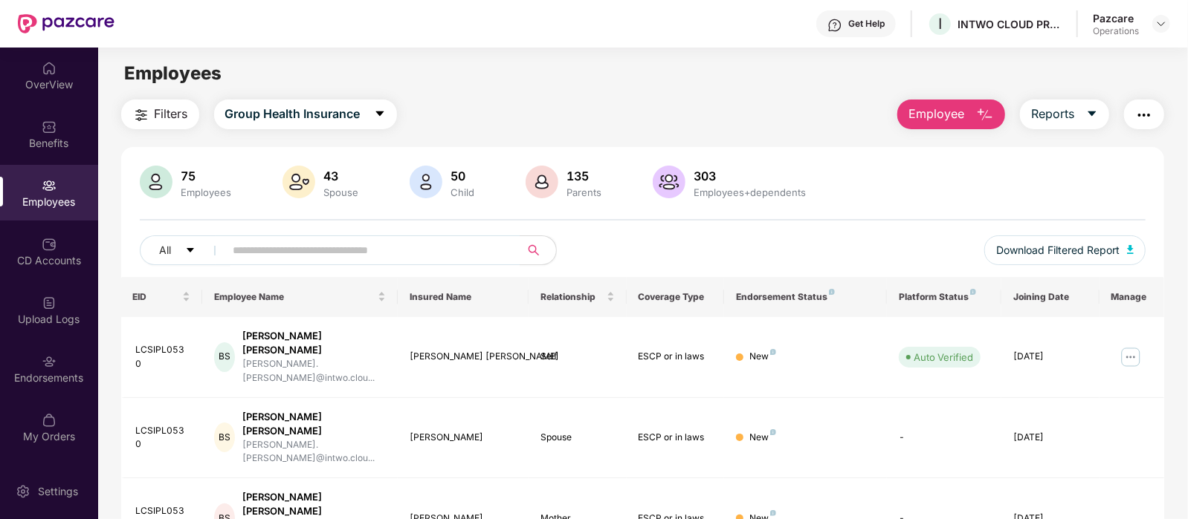
click at [1141, 117] on img "button" at bounding box center [1144, 115] width 18 height 18
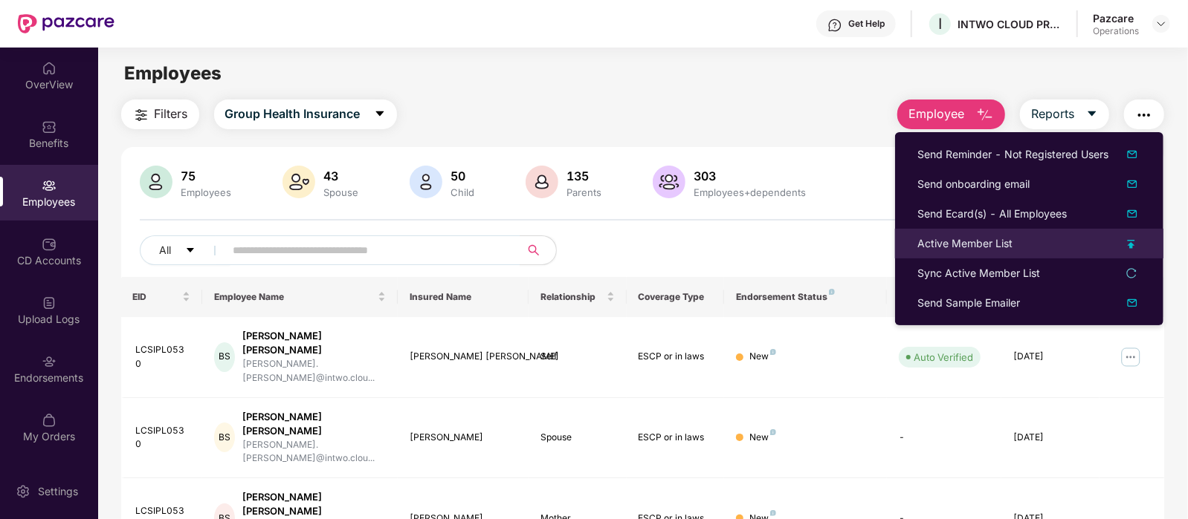
click at [1006, 236] on div "Active Member List" at bounding box center [964, 244] width 95 height 16
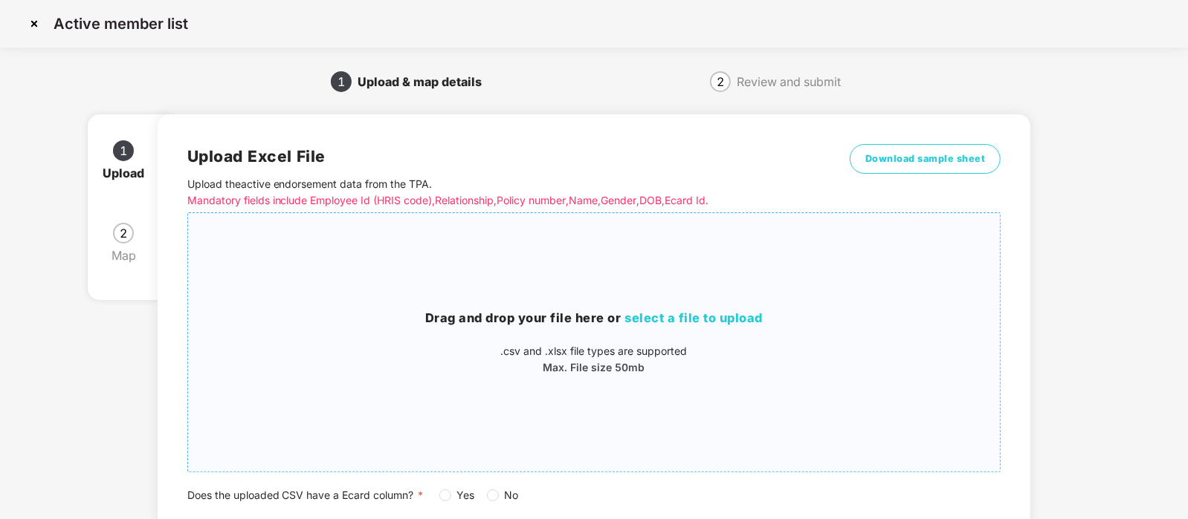
scroll to position [107, 0]
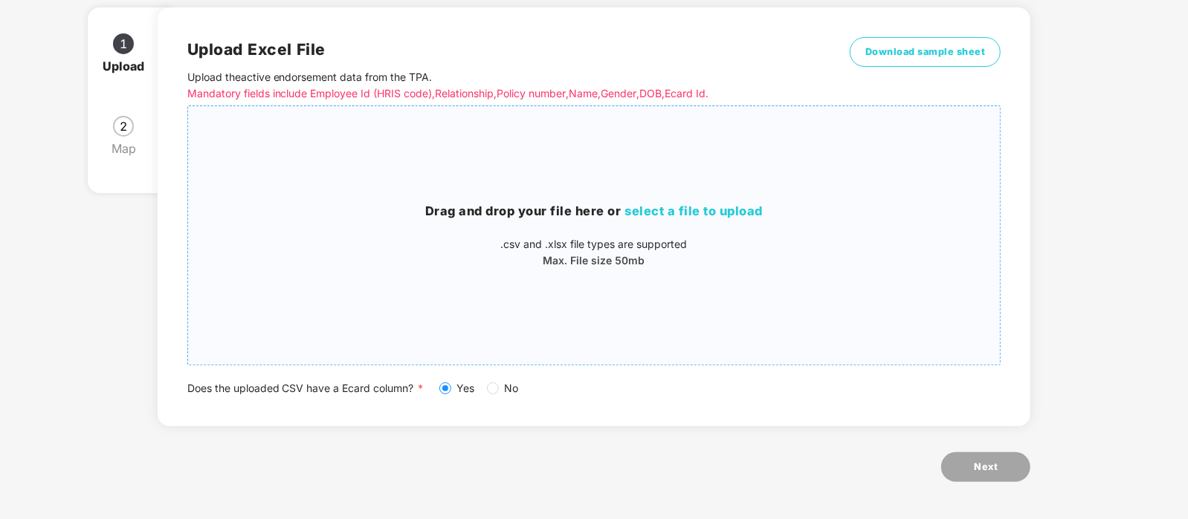
click at [555, 262] on p "Max. File size 50mb" at bounding box center [594, 261] width 812 height 16
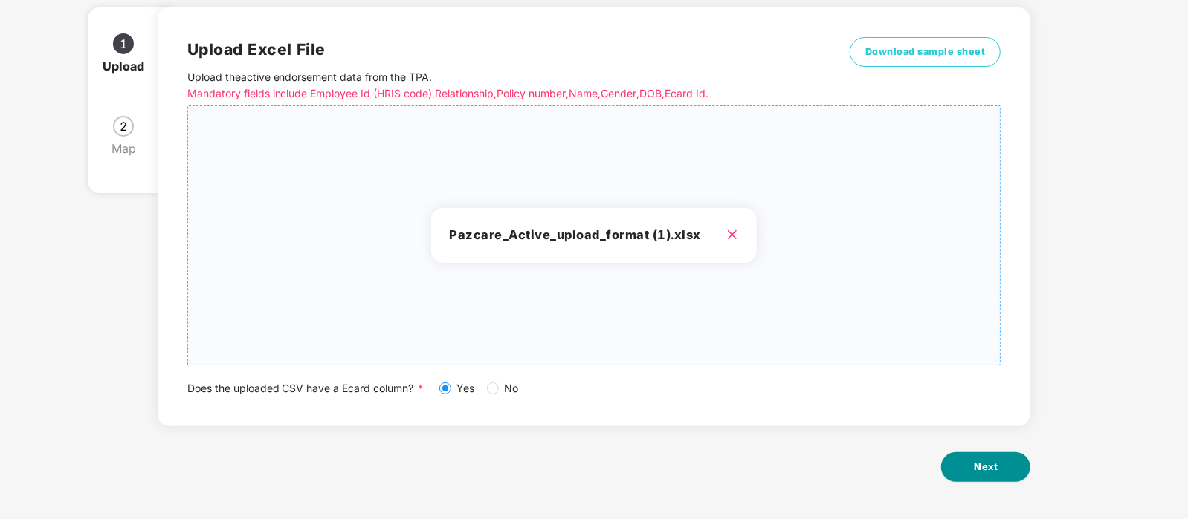
click at [998, 467] on button "Next" at bounding box center [985, 468] width 89 height 30
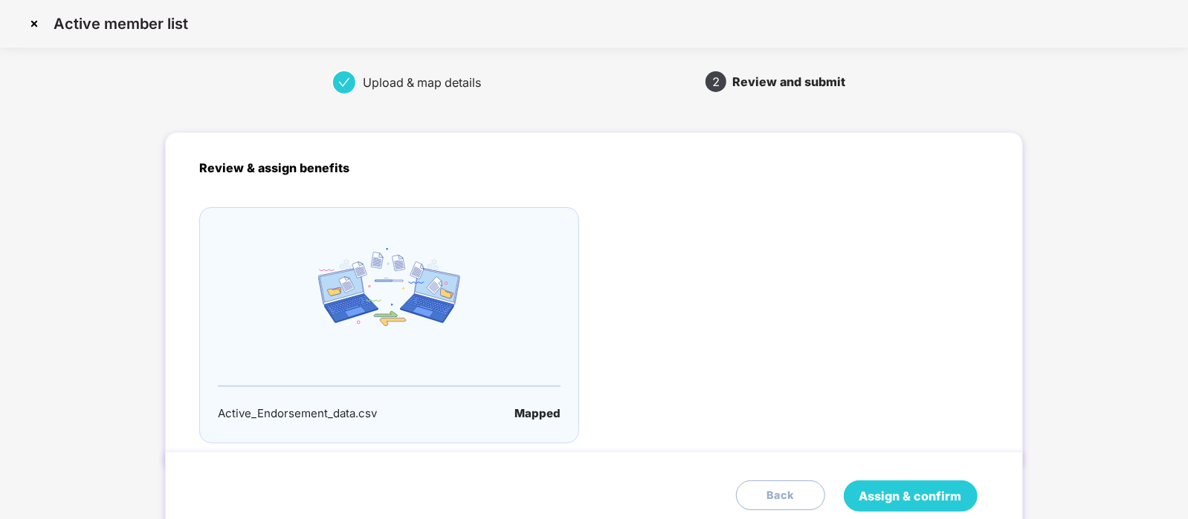
click at [890, 496] on span "Assign & confirm" at bounding box center [910, 497] width 103 height 19
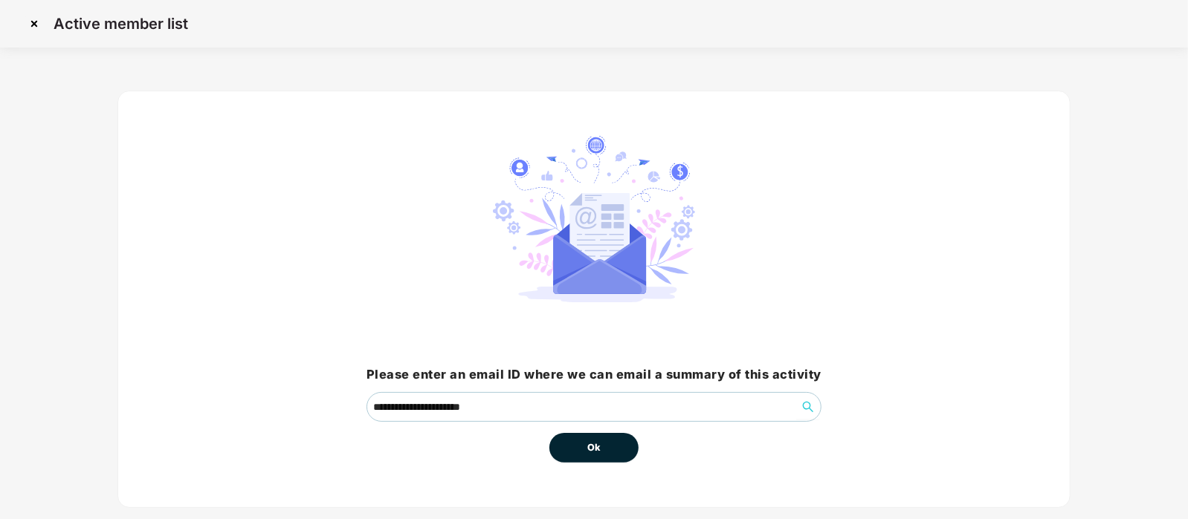
click at [608, 441] on button "Ok" at bounding box center [593, 448] width 89 height 30
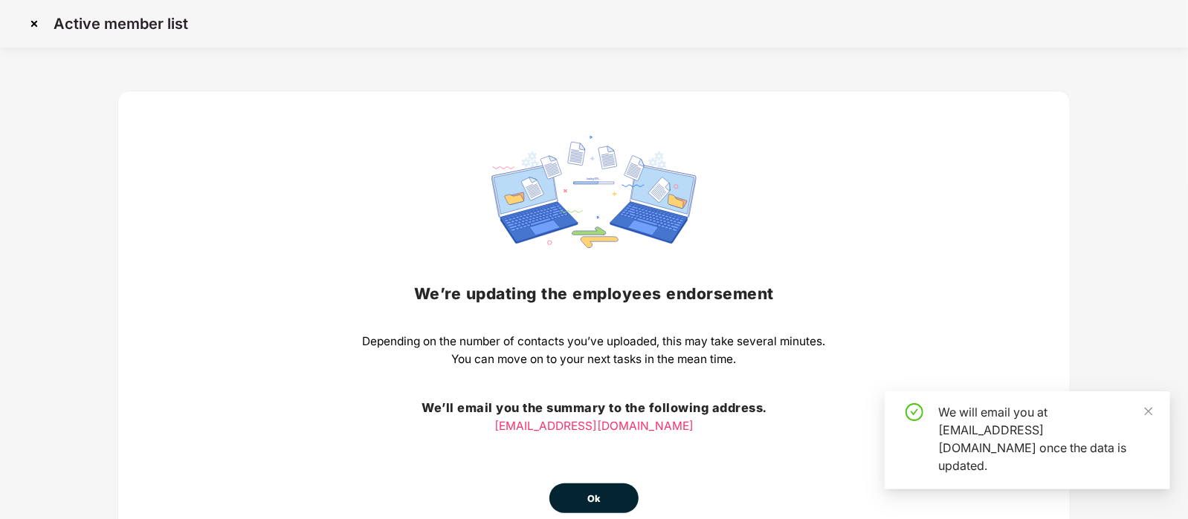
click at [597, 496] on span "Ok" at bounding box center [593, 499] width 13 height 15
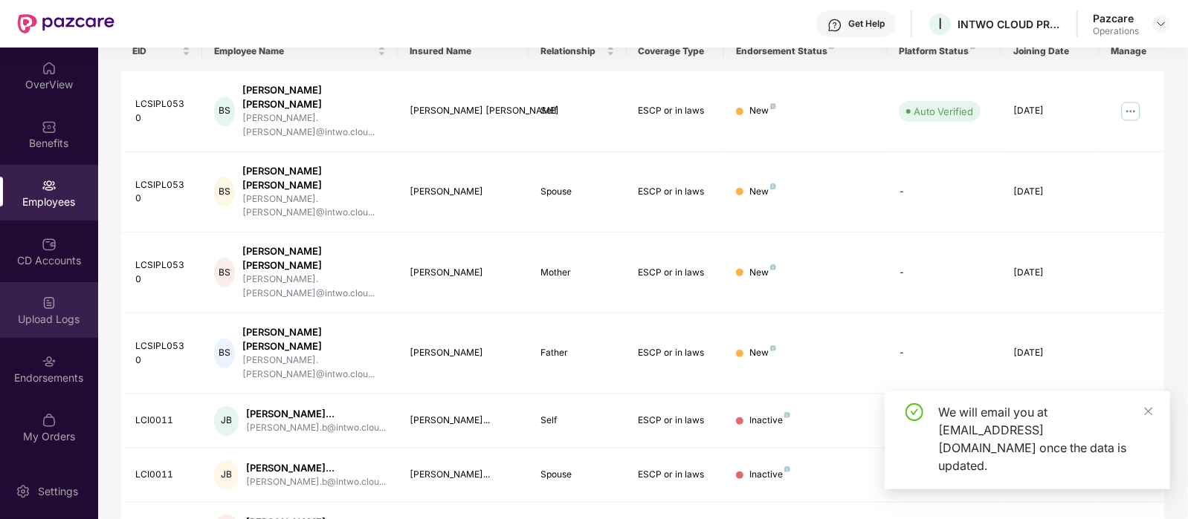
scroll to position [247, 0]
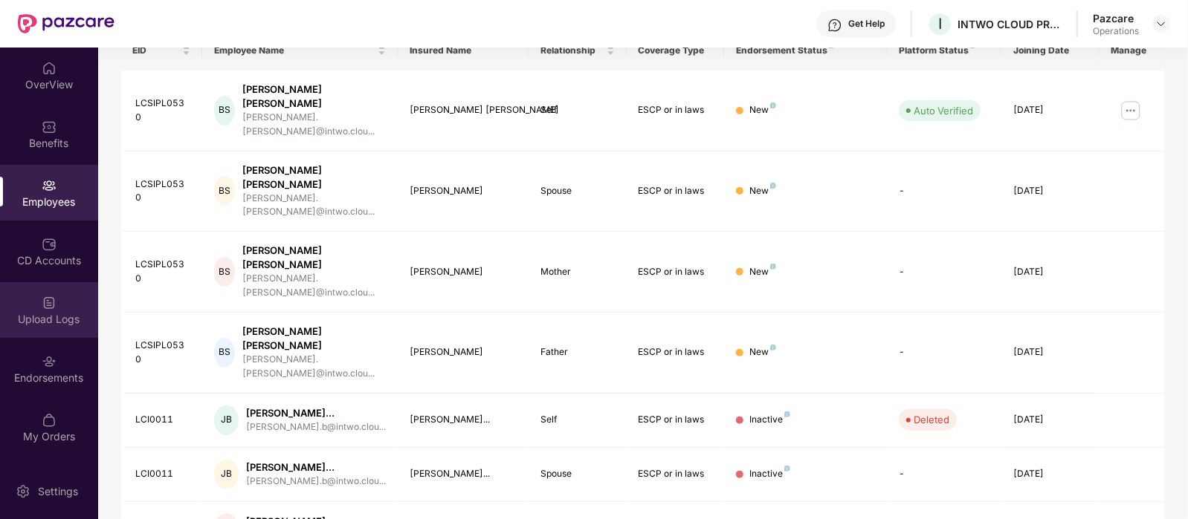
click at [43, 302] on img at bounding box center [49, 303] width 15 height 15
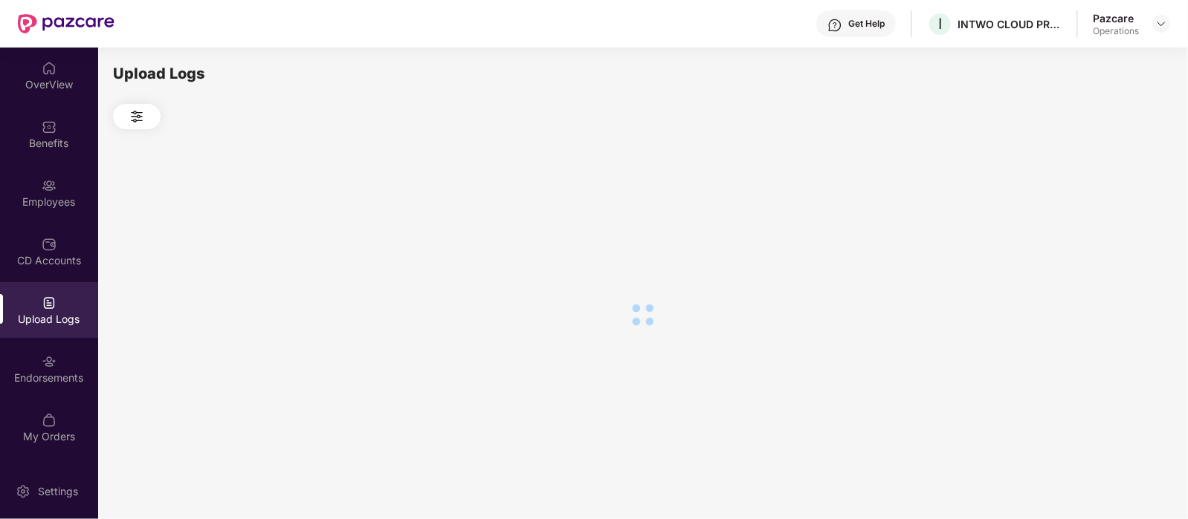
scroll to position [0, 0]
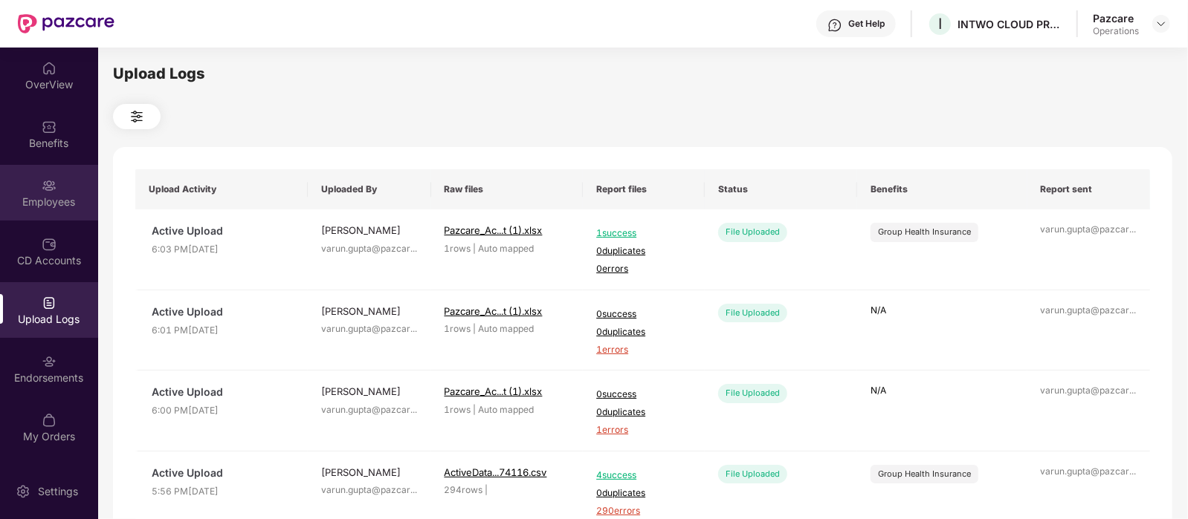
click at [45, 210] on div "Employees" at bounding box center [49, 193] width 98 height 56
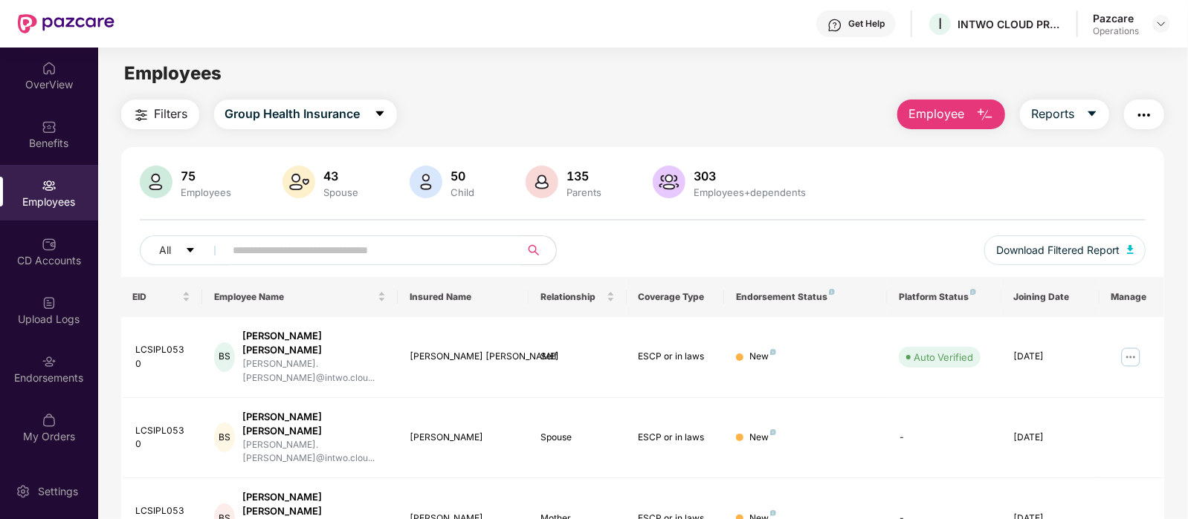
click at [414, 254] on input "text" at bounding box center [366, 250] width 267 height 22
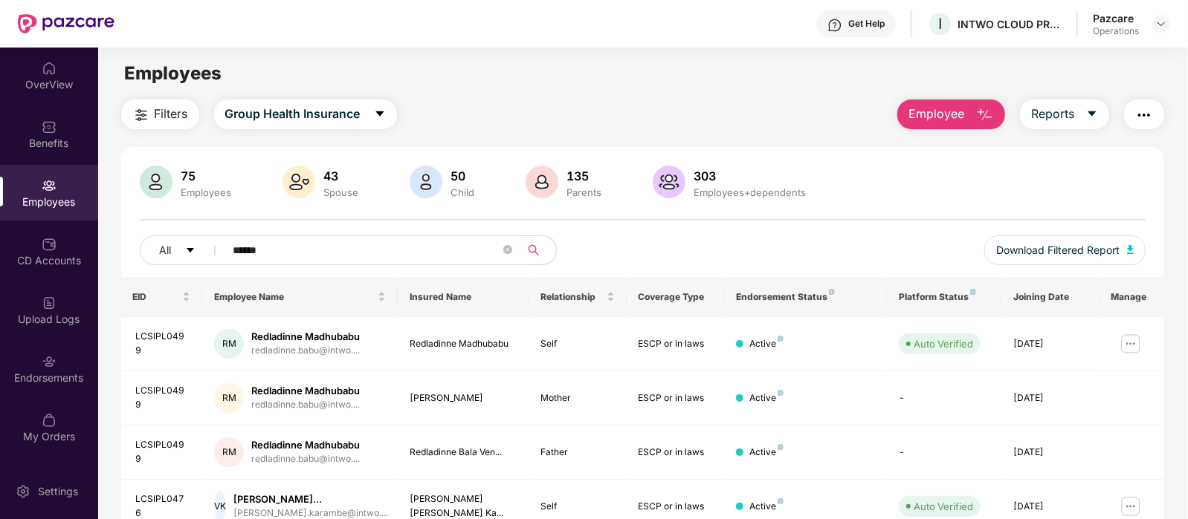
type input "******"
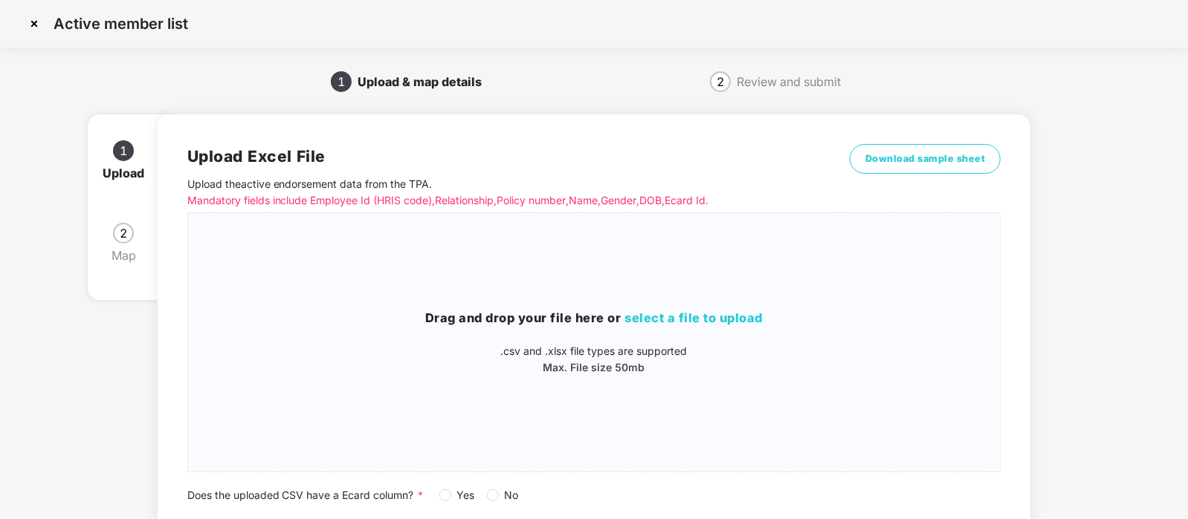
click at [37, 20] on img at bounding box center [34, 24] width 24 height 24
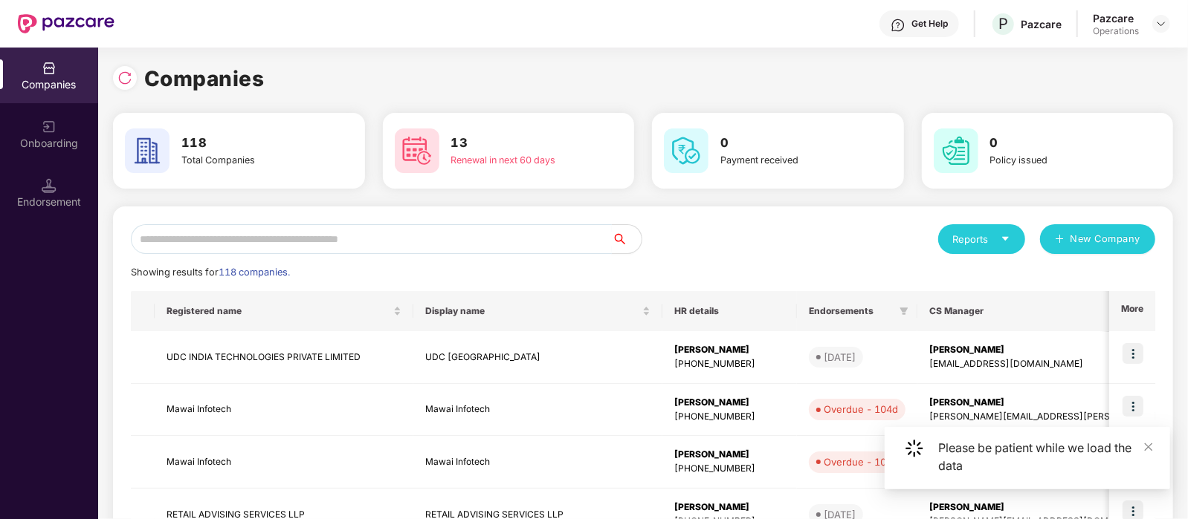
click at [238, 228] on input "text" at bounding box center [371, 239] width 481 height 30
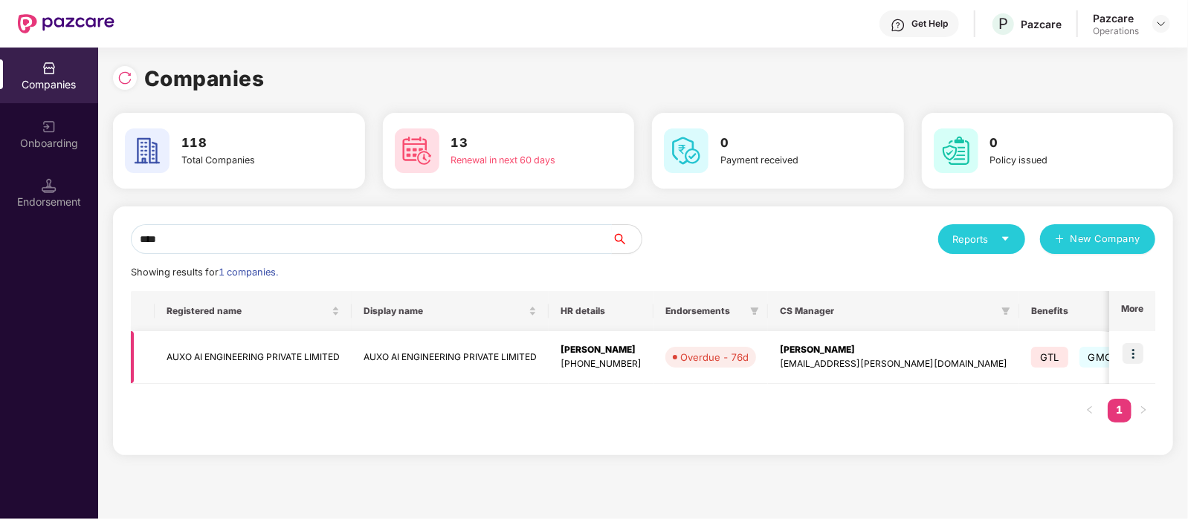
type input "****"
click at [1130, 352] on img at bounding box center [1132, 353] width 21 height 21
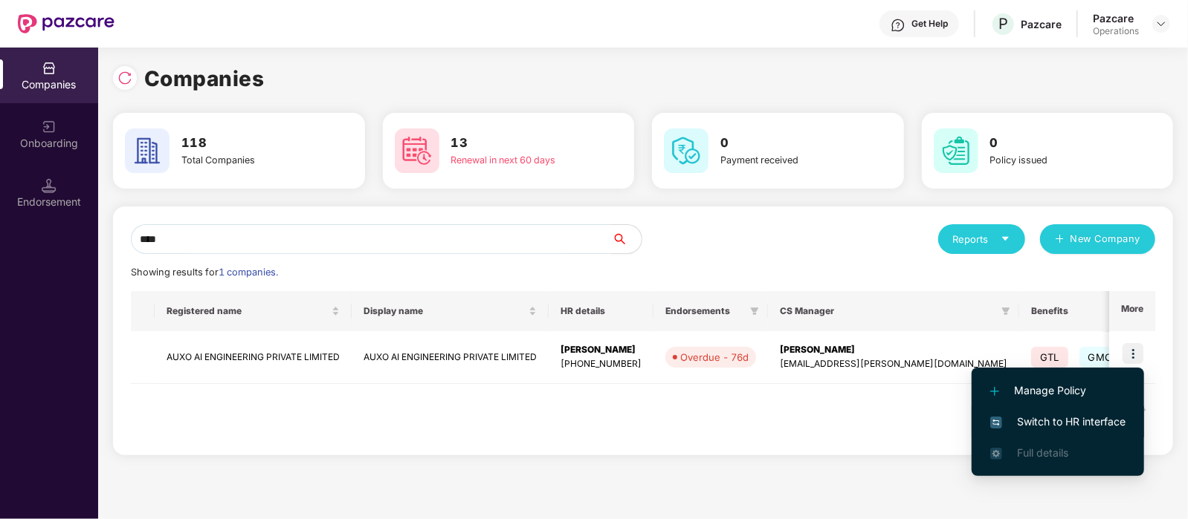
click at [1084, 418] on span "Switch to HR interface" at bounding box center [1057, 422] width 135 height 16
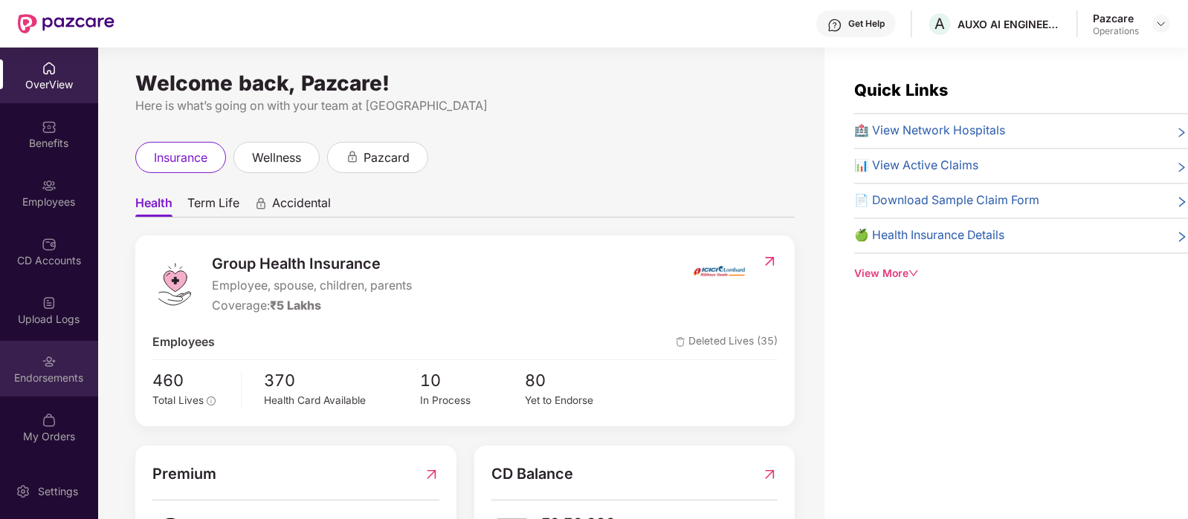
click at [41, 378] on div "Endorsements" at bounding box center [49, 378] width 98 height 15
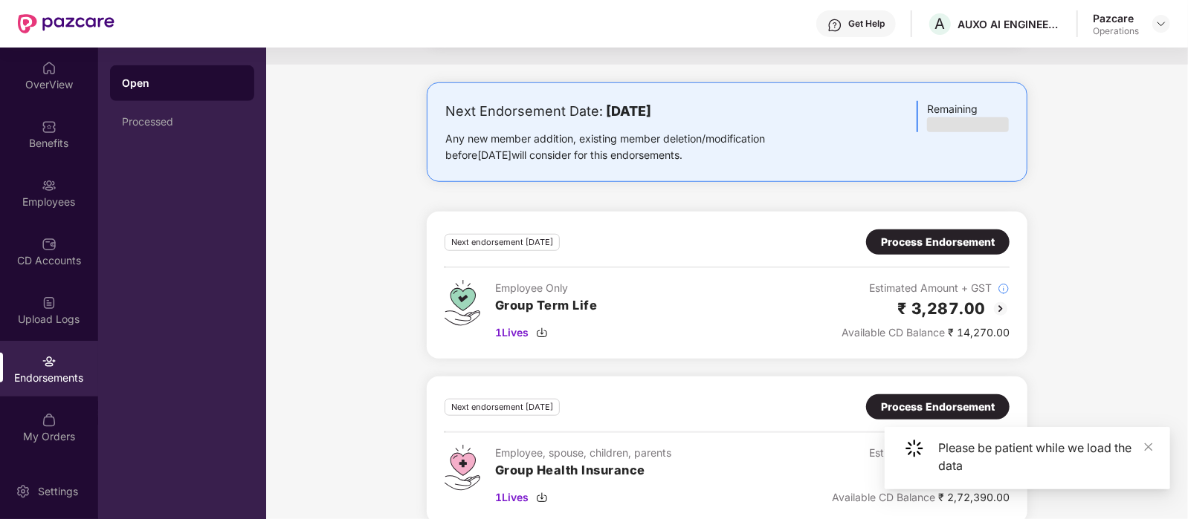
scroll to position [734, 0]
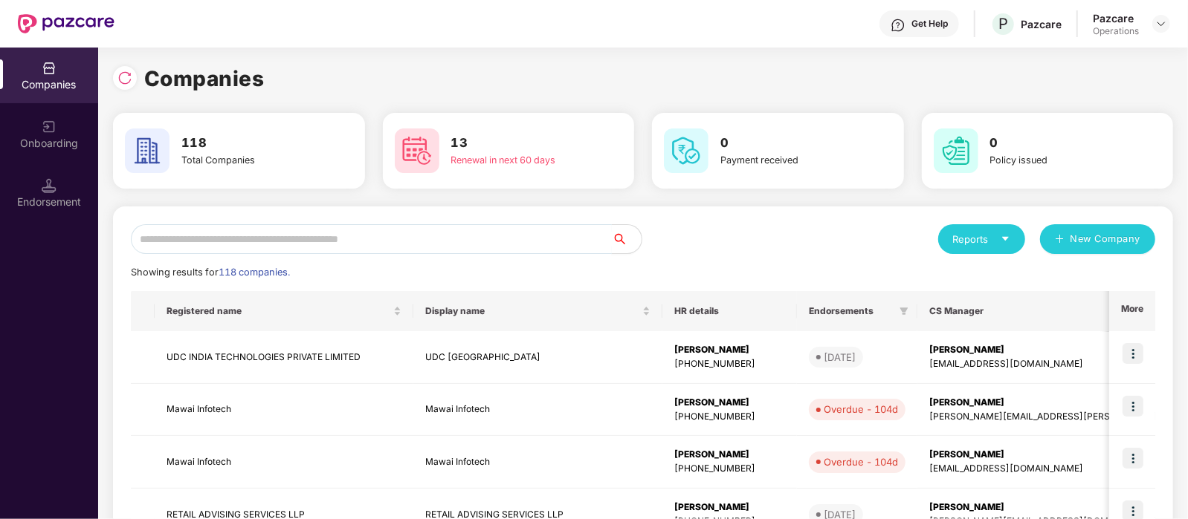
click at [264, 242] on input "text" at bounding box center [371, 239] width 481 height 30
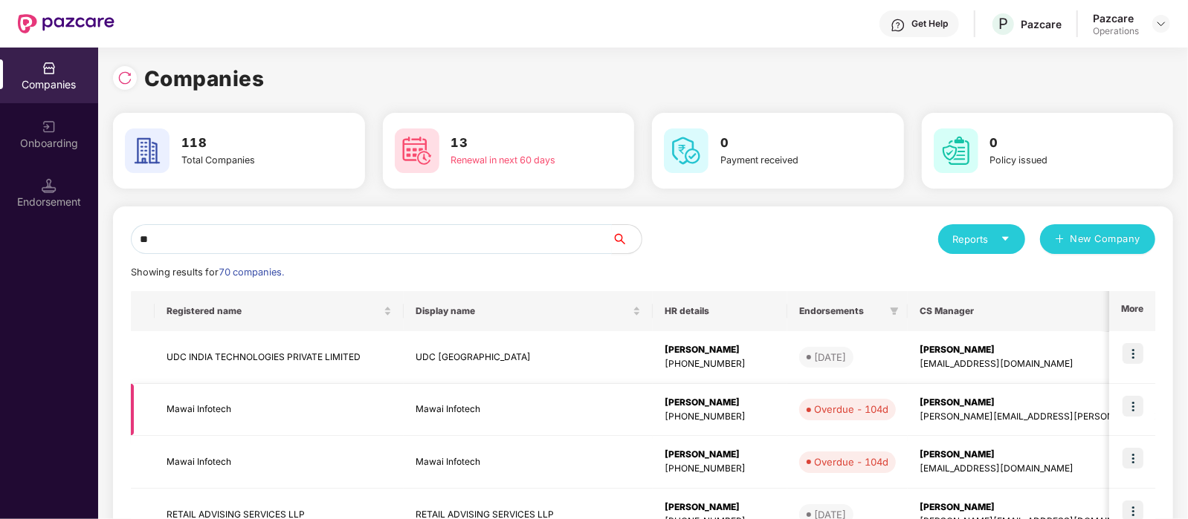
type input "*"
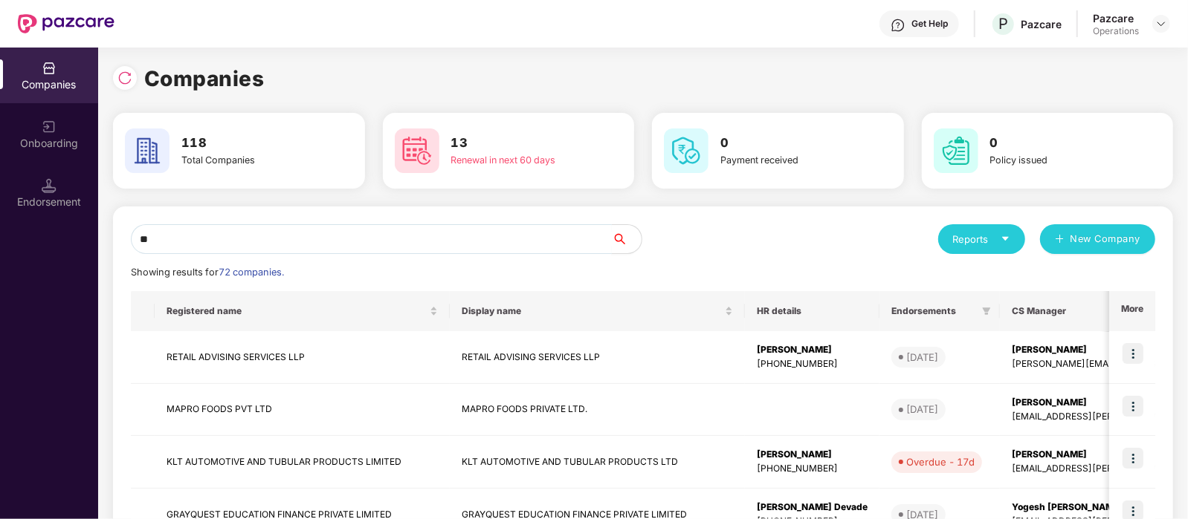
type input "*"
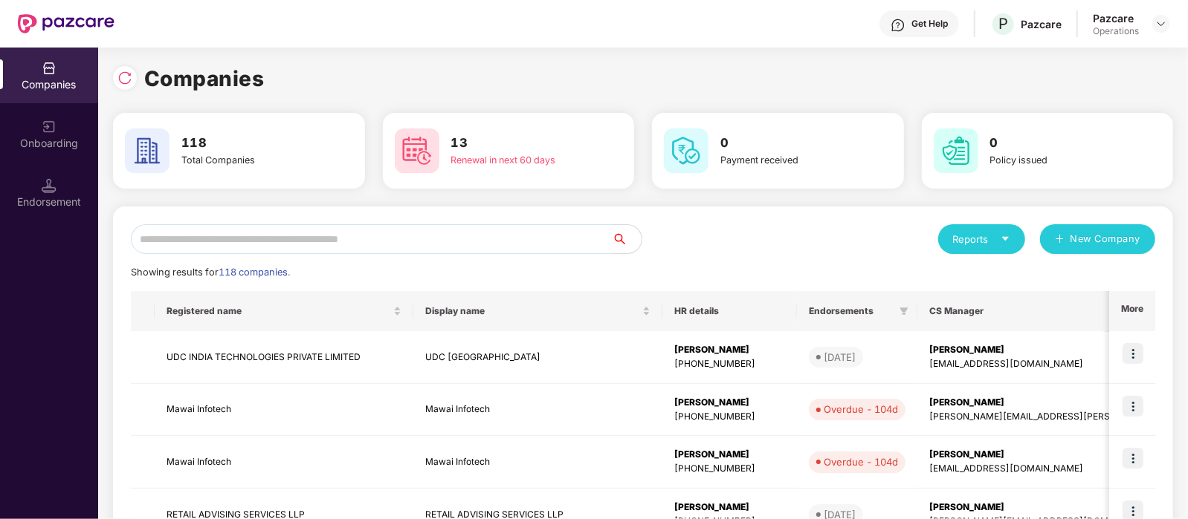
click at [305, 236] on input "text" at bounding box center [371, 239] width 481 height 30
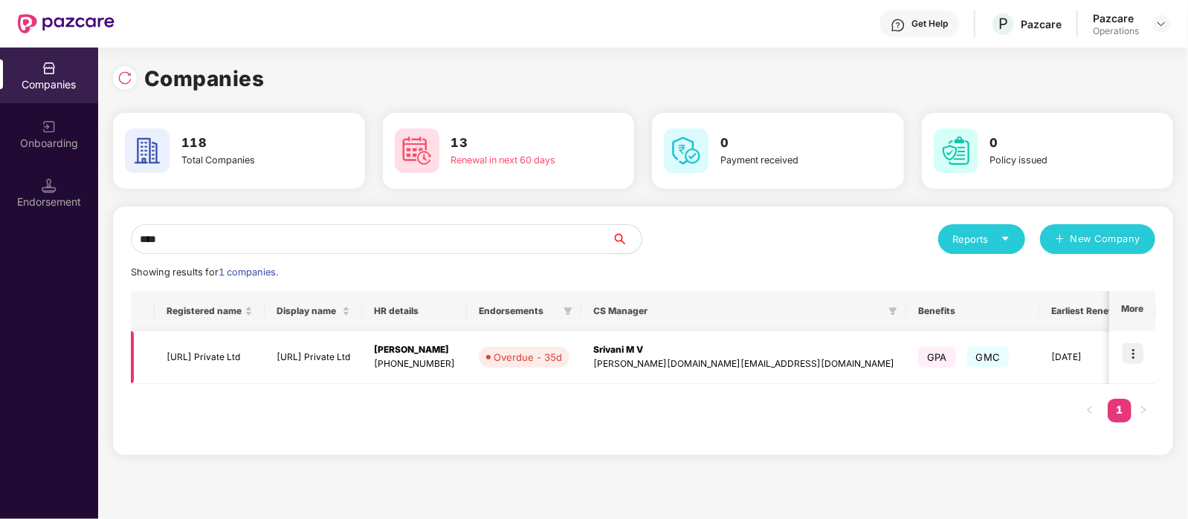
type input "****"
click at [243, 355] on td "NEEDL.AI Private Ltd" at bounding box center [210, 357] width 110 height 53
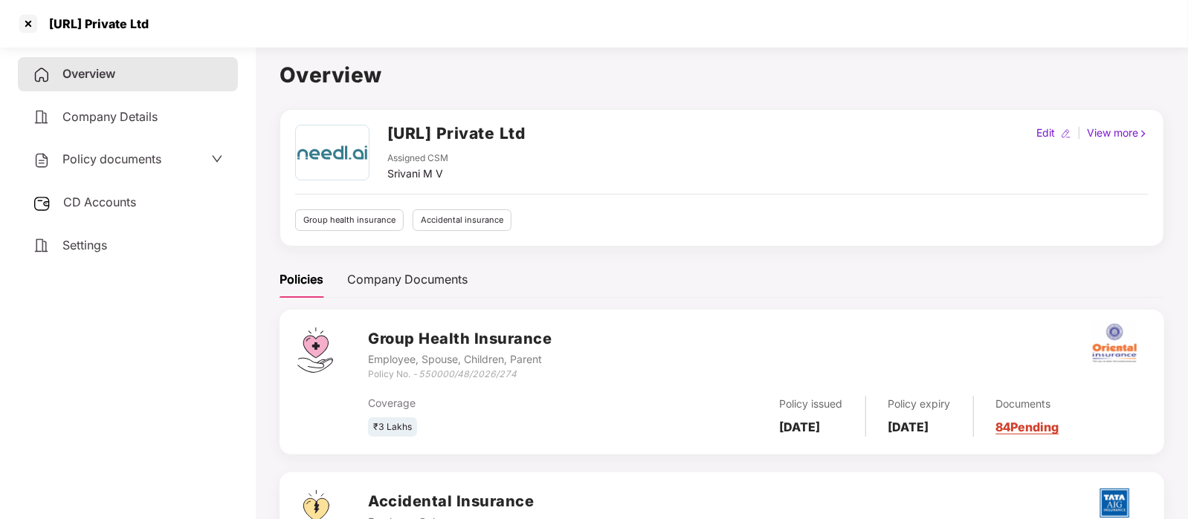
click at [94, 161] on span "Policy documents" at bounding box center [111, 159] width 99 height 15
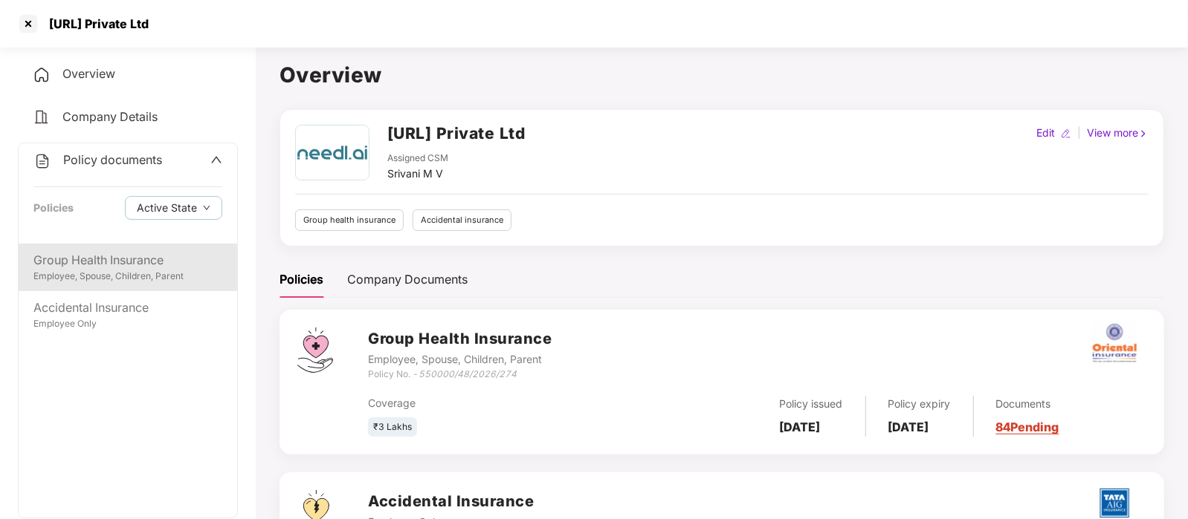
click at [131, 273] on div "Employee, Spouse, Children, Parent" at bounding box center [127, 277] width 189 height 14
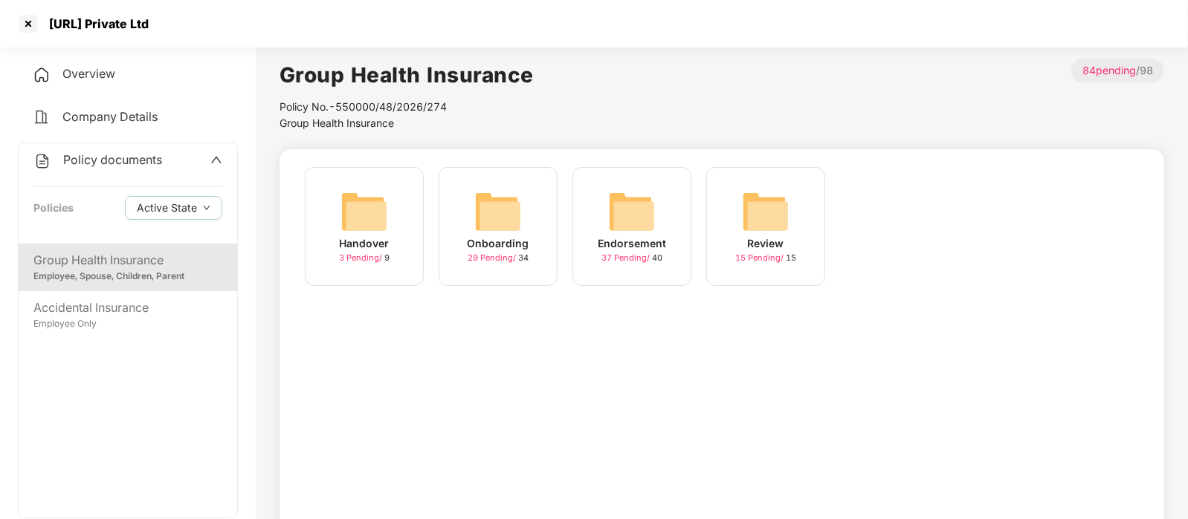
click at [593, 210] on div "Endorsement 37 Pending / 40" at bounding box center [631, 226] width 119 height 119
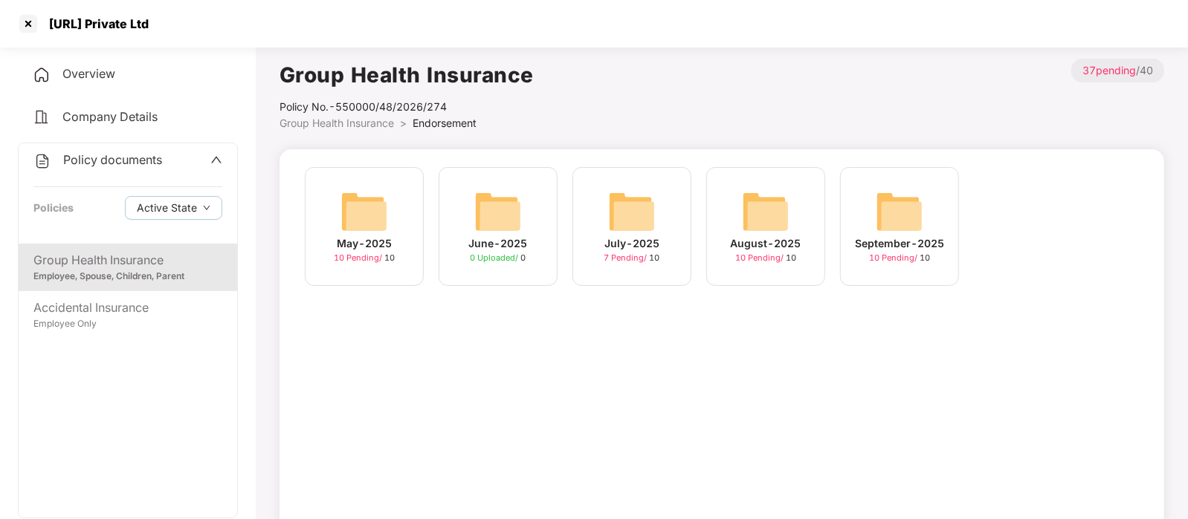
click at [910, 213] on img at bounding box center [899, 212] width 48 height 48
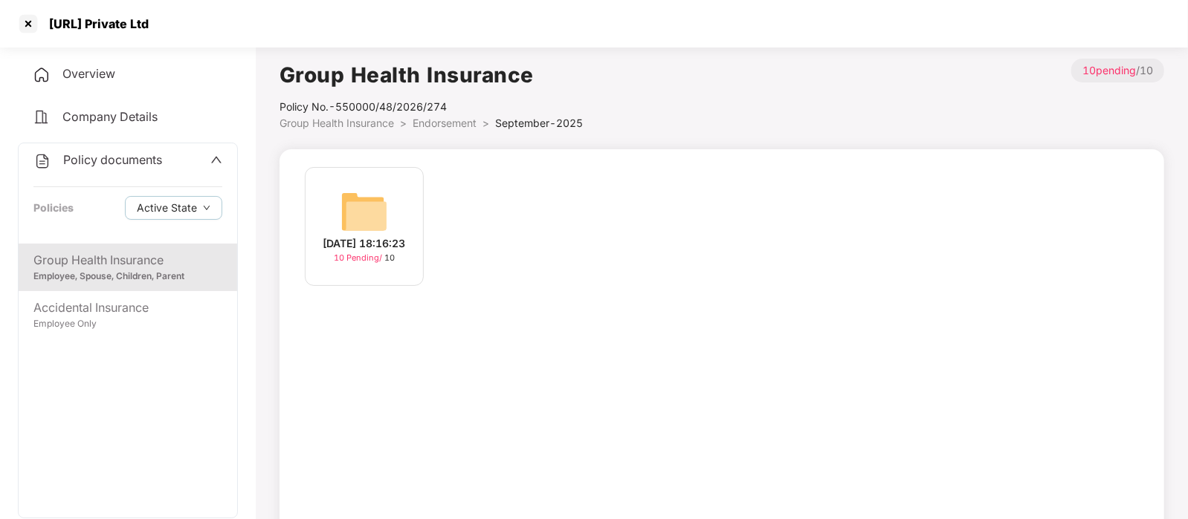
click at [386, 214] on img at bounding box center [364, 212] width 48 height 48
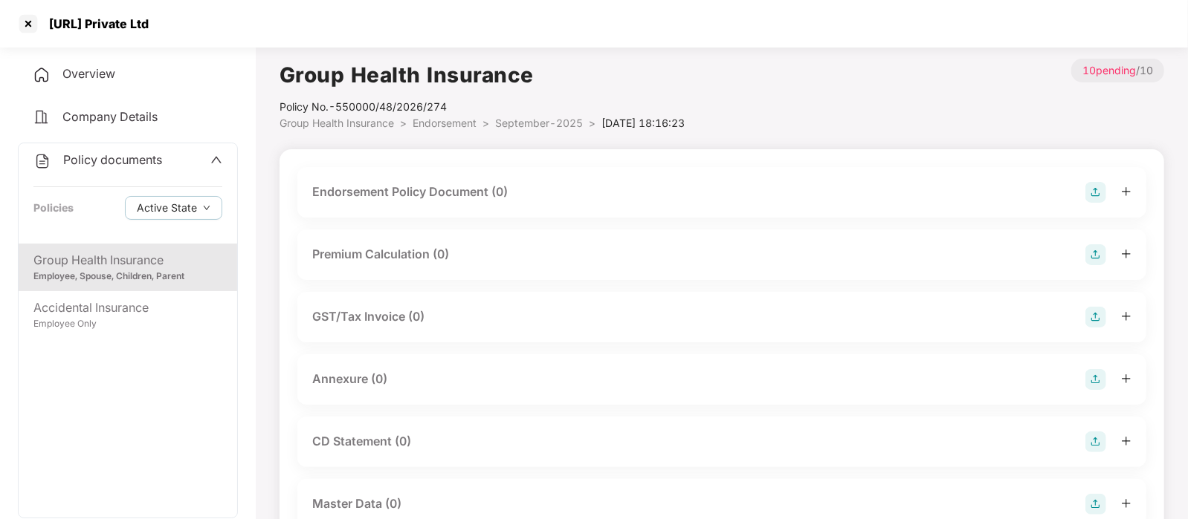
click at [1089, 196] on img at bounding box center [1095, 192] width 21 height 21
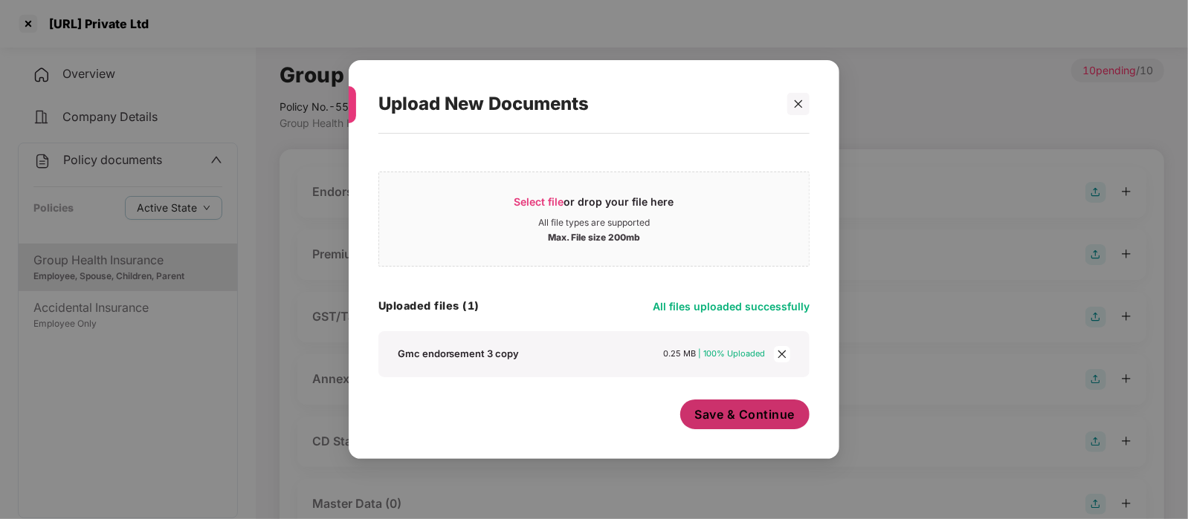
click at [710, 409] on span "Save & Continue" at bounding box center [745, 415] width 100 height 16
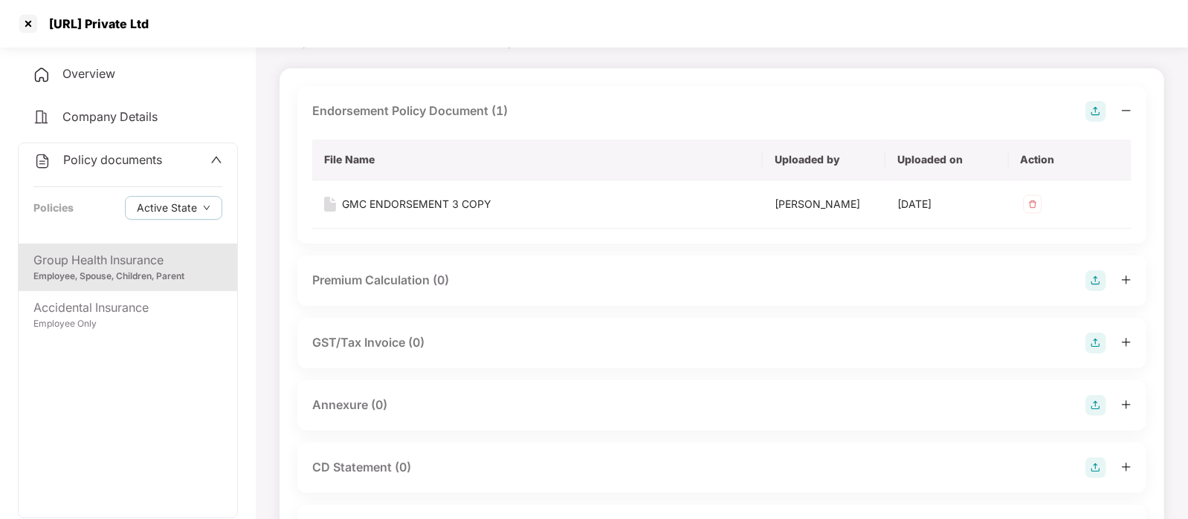
scroll to position [83, 0]
click at [476, 406] on div "Annexure (0)" at bounding box center [721, 403] width 819 height 21
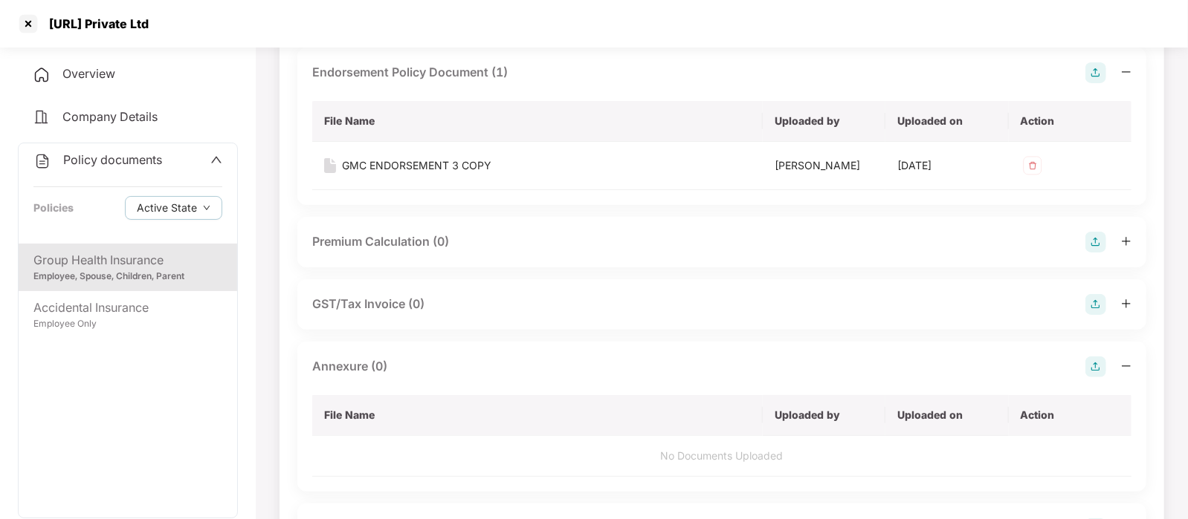
scroll to position [123, 0]
click at [1089, 369] on img at bounding box center [1095, 364] width 21 height 21
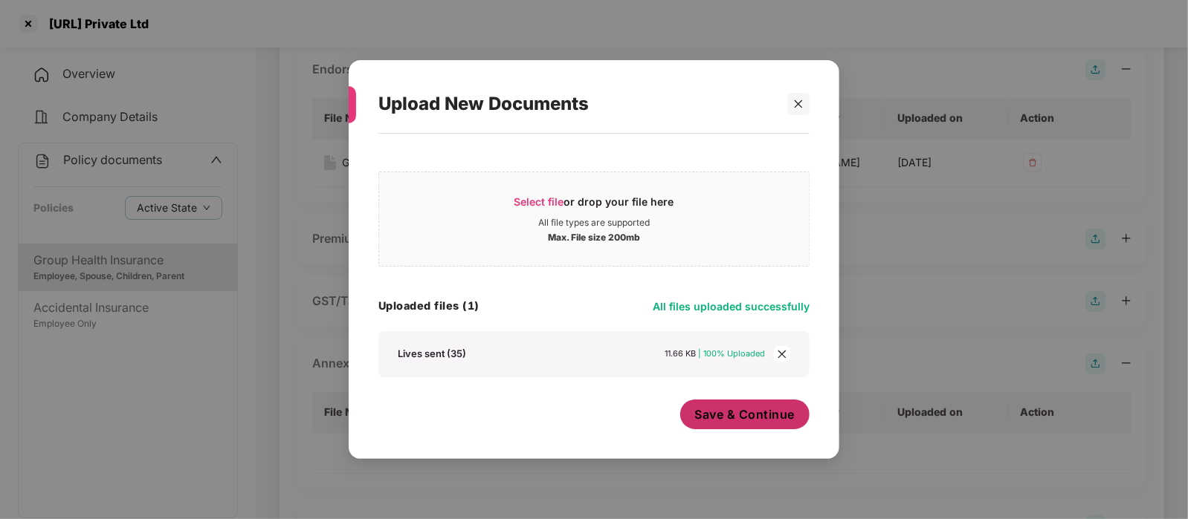
click at [713, 416] on span "Save & Continue" at bounding box center [745, 415] width 100 height 16
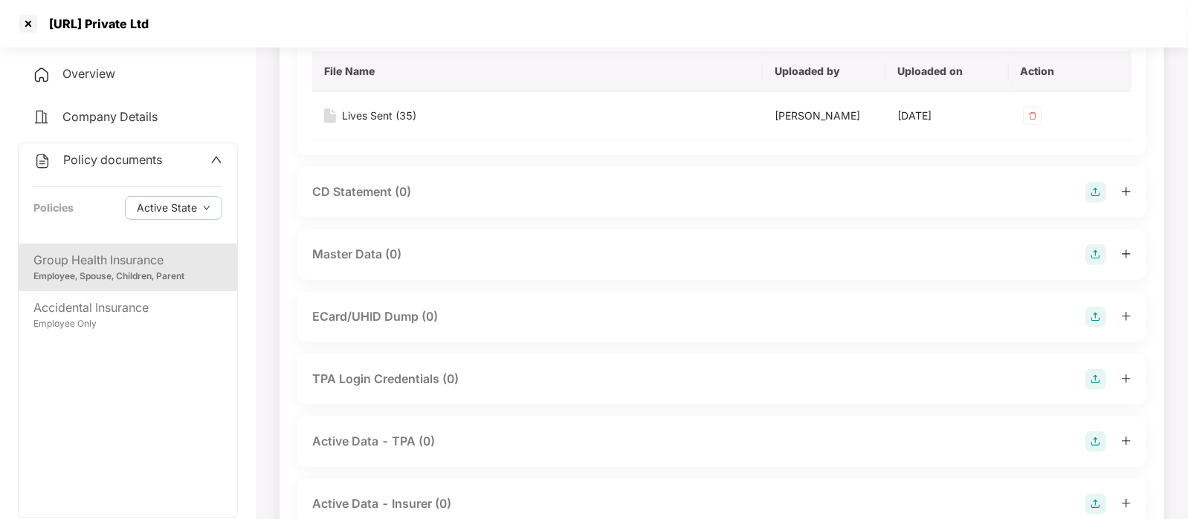
scroll to position [465, 0]
click at [451, 259] on div "Master Data (0)" at bounding box center [721, 253] width 819 height 21
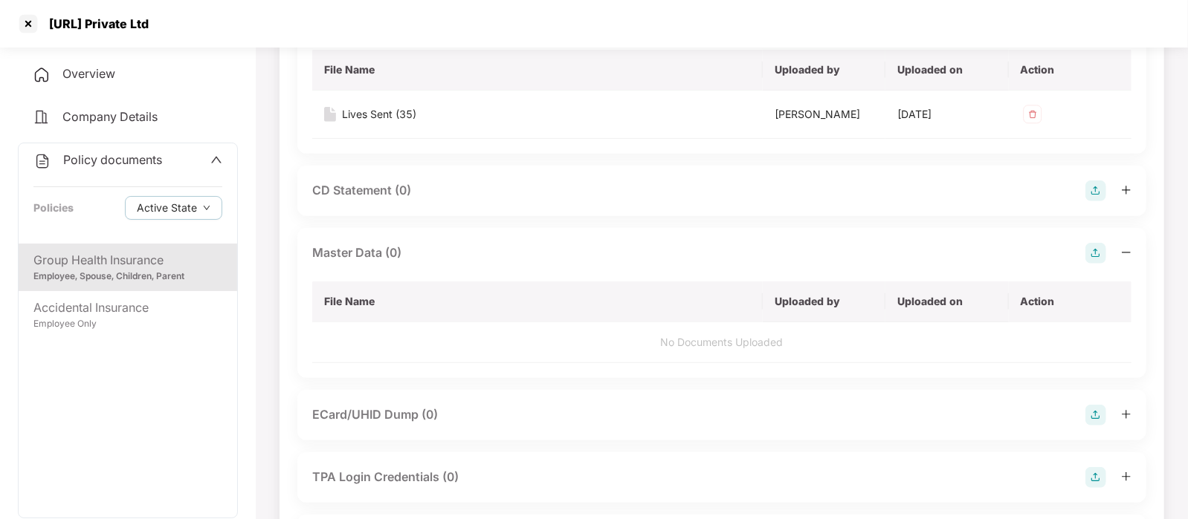
click at [1096, 253] on img at bounding box center [1095, 253] width 21 height 21
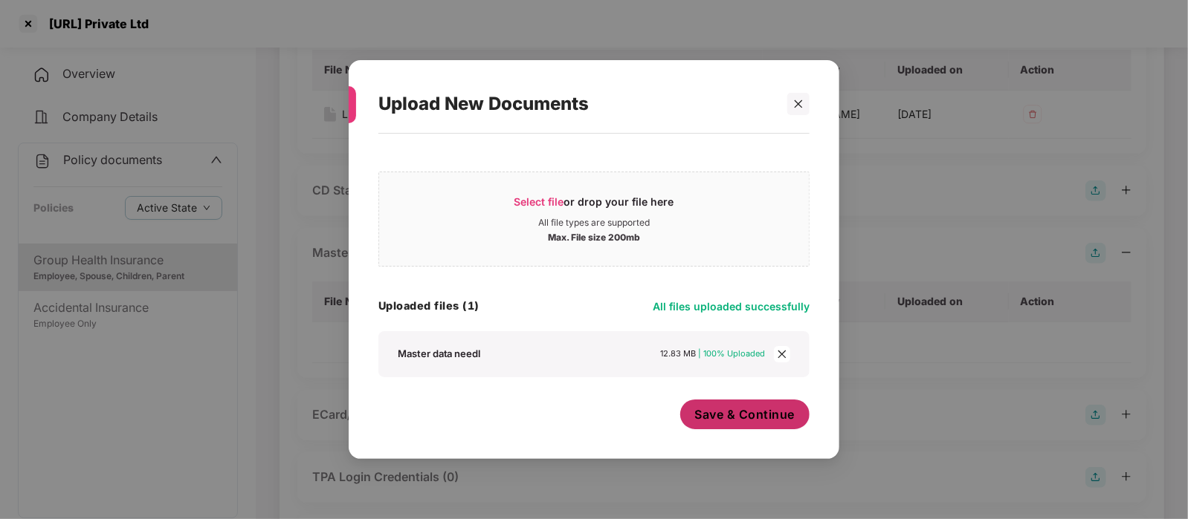
click at [734, 412] on span "Save & Continue" at bounding box center [745, 415] width 100 height 16
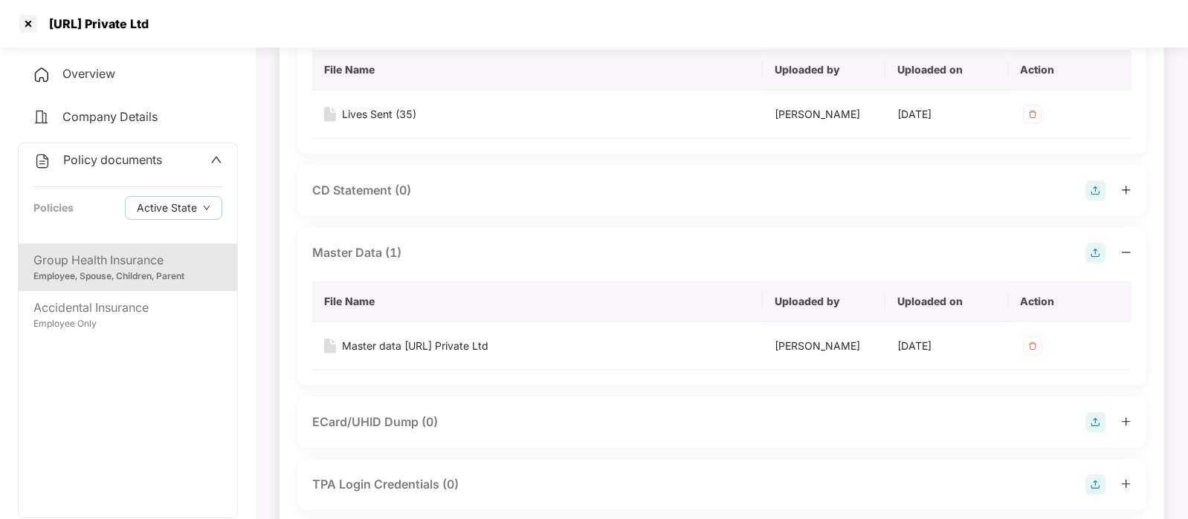
scroll to position [0, 0]
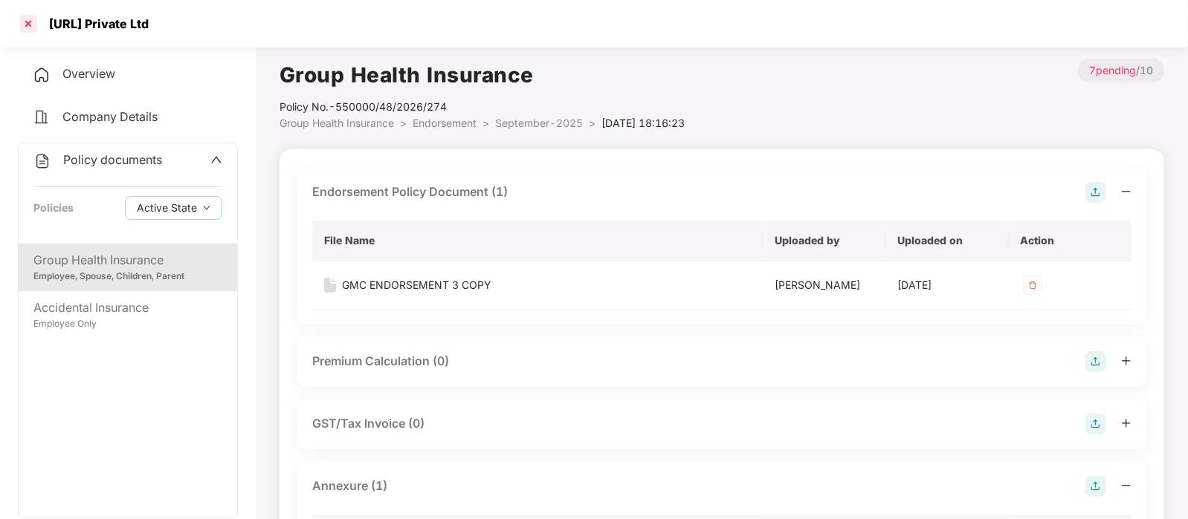
click at [32, 30] on div at bounding box center [28, 24] width 24 height 24
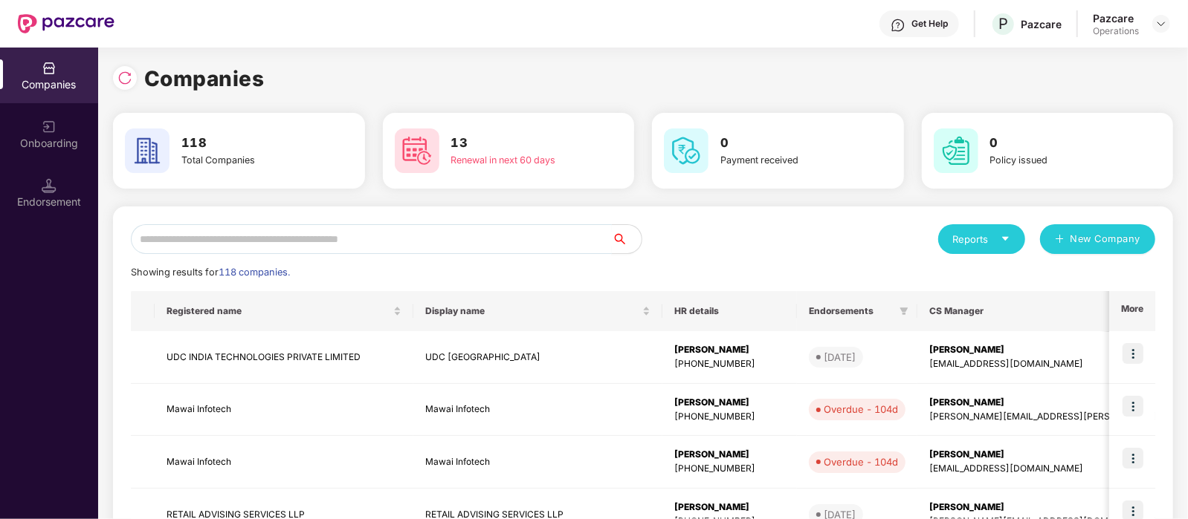
click at [435, 247] on input "text" at bounding box center [371, 239] width 481 height 30
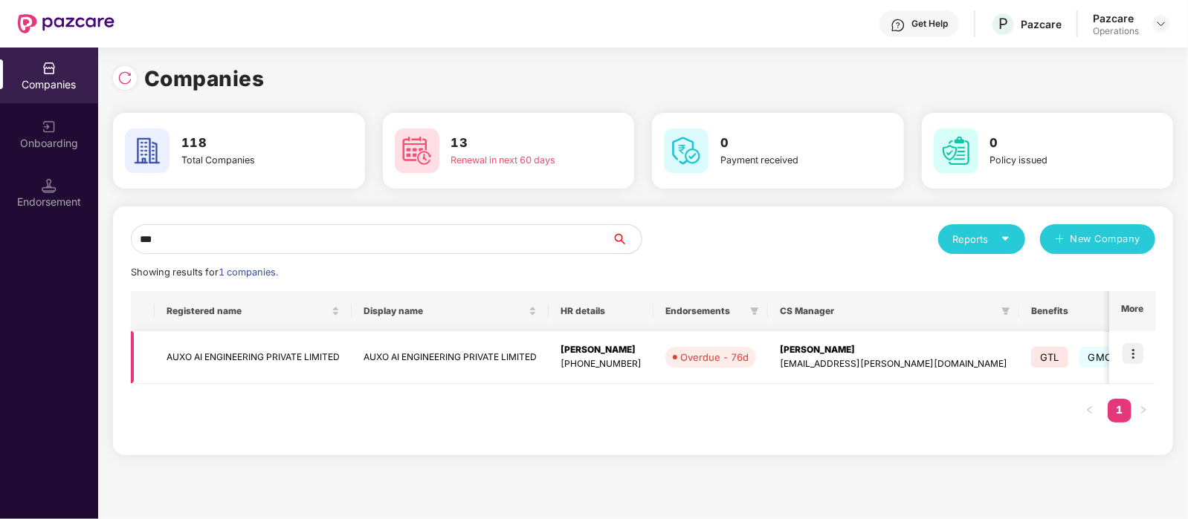
type input "***"
click at [1136, 352] on img at bounding box center [1132, 353] width 21 height 21
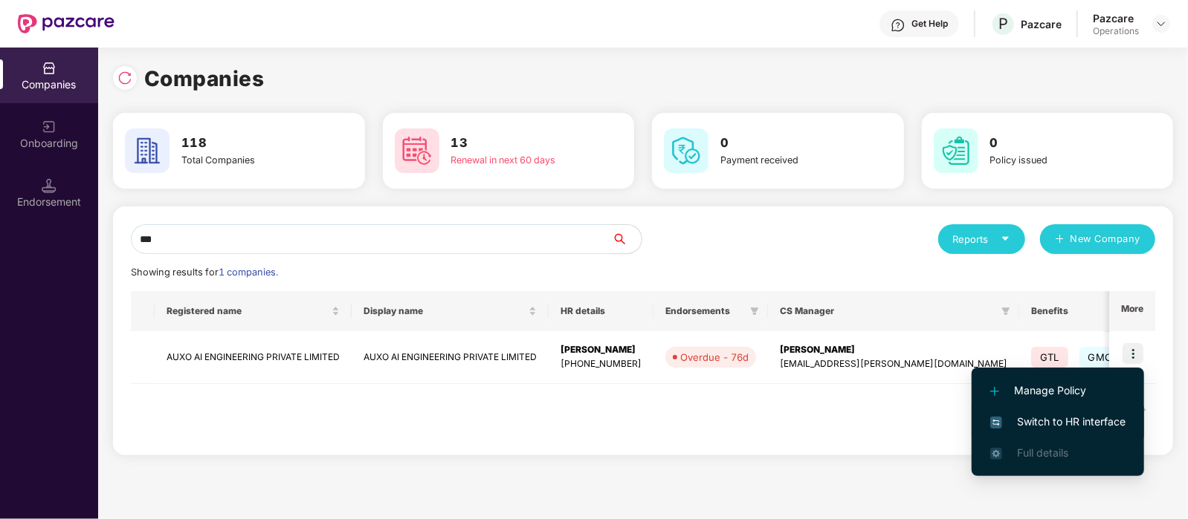
click at [1088, 429] on span "Switch to HR interface" at bounding box center [1057, 422] width 135 height 16
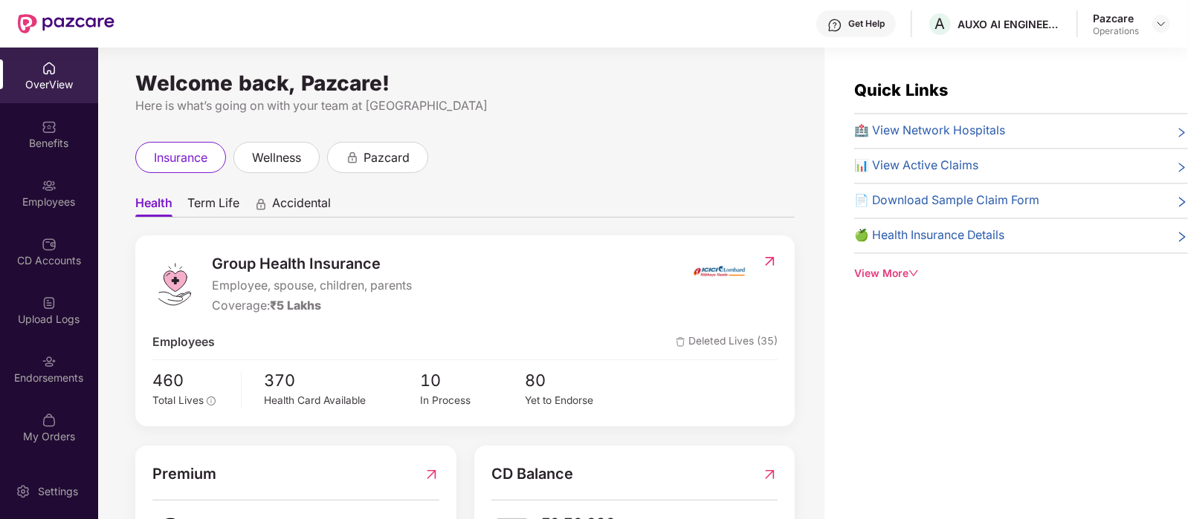
click at [68, 369] on div "Endorsements" at bounding box center [49, 369] width 98 height 56
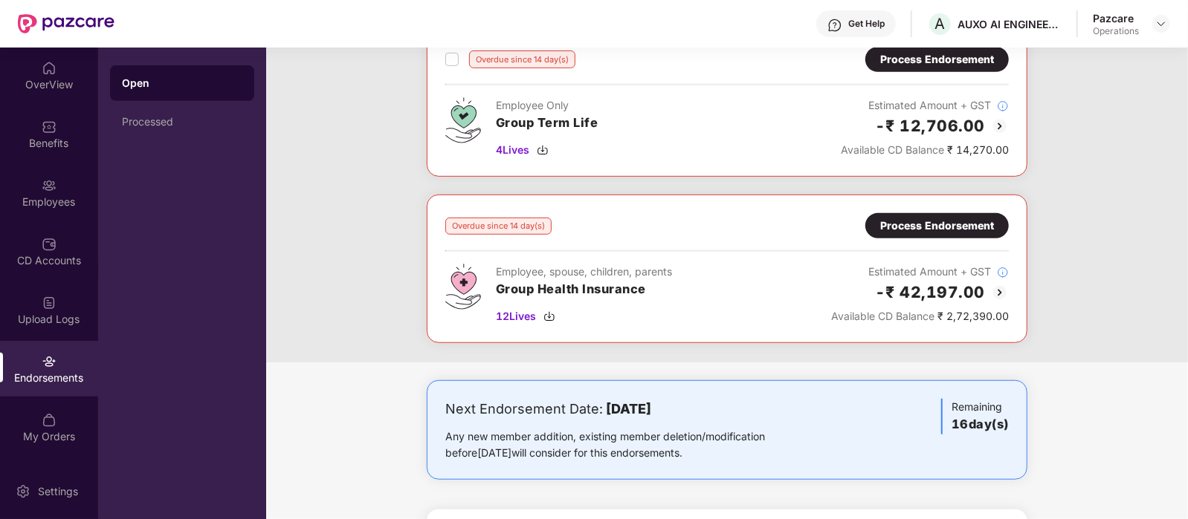
scroll to position [435, 0]
click at [946, 220] on div "Process Endorsement" at bounding box center [937, 225] width 114 height 16
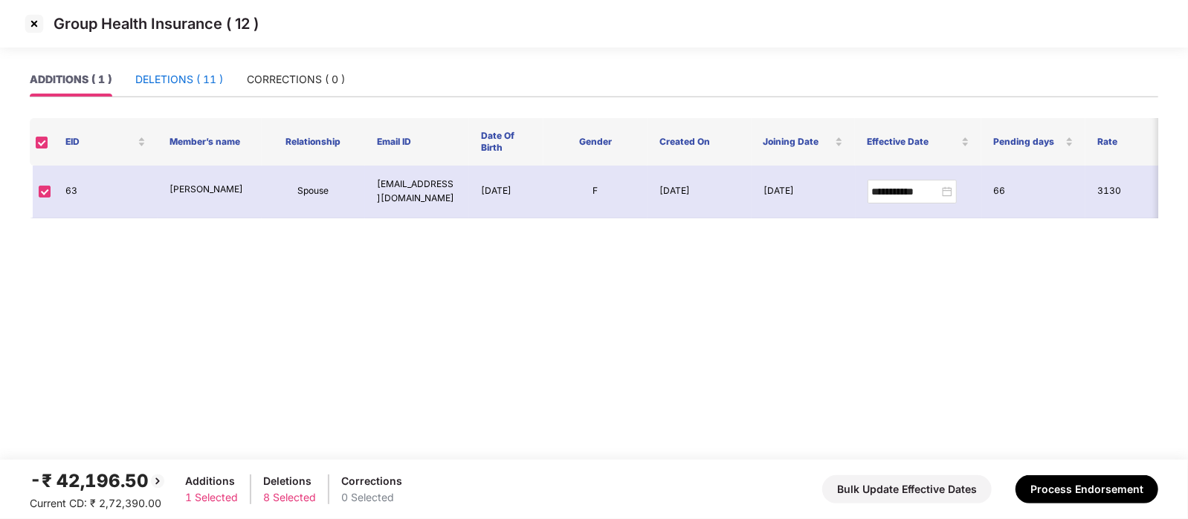
click at [159, 77] on div "DELETIONS ( 11 )" at bounding box center [179, 79] width 88 height 16
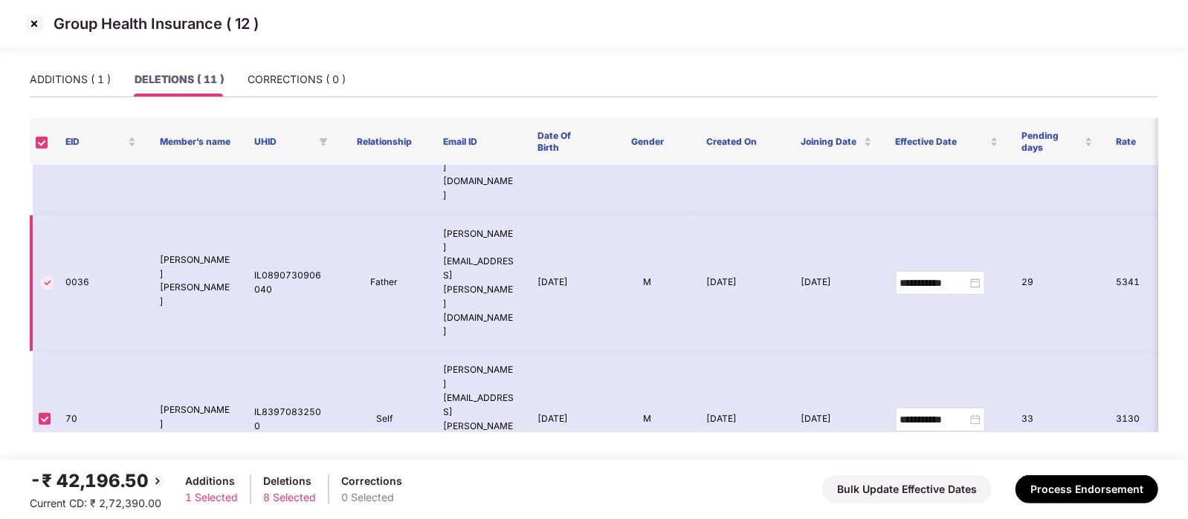
scroll to position [324, 0]
